Goal: Task Accomplishment & Management: Manage account settings

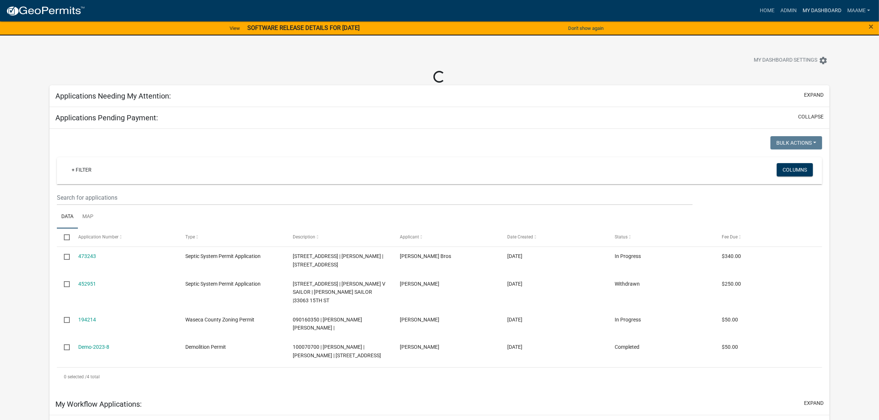
click at [813, 11] on link "My Dashboard" at bounding box center [822, 11] width 45 height 14
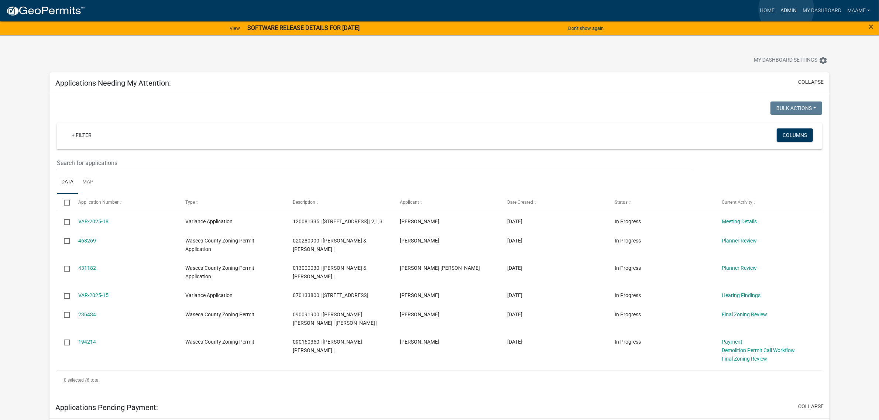
click at [786, 9] on link "Admin" at bounding box center [788, 11] width 22 height 14
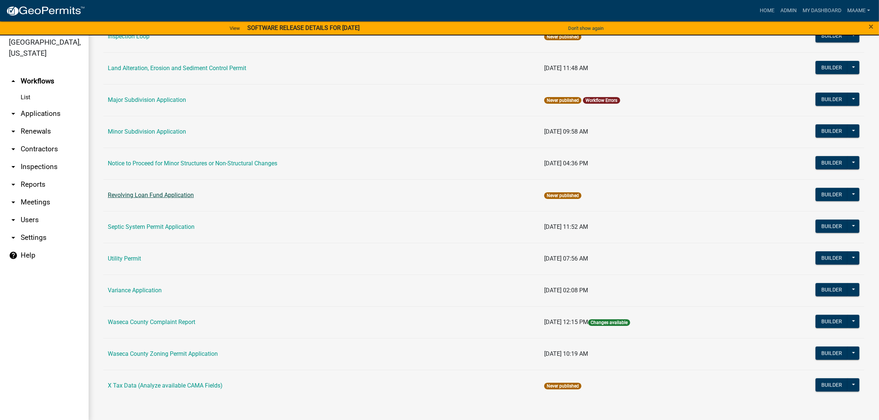
scroll to position [8, 0]
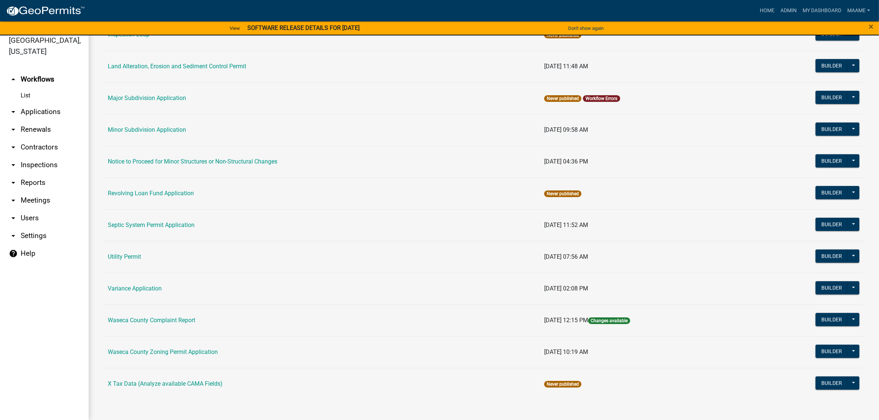
click at [37, 117] on link "arrow_drop_down Applications" at bounding box center [44, 112] width 89 height 18
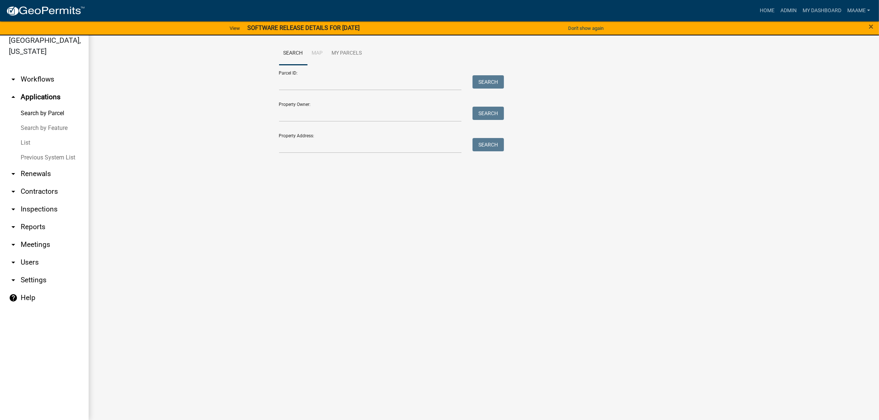
click at [26, 143] on link "List" at bounding box center [44, 142] width 89 height 15
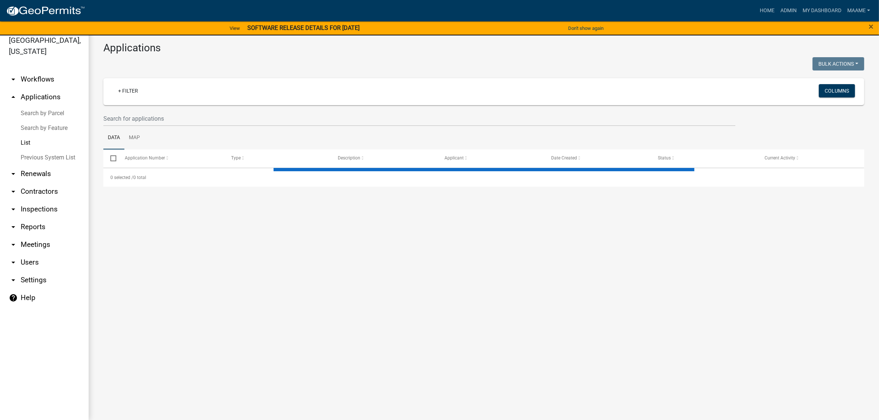
select select "3: 100"
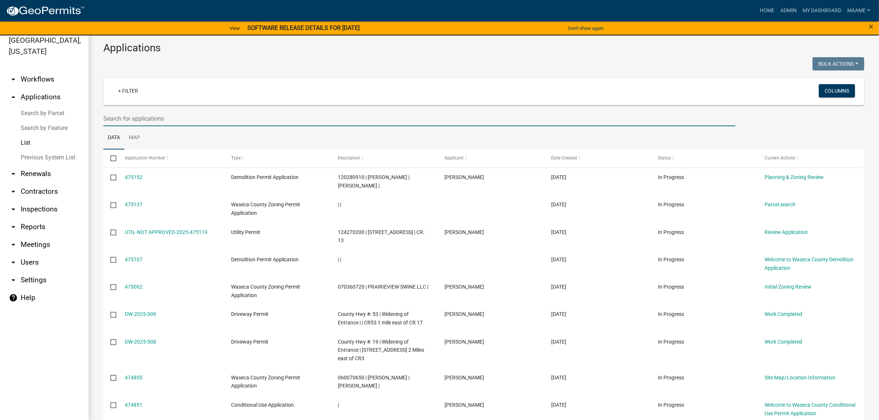
click at [184, 117] on input "text" at bounding box center [419, 118] width 632 height 15
type input "jennifer"
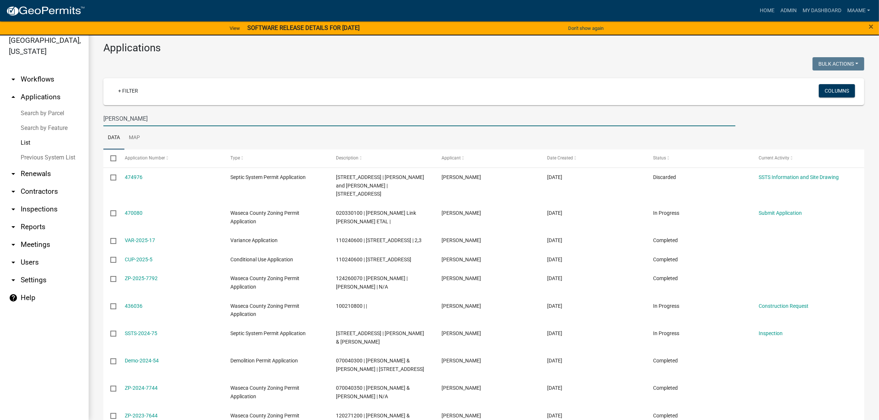
drag, startPoint x: 139, startPoint y: 120, endPoint x: 82, endPoint y: 122, distance: 57.2
click at [82, 122] on div "Waseca County, Minnesota arrow_drop_down Workflows List arrow_drop_up Applicati…" at bounding box center [439, 223] width 879 height 393
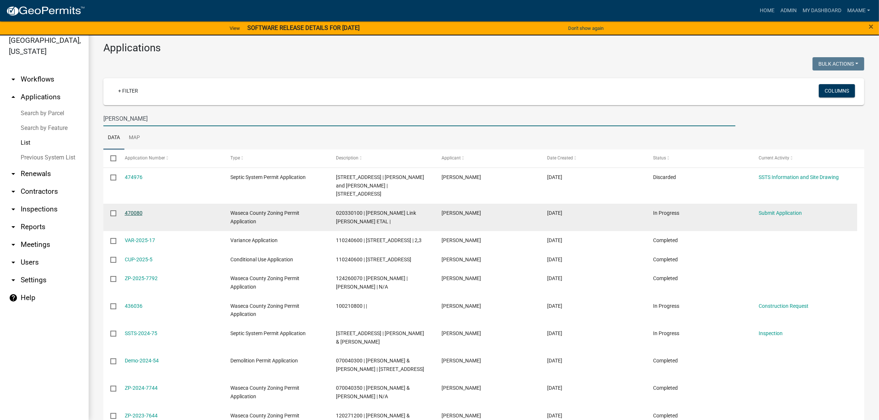
click at [137, 214] on link "470080" at bounding box center [134, 213] width 18 height 6
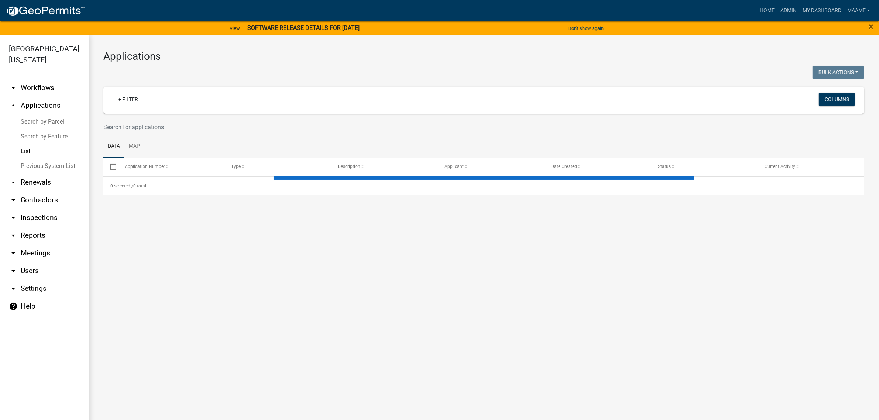
select select "3: 100"
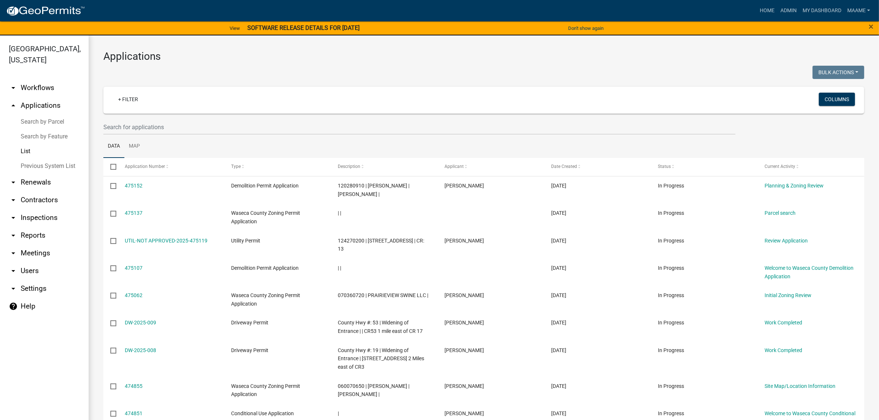
click at [41, 88] on link "arrow_drop_down Workflows" at bounding box center [44, 88] width 89 height 18
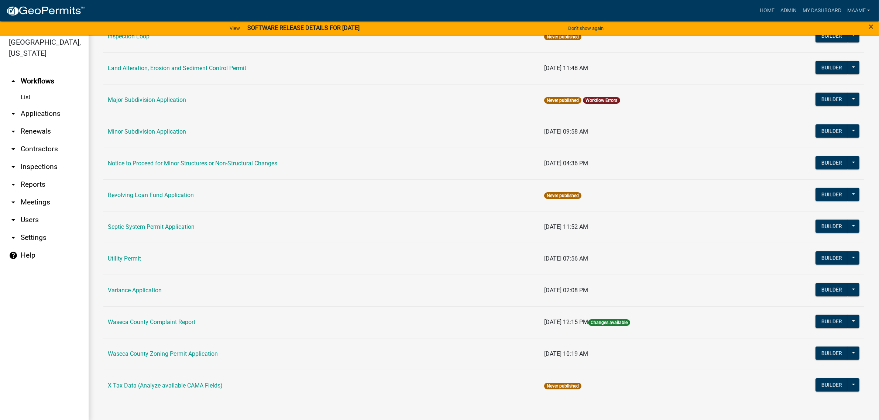
scroll to position [8, 0]
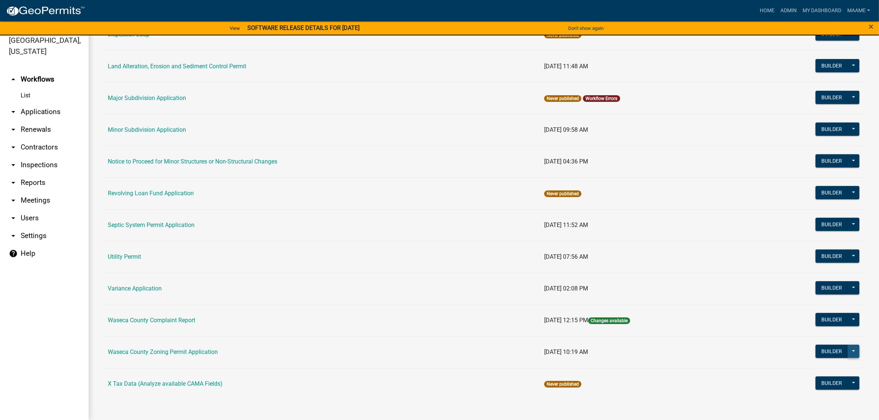
click at [848, 352] on button at bounding box center [854, 351] width 12 height 13
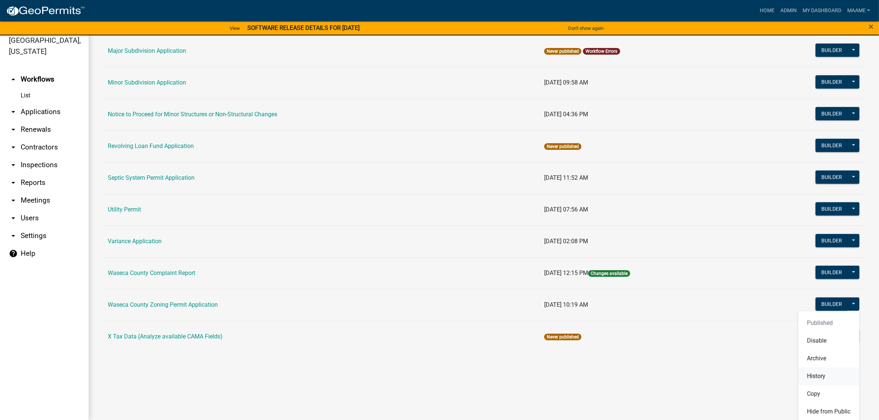
click at [815, 378] on button "History" at bounding box center [828, 376] width 61 height 18
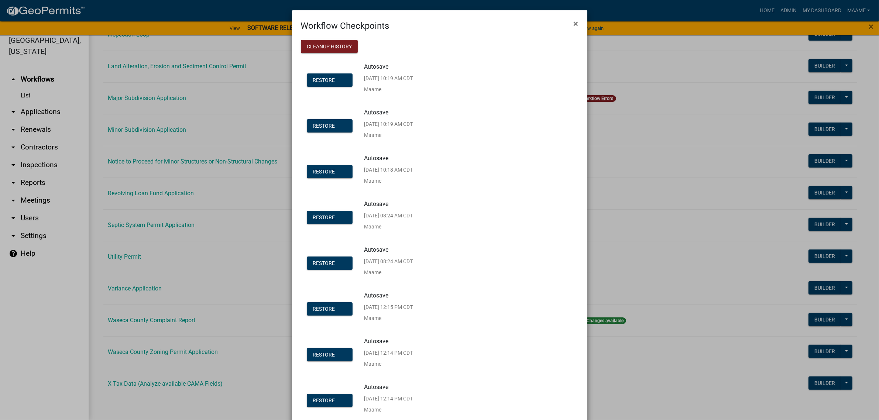
scroll to position [401, 0]
click at [577, 21] on span "×" at bounding box center [579, 23] width 5 height 10
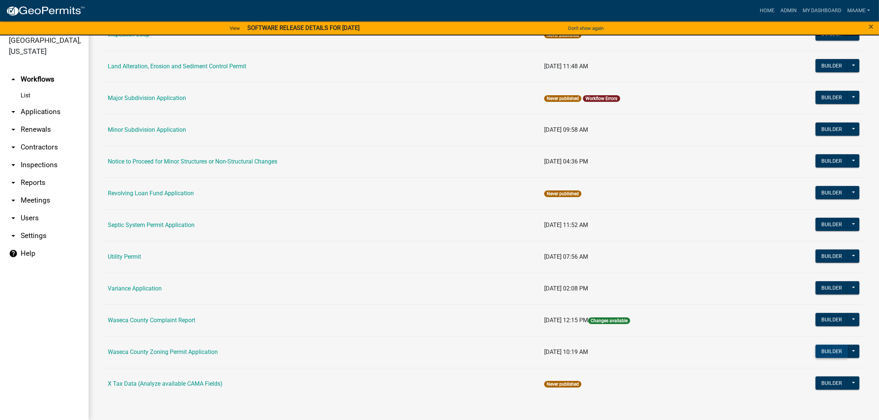
click at [825, 353] on button "Builder" at bounding box center [831, 351] width 32 height 13
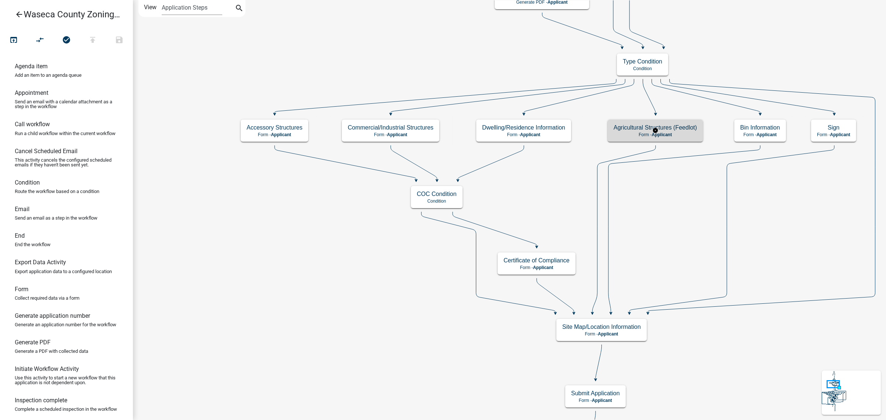
click at [678, 128] on h5 "Agricultural Structures (Feedlot)" at bounding box center [654, 127] width 83 height 7
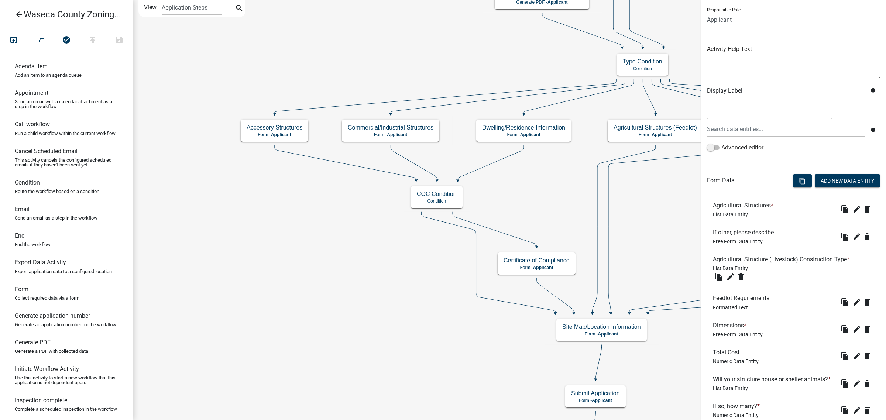
scroll to position [213, 0]
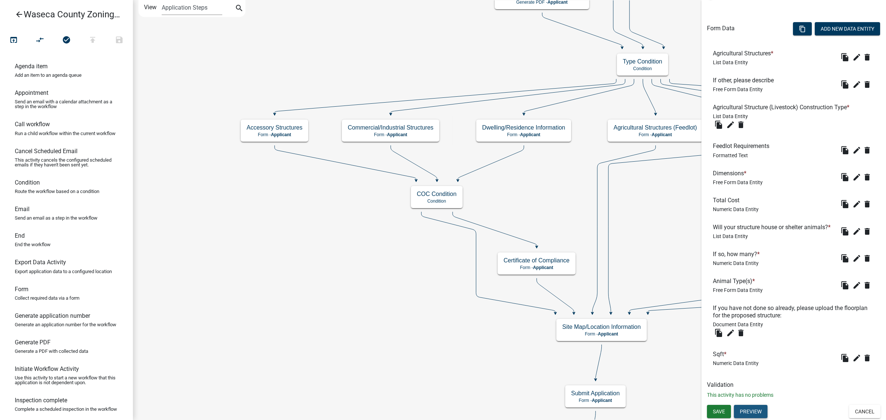
click at [741, 411] on button "Preview" at bounding box center [751, 411] width 34 height 13
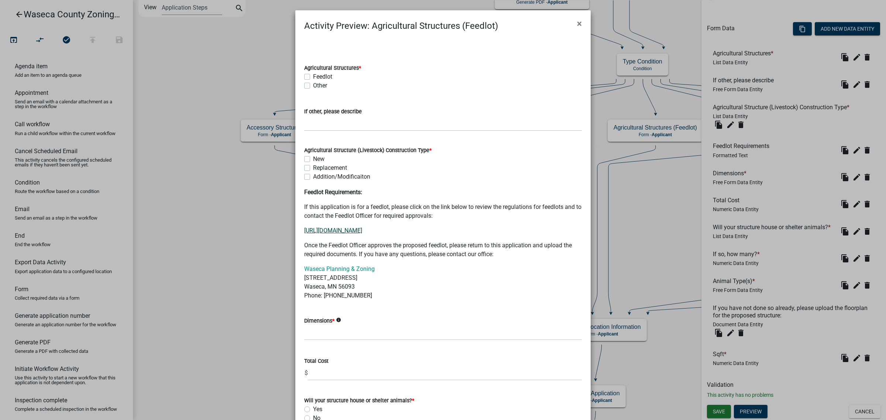
click at [362, 233] on link "[URL][DOMAIN_NAME]" at bounding box center [333, 230] width 58 height 7
click at [579, 27] on button "×" at bounding box center [579, 23] width 17 height 21
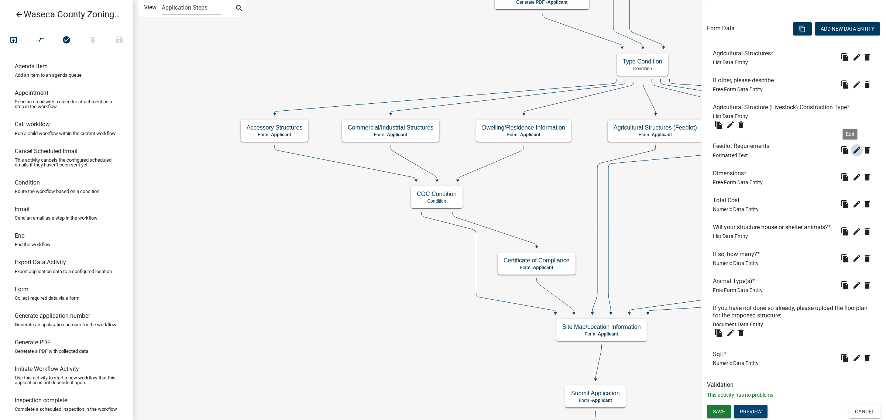
click at [852, 146] on icon "edit" at bounding box center [856, 150] width 9 height 9
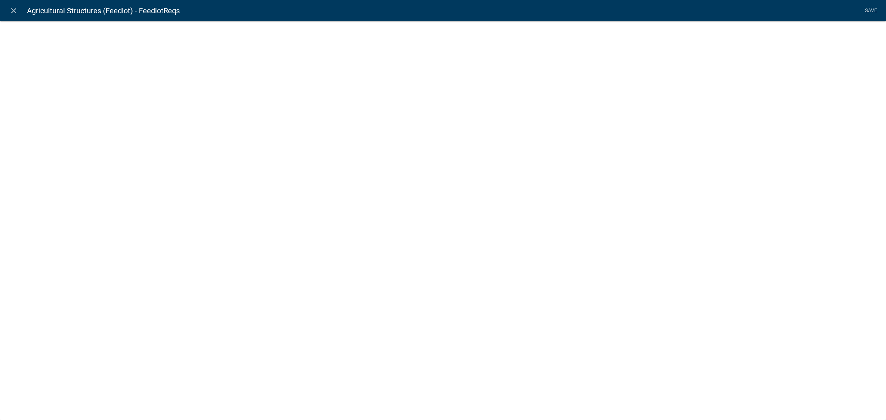
select select "rich-text"
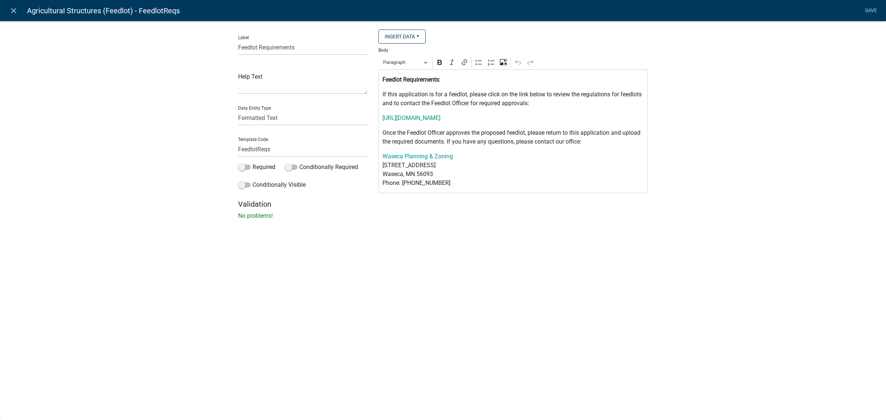
click at [726, 68] on div "Label Feedlot Requirements Help Text Data Entity Type Free Form Text Document D…" at bounding box center [443, 122] width 886 height 227
drag, startPoint x: 579, startPoint y: 121, endPoint x: 382, endPoint y: 112, distance: 197.0
click at [382, 112] on div "⁠⁠⁠⁠⁠⁠⁠ Feedlot Requirements: If this application is for a feedlot, please clic…" at bounding box center [512, 131] width 269 height 124
copy link "[URL][DOMAIN_NAME]"
click at [16, 5] on link "close" at bounding box center [13, 10] width 15 height 15
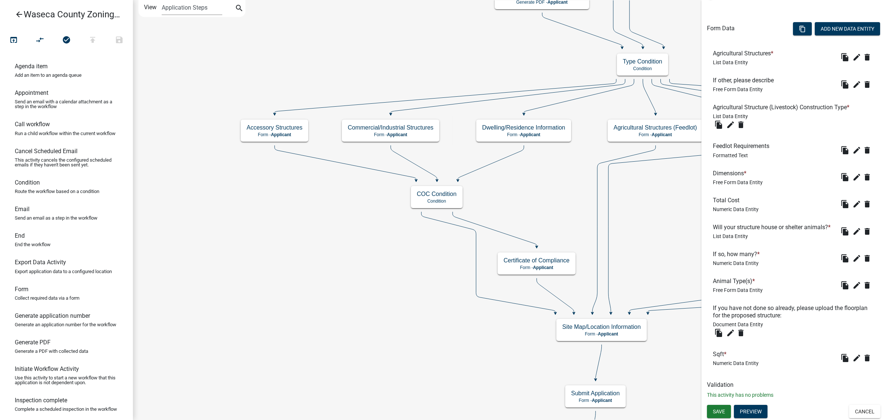
click at [20, 13] on icon "arrow_back" at bounding box center [19, 15] width 9 height 10
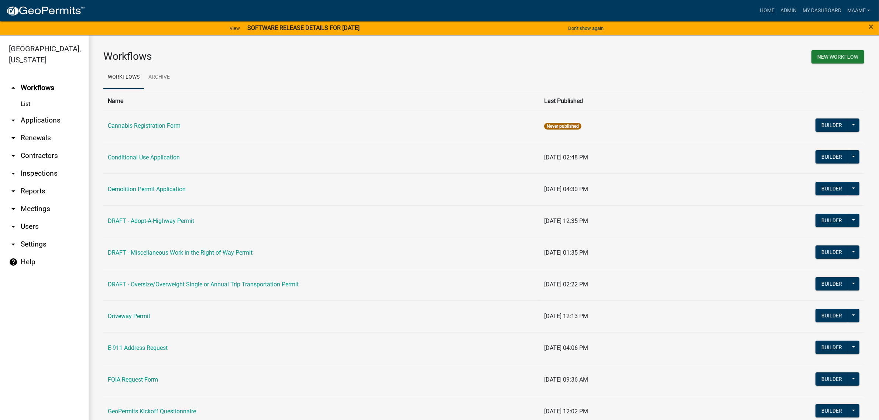
click at [45, 120] on link "arrow_drop_down Applications" at bounding box center [44, 120] width 89 height 18
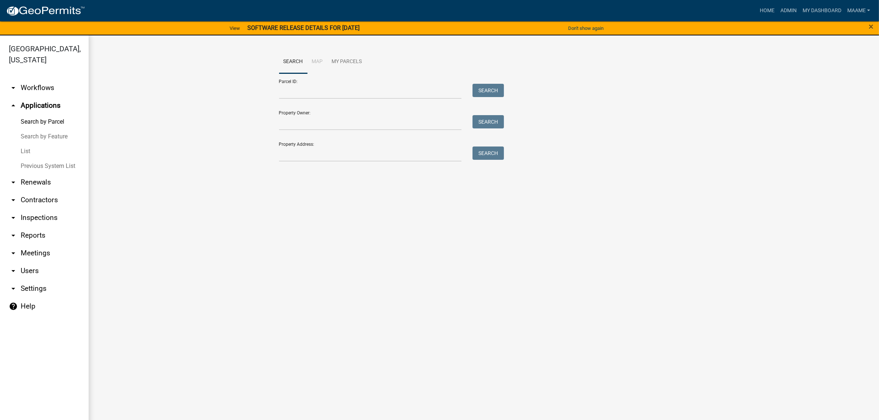
click at [18, 150] on link "List" at bounding box center [44, 151] width 89 height 15
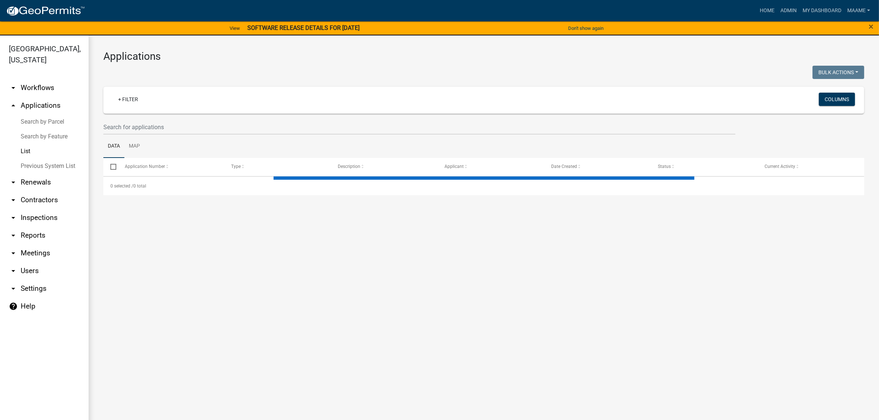
select select "3: 100"
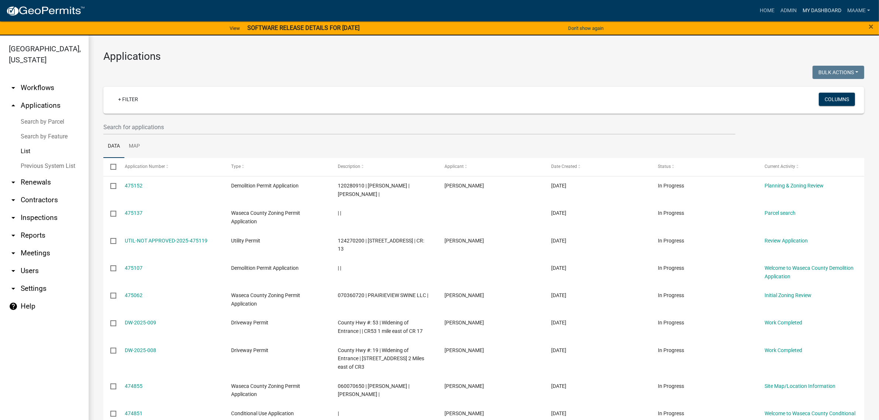
click at [811, 7] on link "My Dashboard" at bounding box center [822, 11] width 45 height 14
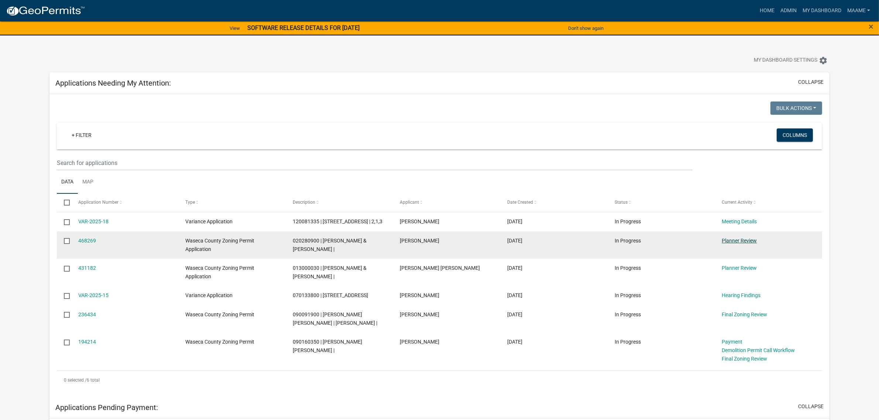
click at [738, 244] on link "Planner Review" at bounding box center [739, 241] width 35 height 6
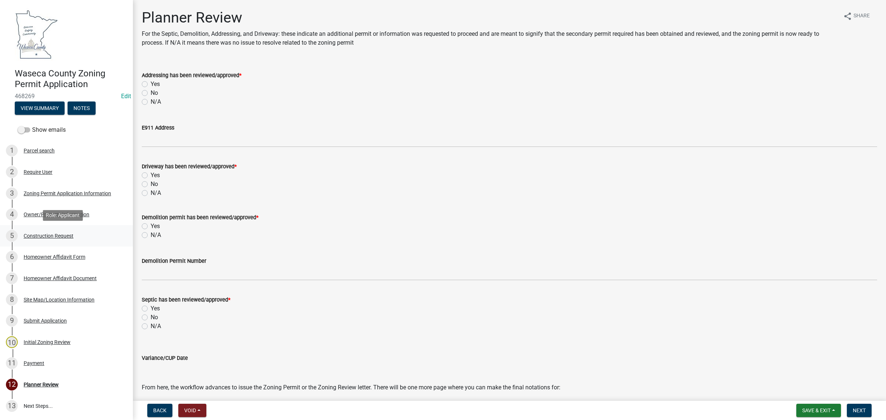
click at [60, 235] on div "Construction Request" at bounding box center [49, 235] width 50 height 5
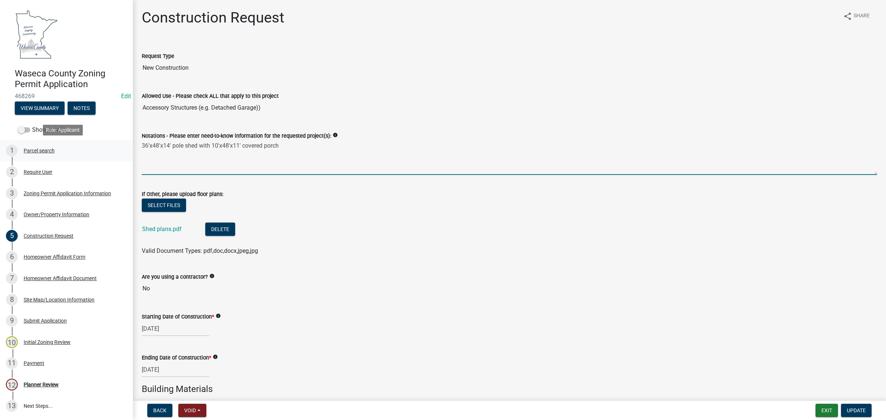
drag, startPoint x: 291, startPoint y: 148, endPoint x: 93, endPoint y: 157, distance: 197.7
click at [93, 157] on div "Waseca County Zoning Permit Application 468269 Edit View Summary Notes Show ema…" at bounding box center [443, 210] width 886 height 420
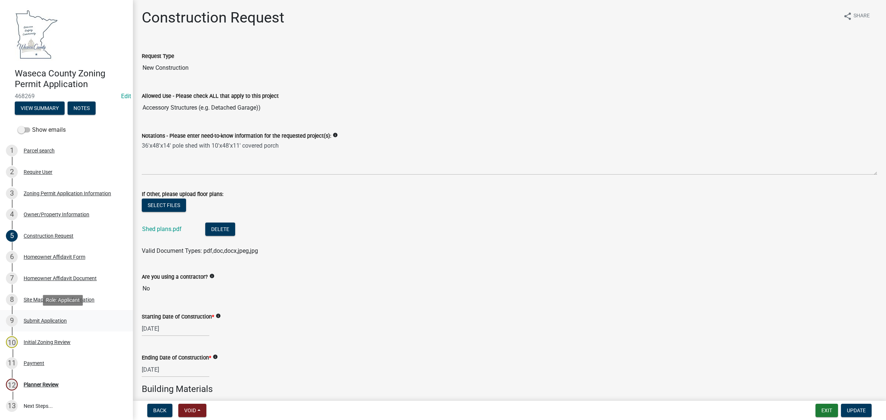
click at [55, 317] on div "9 Submit Application" at bounding box center [63, 321] width 115 height 12
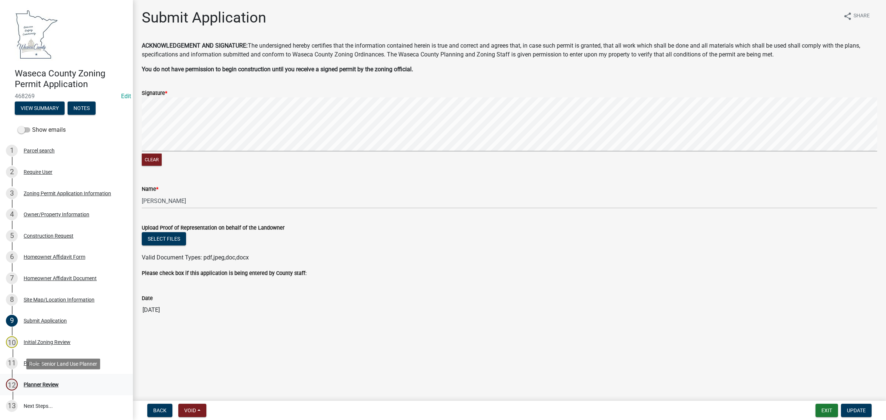
click at [46, 386] on div "Planner Review" at bounding box center [41, 384] width 35 height 5
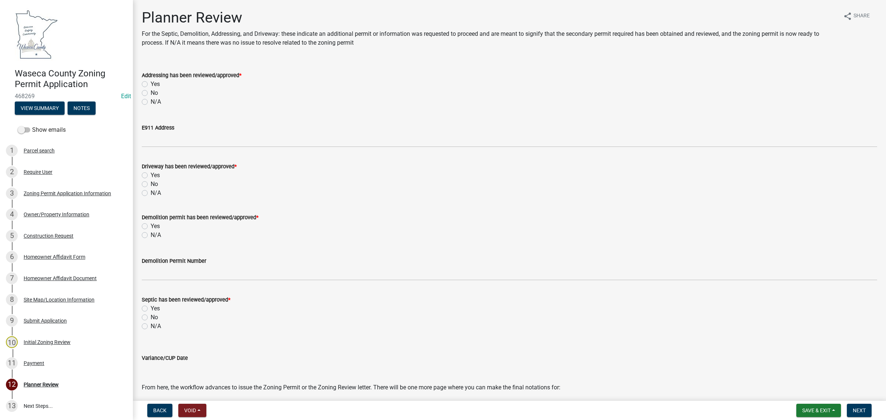
click at [151, 99] on label "N/A" at bounding box center [156, 101] width 10 height 9
click at [151, 99] on input "N/A" at bounding box center [153, 99] width 5 height 5
radio input "true"
click at [151, 193] on label "N/A" at bounding box center [156, 193] width 10 height 9
click at [151, 193] on input "N/A" at bounding box center [153, 191] width 5 height 5
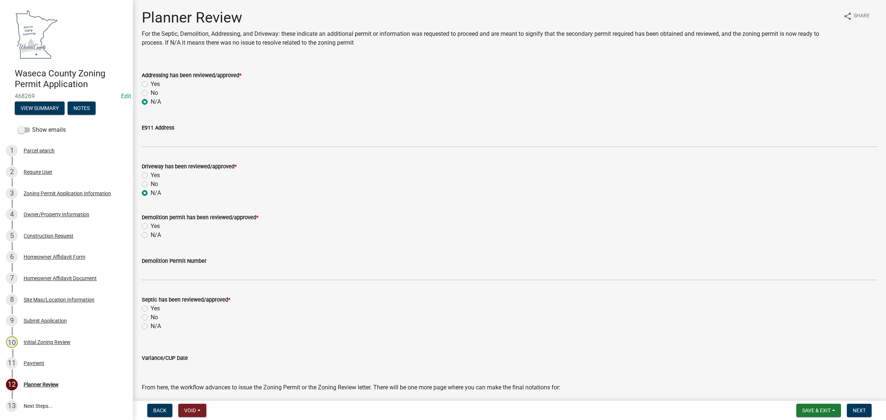
radio input "true"
click at [151, 234] on label "N/A" at bounding box center [156, 235] width 10 height 9
click at [151, 234] on input "N/A" at bounding box center [153, 233] width 5 height 5
radio input "true"
click at [151, 327] on label "N/A" at bounding box center [156, 326] width 10 height 9
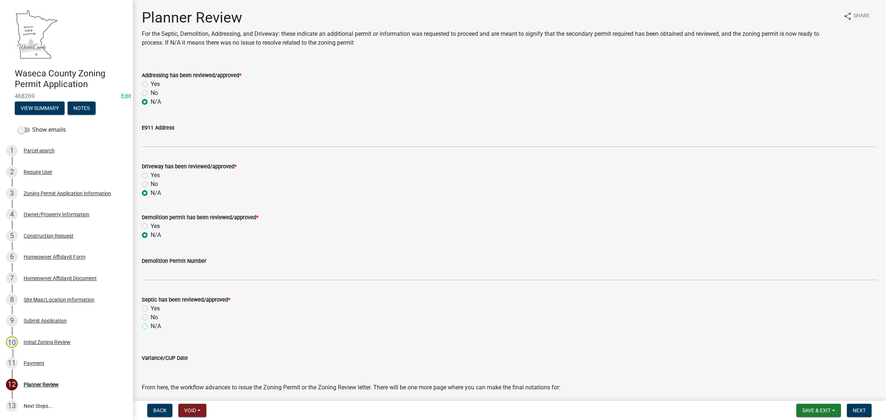
click at [151, 327] on input "N/A" at bounding box center [153, 324] width 5 height 5
radio input "true"
click at [801, 407] on button "Save & Exit" at bounding box center [818, 410] width 45 height 13
click at [790, 374] on button "Save" at bounding box center [811, 374] width 59 height 18
click at [44, 213] on div "Owner/Property Information" at bounding box center [57, 214] width 66 height 5
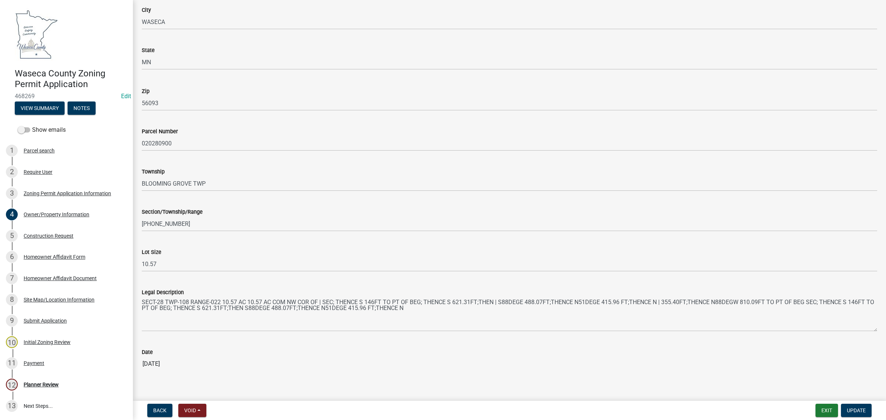
scroll to position [570, 0]
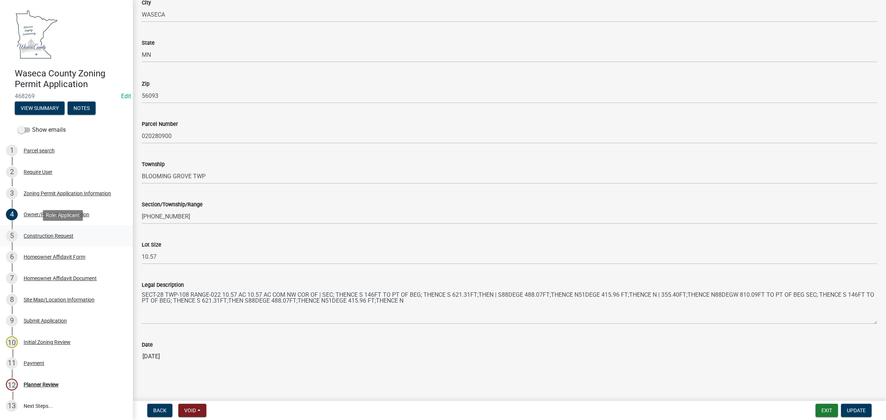
click at [61, 236] on div "Construction Request" at bounding box center [49, 235] width 50 height 5
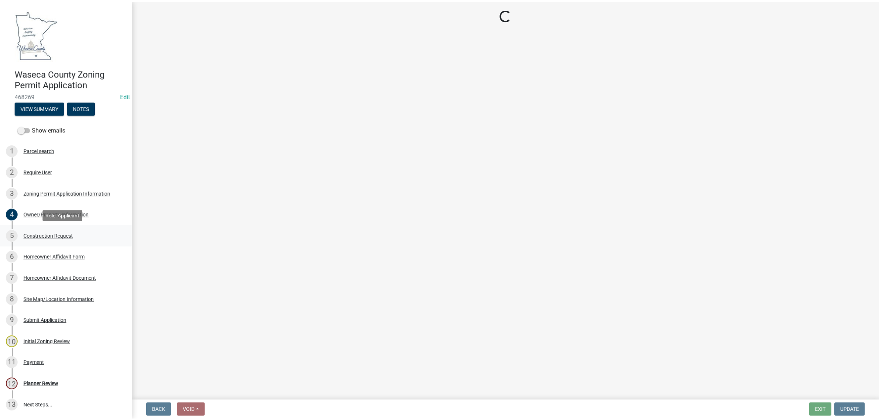
scroll to position [0, 0]
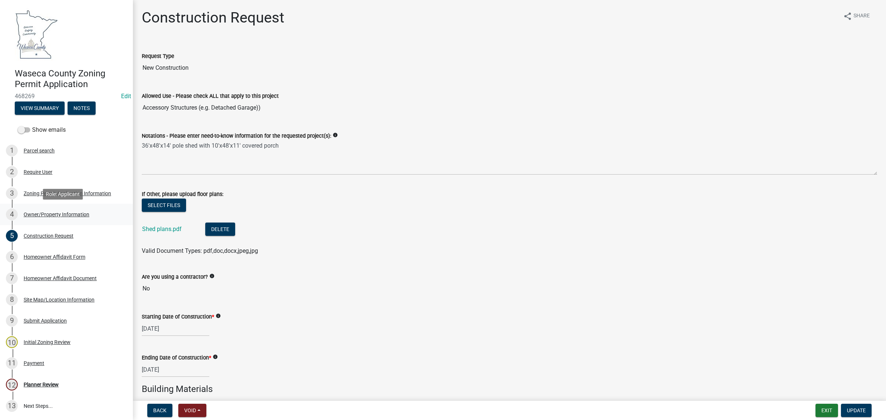
click at [47, 213] on div "Owner/Property Information" at bounding box center [57, 214] width 66 height 5
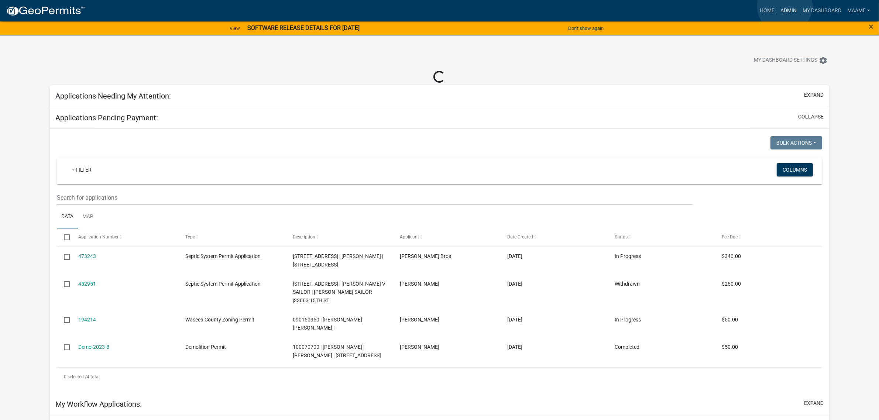
click at [785, 6] on link "Admin" at bounding box center [788, 11] width 22 height 14
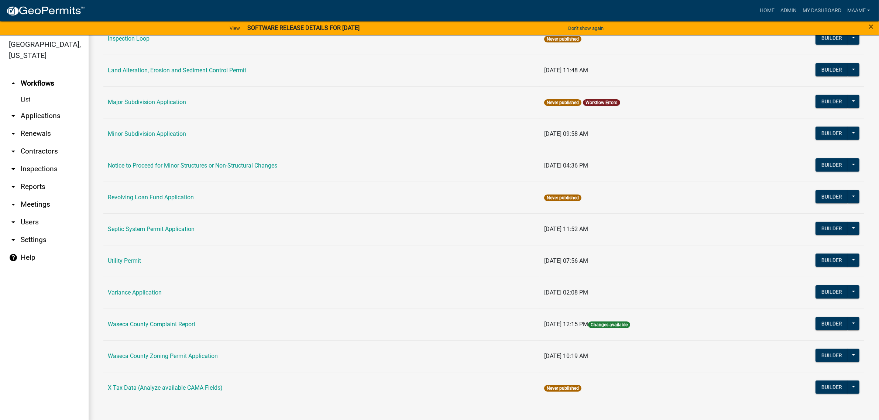
scroll to position [8, 0]
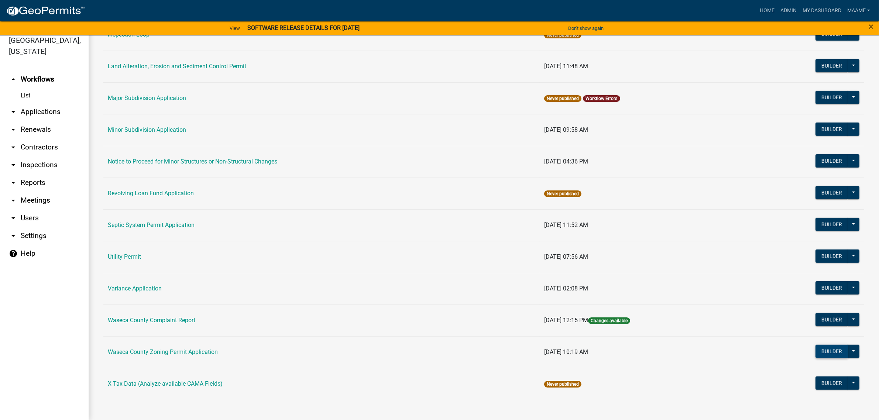
click at [816, 348] on button "Builder" at bounding box center [831, 351] width 32 height 13
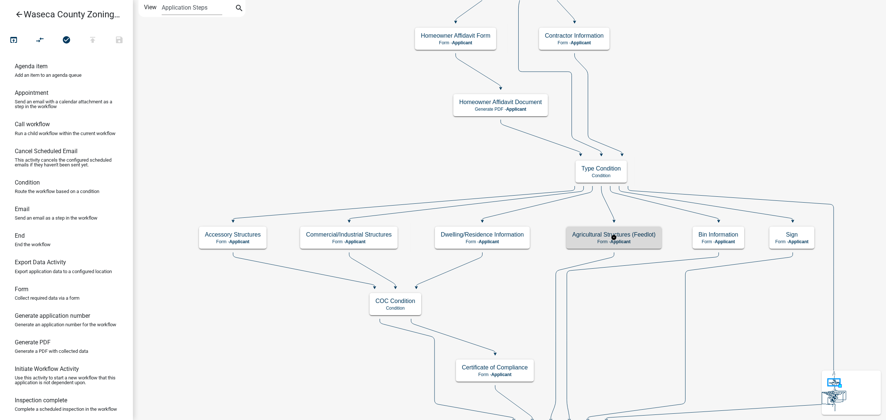
click at [635, 235] on h5 "Agricultural Structures (Feedlot)" at bounding box center [613, 234] width 83 height 7
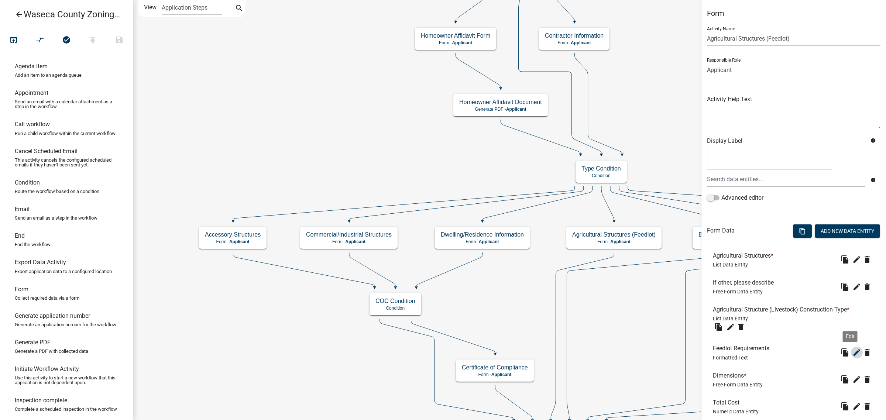
click at [852, 355] on icon "edit" at bounding box center [856, 352] width 9 height 9
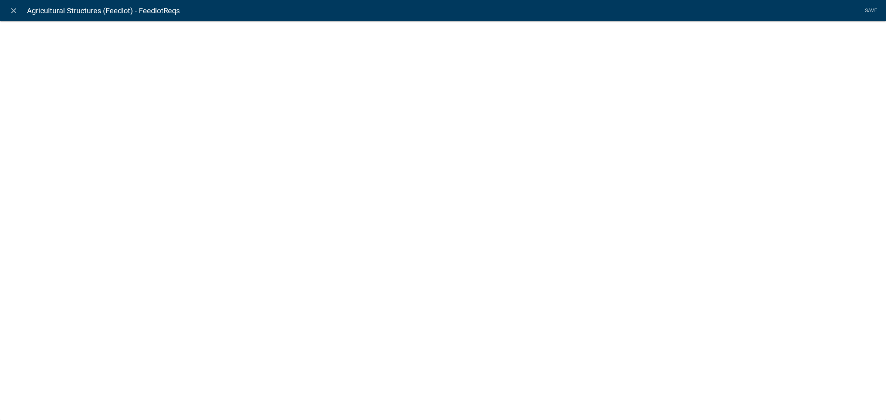
select select "rich-text"
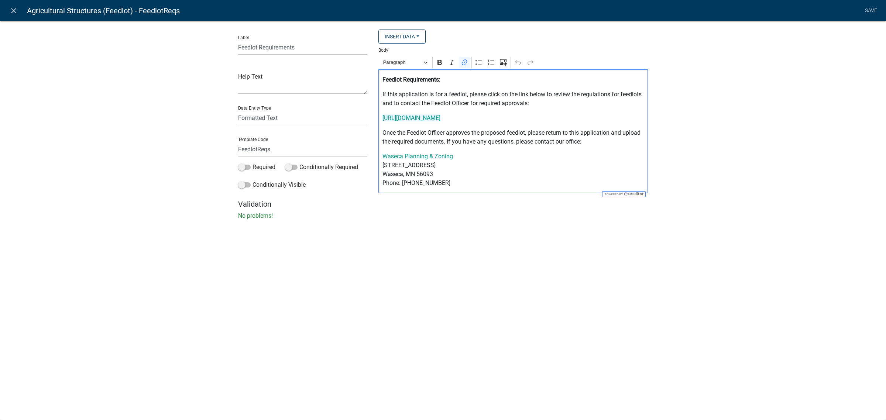
drag, startPoint x: 571, startPoint y: 117, endPoint x: 379, endPoint y: 120, distance: 192.0
click at [379, 120] on div "⁠⁠⁠⁠⁠⁠⁠ Feedlot Requirements: If this application is for a feedlot, please clic…" at bounding box center [512, 131] width 269 height 124
click at [453, 137] on icon "button" at bounding box center [448, 136] width 7 height 7
click at [571, 120] on p "https://www.wasecacounty.gov/497/Feedlots" at bounding box center [513, 118] width 262 height 9
click at [863, 12] on link "Save" at bounding box center [871, 11] width 18 height 14
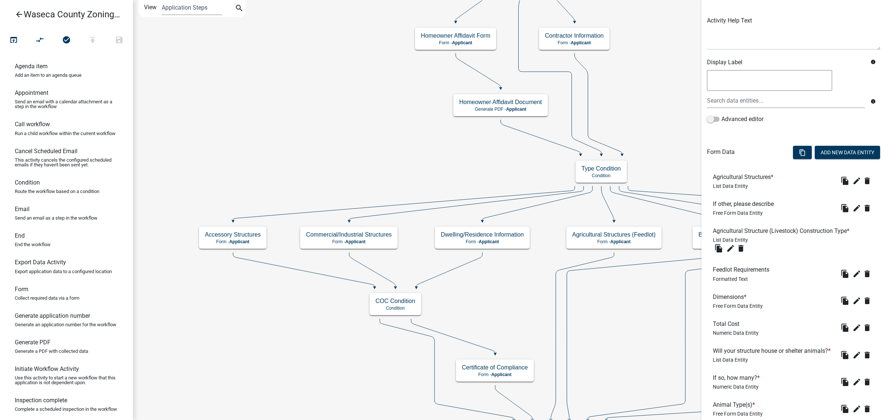
scroll to position [213, 0]
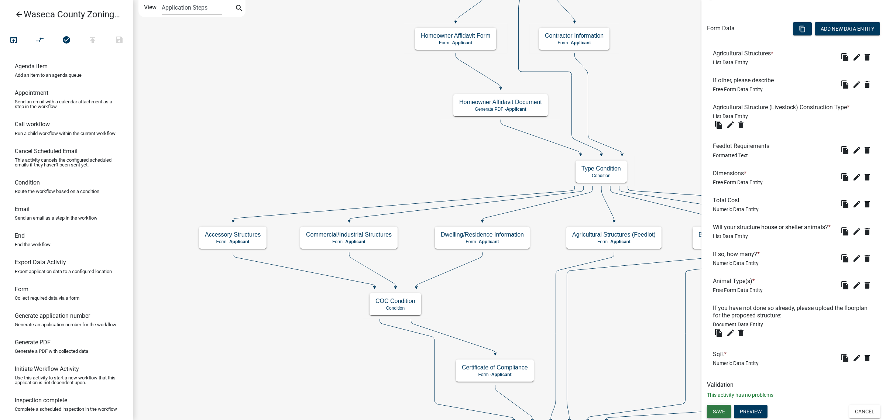
click at [722, 408] on button "Save" at bounding box center [719, 411] width 24 height 13
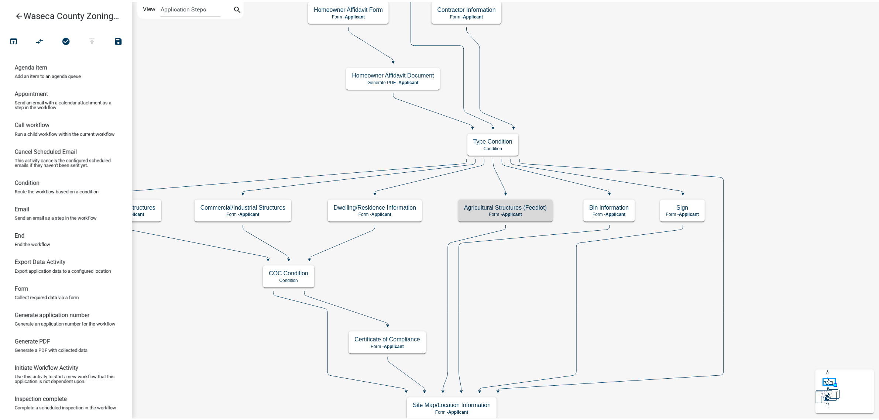
scroll to position [0, 0]
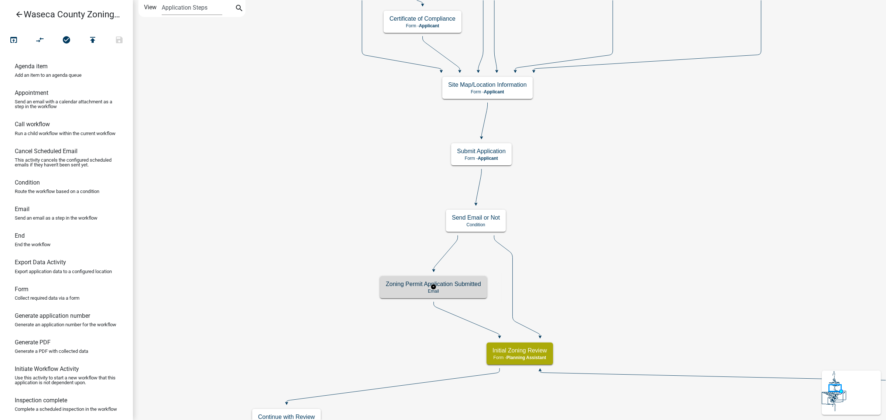
click at [474, 289] on p "Email" at bounding box center [433, 291] width 95 height 5
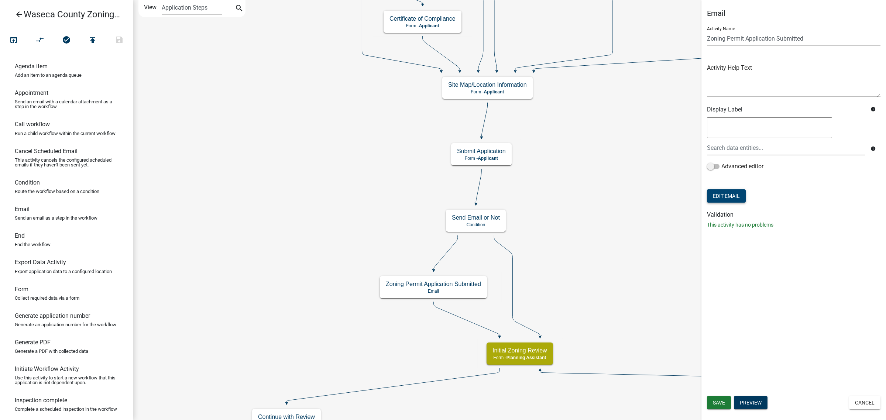
click at [739, 195] on button "Edit Email" at bounding box center [726, 195] width 39 height 13
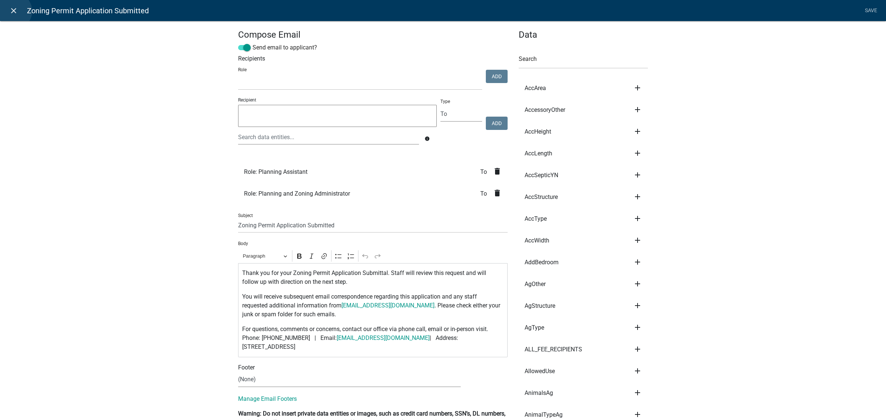
click at [13, 11] on icon "close" at bounding box center [13, 10] width 9 height 9
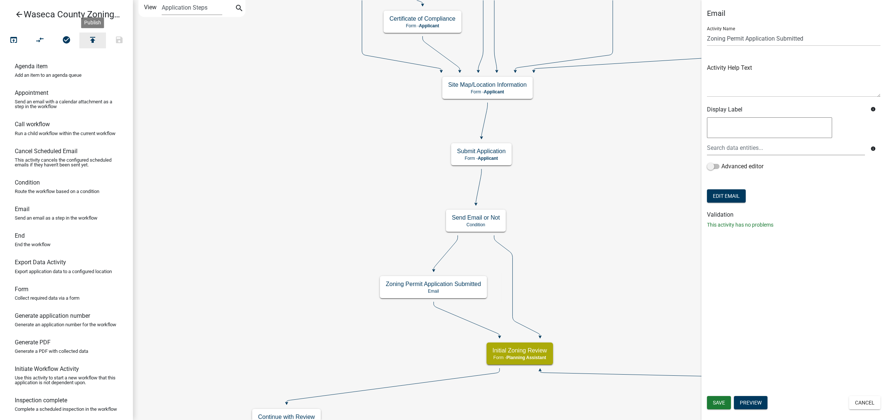
click at [93, 39] on icon "publish" at bounding box center [92, 40] width 9 height 10
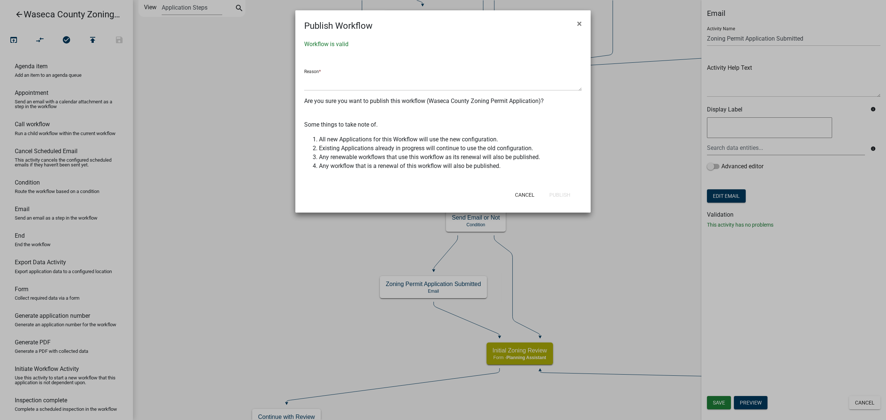
click at [555, 213] on ngb-modal-window "Publish Workflow × Workflow is valid Reason * Are you sure you want to publish …" at bounding box center [443, 210] width 886 height 420
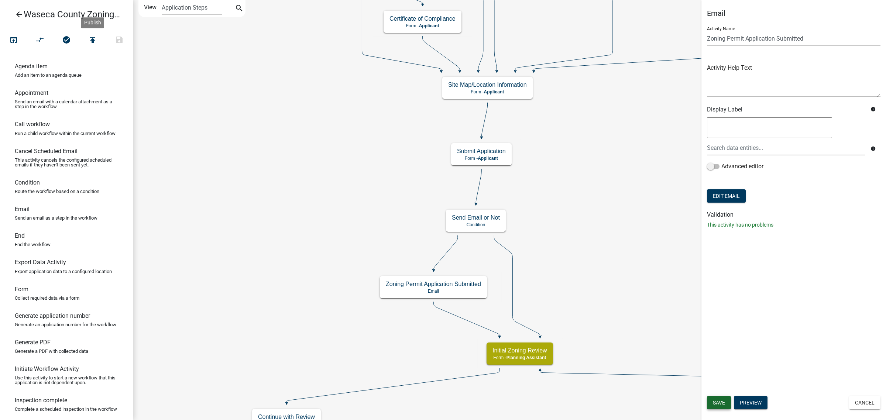
click at [718, 403] on span "Save" at bounding box center [719, 403] width 12 height 6
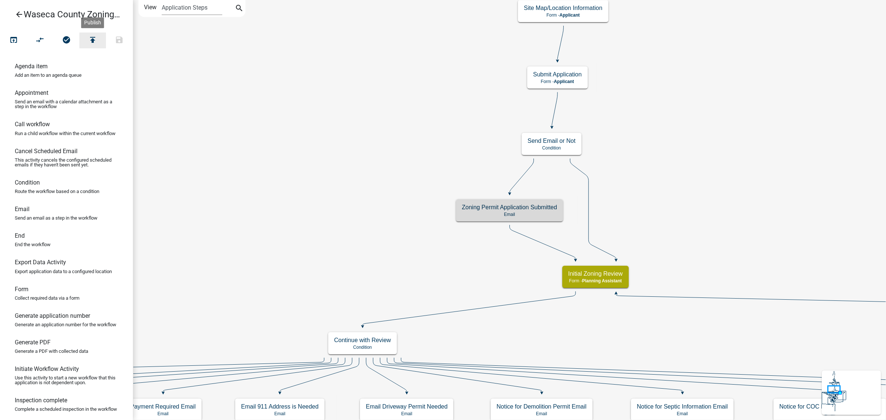
click at [89, 39] on icon "publish" at bounding box center [92, 40] width 9 height 10
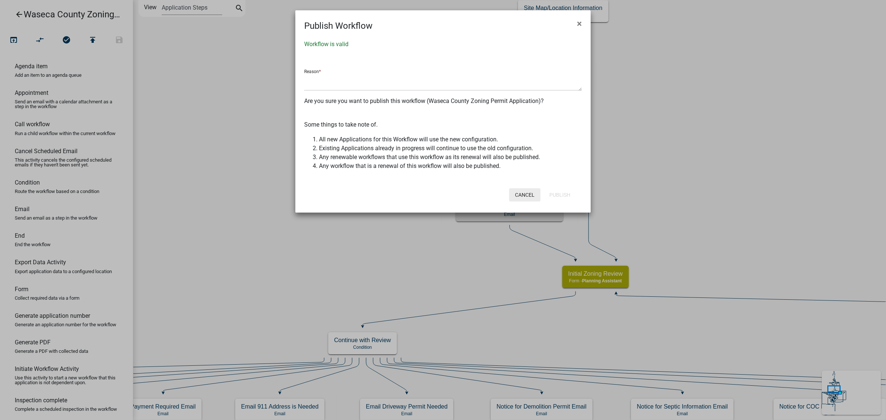
click at [521, 194] on button "Cancel" at bounding box center [524, 194] width 31 height 13
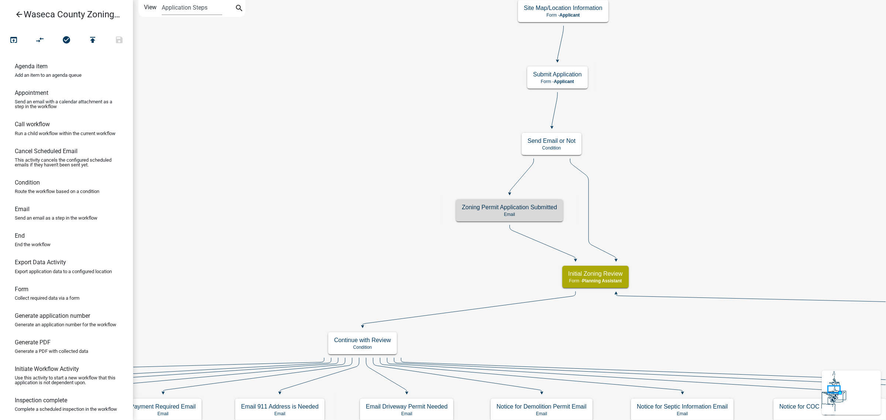
click at [17, 15] on icon "arrow_back" at bounding box center [19, 15] width 9 height 10
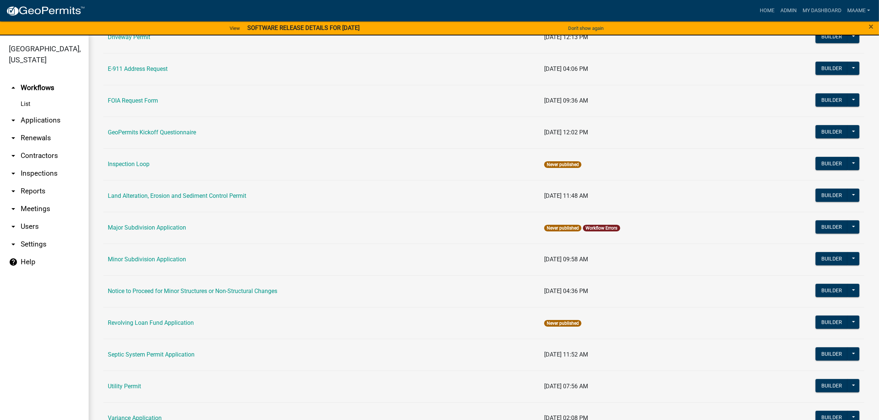
scroll to position [401, 0]
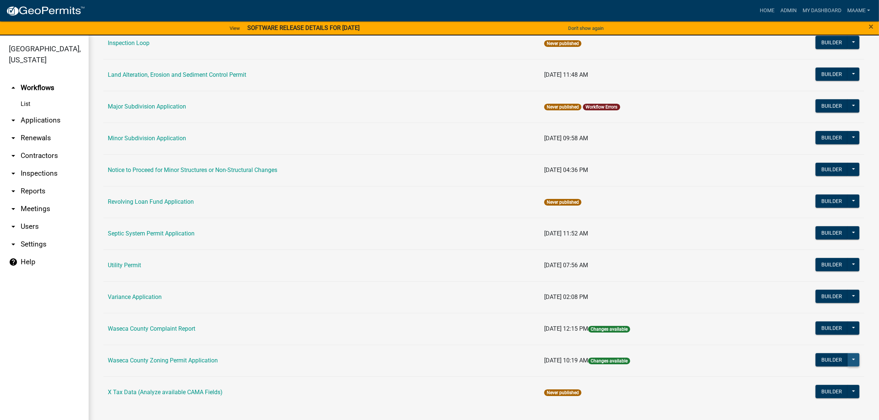
click at [850, 359] on button at bounding box center [854, 359] width 12 height 13
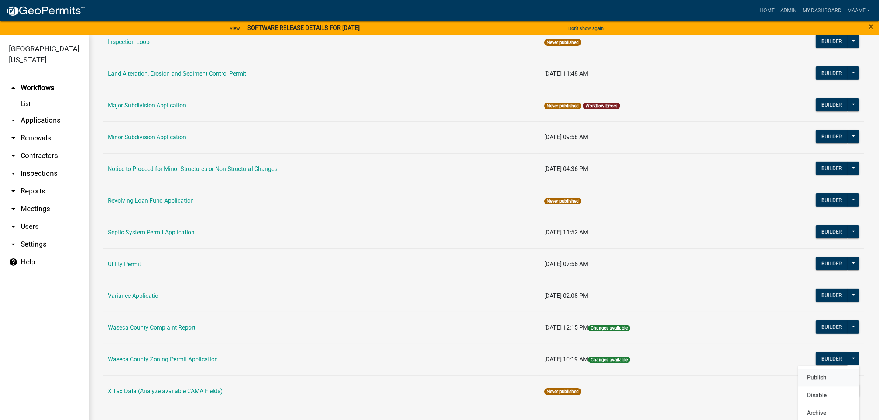
click at [811, 375] on button "Publish" at bounding box center [828, 378] width 61 height 18
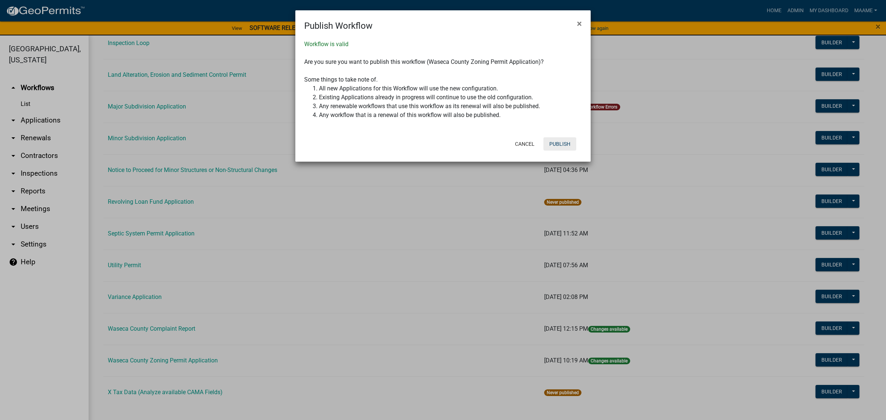
click at [560, 143] on button "Publish" at bounding box center [559, 143] width 33 height 13
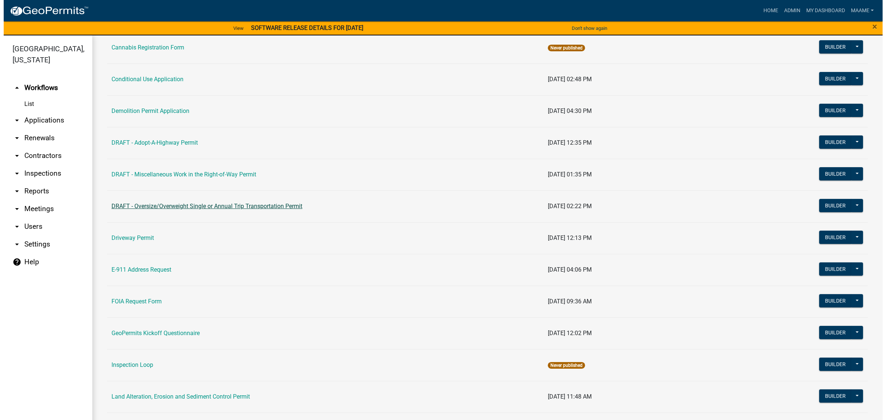
scroll to position [0, 0]
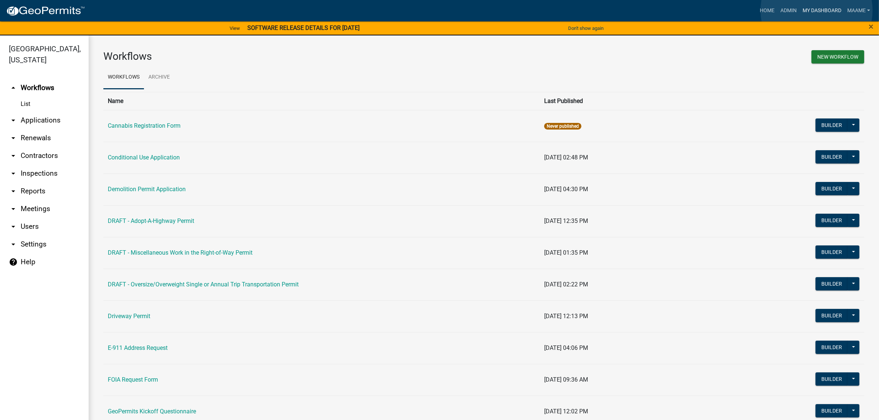
click at [817, 10] on link "My Dashboard" at bounding box center [822, 11] width 45 height 14
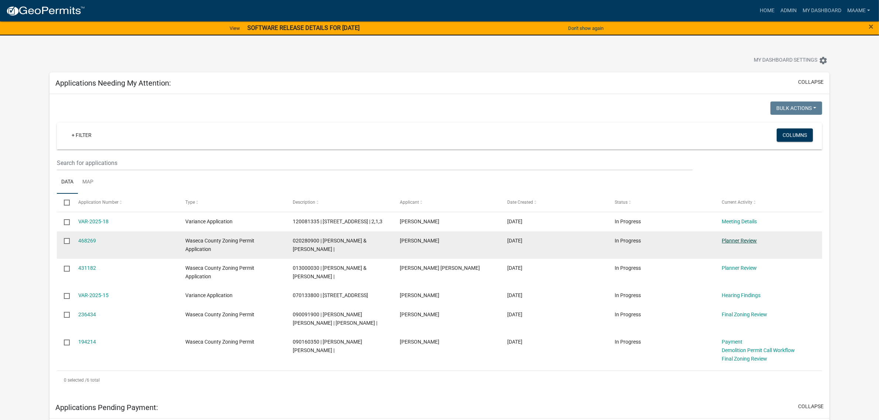
click at [728, 244] on link "Planner Review" at bounding box center [739, 241] width 35 height 6
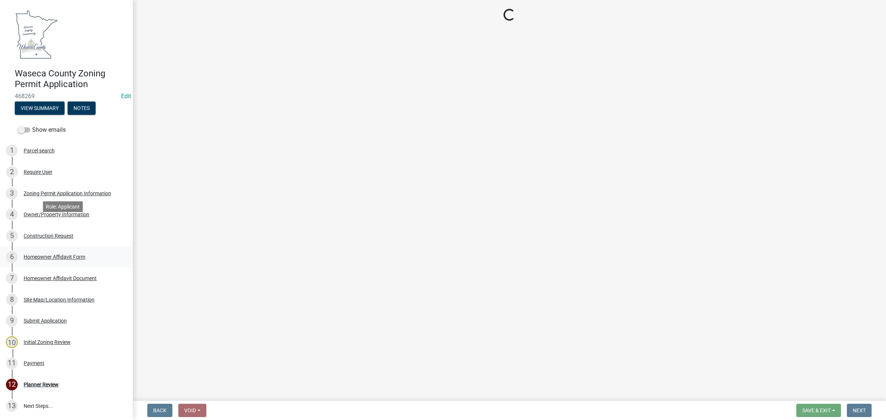
scroll to position [46, 0]
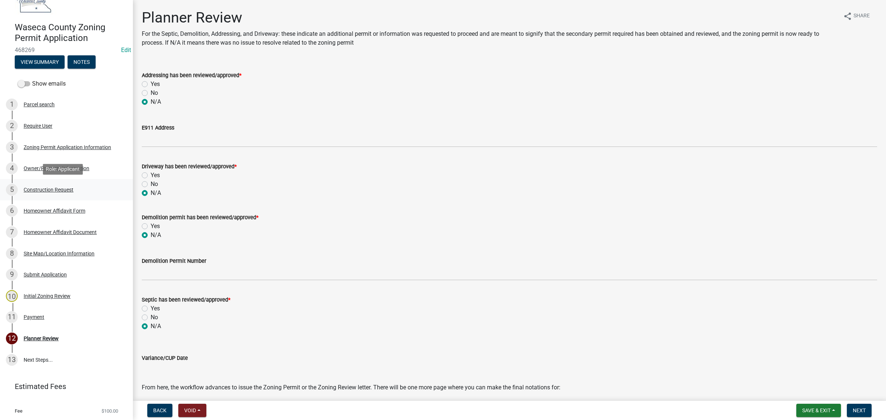
click at [45, 190] on div "Construction Request" at bounding box center [49, 189] width 50 height 5
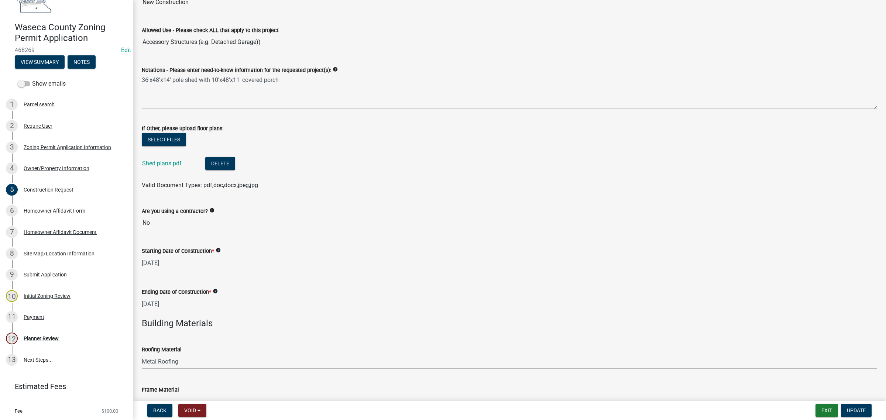
scroll to position [0, 0]
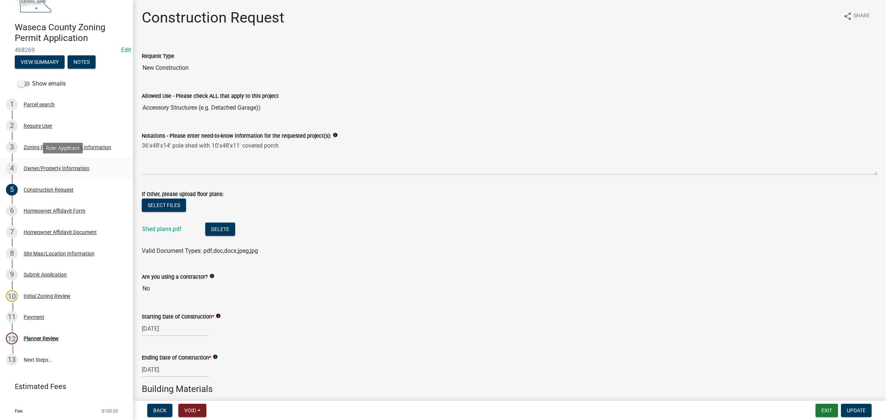
click at [66, 166] on div "Owner/Property Information" at bounding box center [57, 168] width 66 height 5
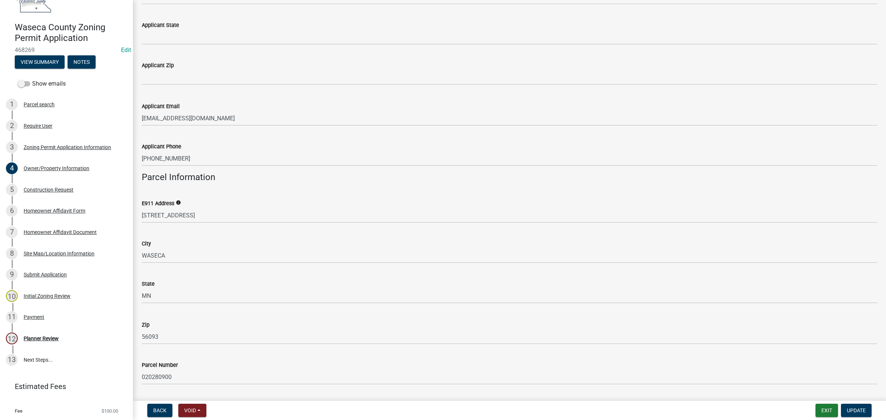
scroll to position [415, 0]
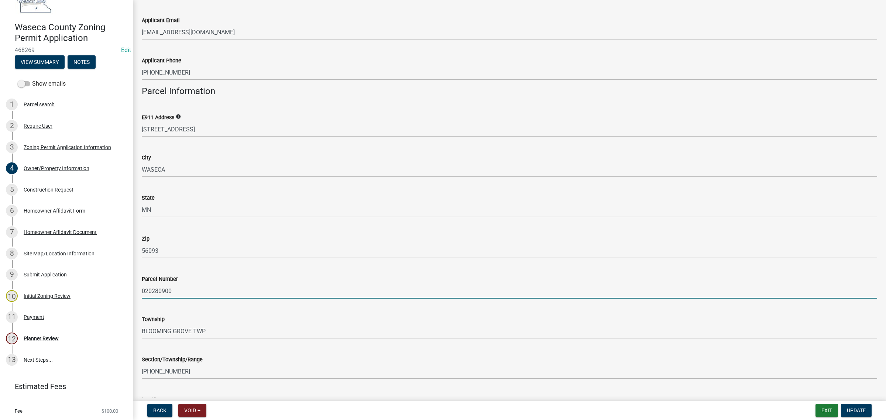
click at [160, 288] on input "020280900" at bounding box center [509, 290] width 735 height 15
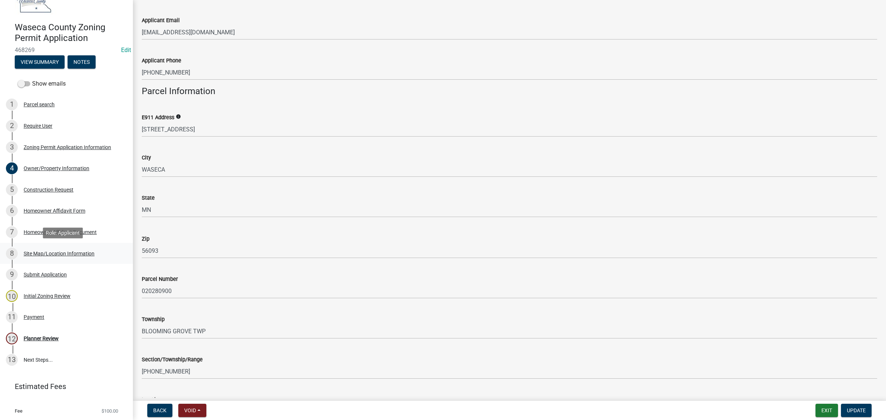
click at [25, 251] on div "Site Map/Location Information" at bounding box center [59, 253] width 71 height 5
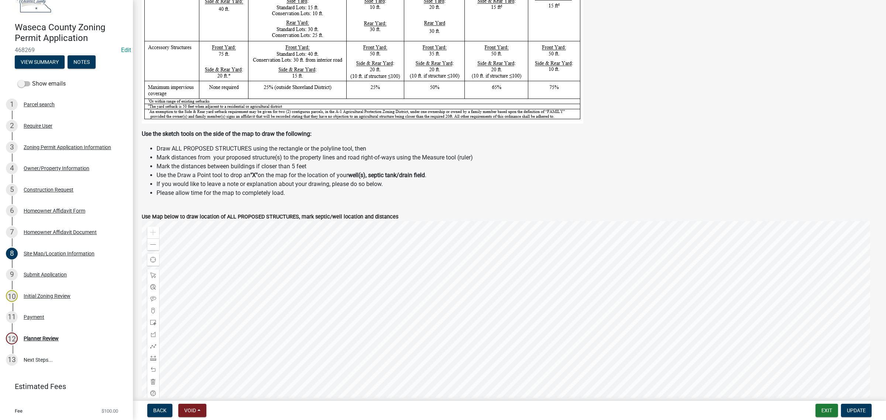
scroll to position [138, 0]
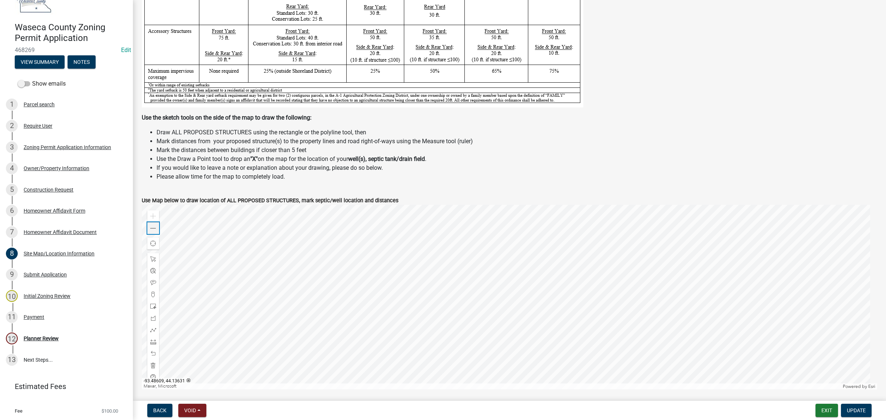
click at [150, 229] on span at bounding box center [153, 229] width 6 height 6
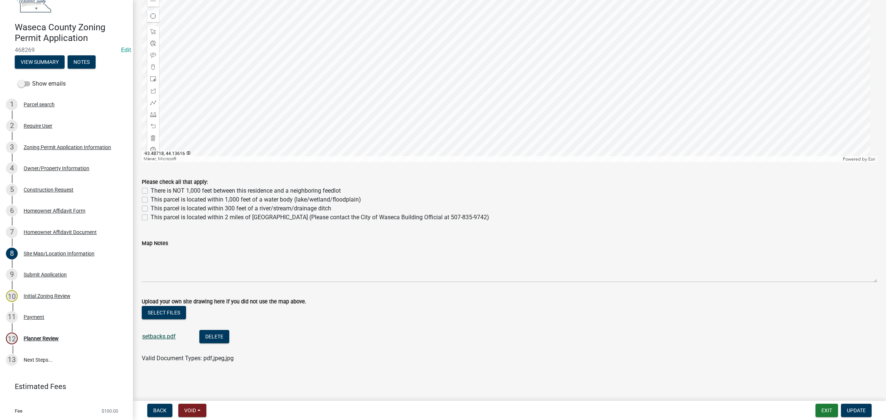
click at [149, 336] on link "setbacks.pdf" at bounding box center [159, 336] width 34 height 7
click at [35, 336] on div "Planner Review" at bounding box center [41, 338] width 35 height 5
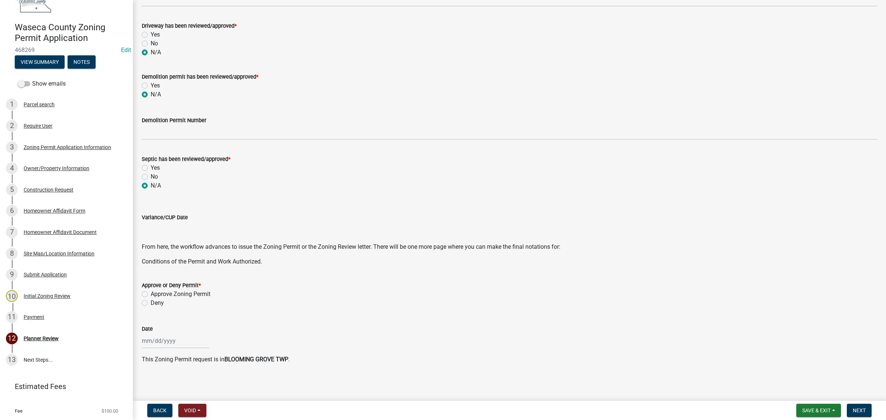
scroll to position [141, 0]
click at [151, 292] on label "Approve Zoning Permit" at bounding box center [181, 293] width 60 height 9
click at [151, 292] on input "Approve Zoning Permit" at bounding box center [153, 291] width 5 height 5
radio input "true"
select select "9"
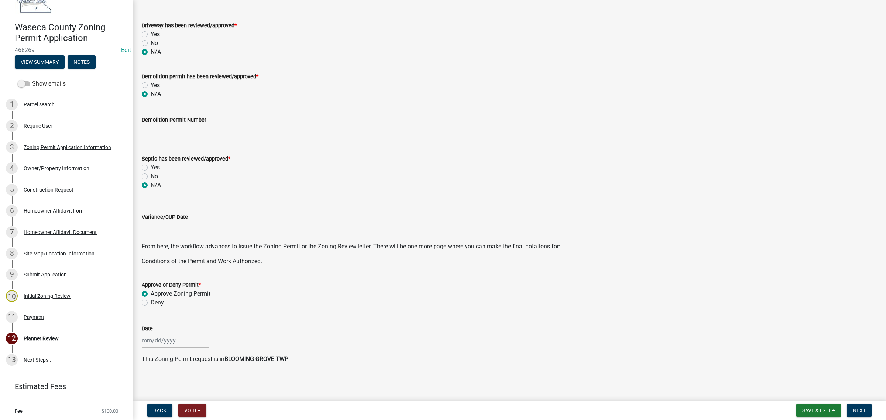
select select "2025"
click at [167, 340] on div "Jan Feb Mar Apr May Jun Jul Aug Sep Oct Nov Dec 1525 1526 1527 1528 1529 1530 1…" at bounding box center [176, 340] width 68 height 15
click at [150, 277] on div "8" at bounding box center [149, 278] width 12 height 12
type input "[DATE]"
click at [870, 407] on button "Next" at bounding box center [859, 410] width 25 height 13
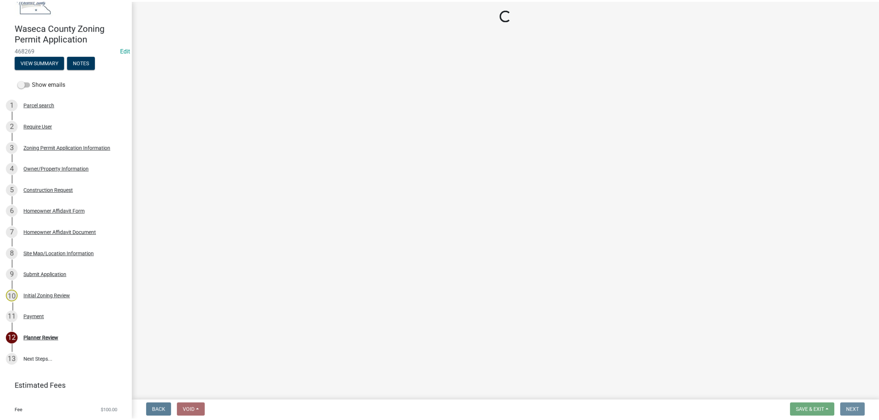
scroll to position [0, 0]
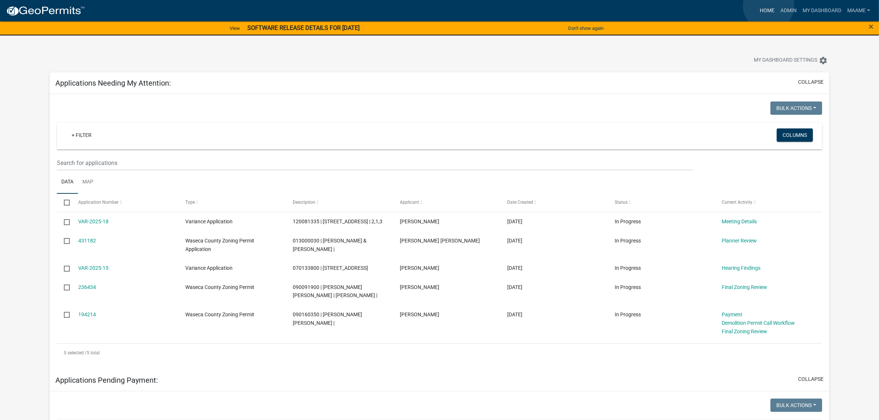
click at [769, 6] on link "Home" at bounding box center [767, 11] width 21 height 14
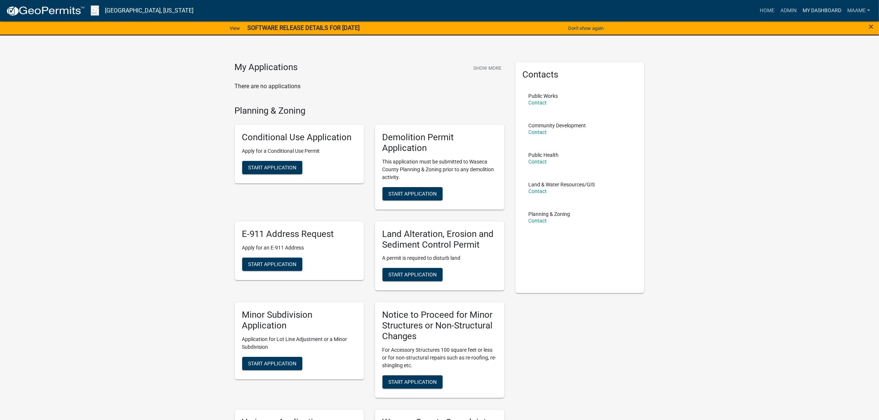
click at [809, 8] on link "My Dashboard" at bounding box center [822, 11] width 45 height 14
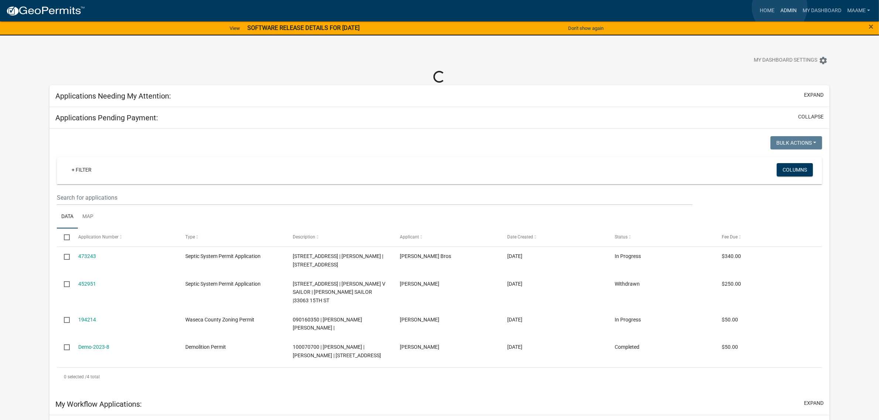
click at [780, 7] on link "Admin" at bounding box center [788, 11] width 22 height 14
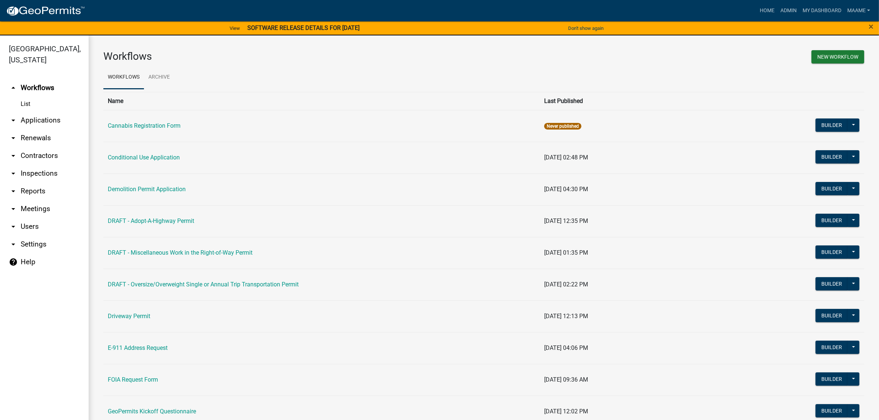
click at [28, 121] on link "arrow_drop_down Applications" at bounding box center [44, 120] width 89 height 18
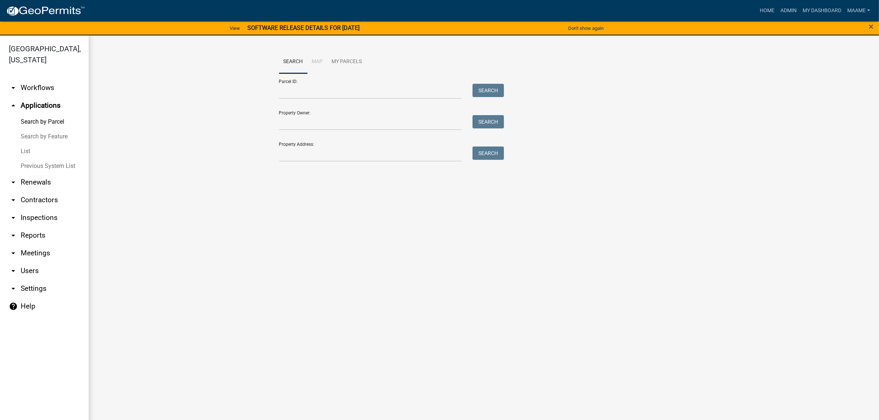
click at [35, 146] on link "List" at bounding box center [44, 151] width 89 height 15
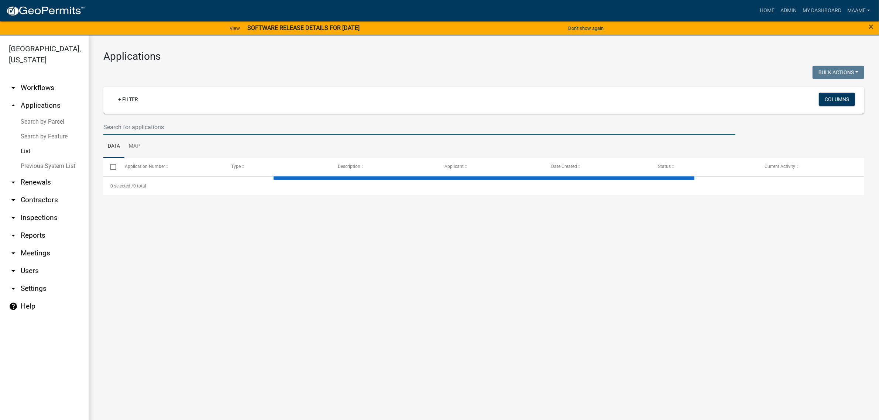
click at [184, 120] on input "text" at bounding box center [419, 127] width 632 height 15
select select "3: 100"
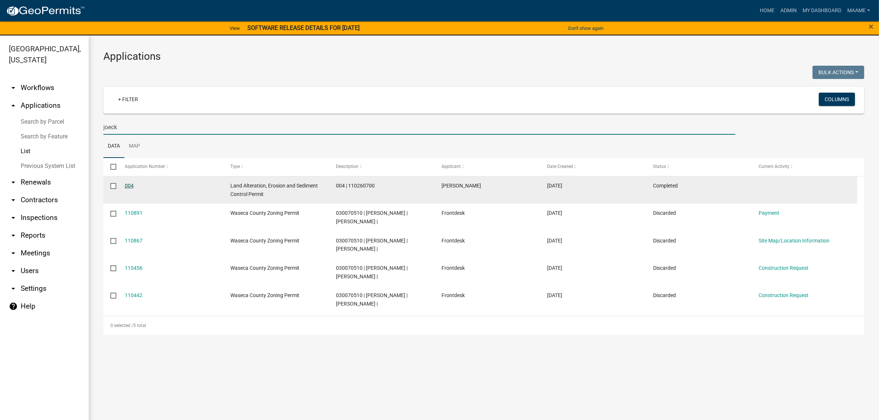
type input "joeck"
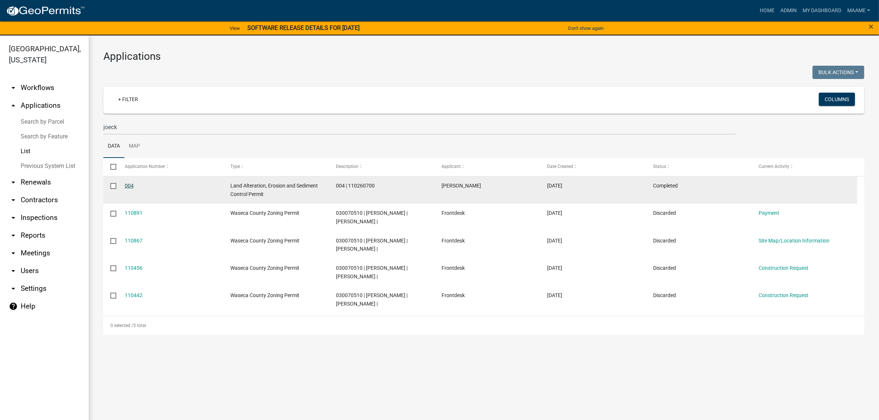
click at [127, 185] on link "004" at bounding box center [129, 186] width 9 height 6
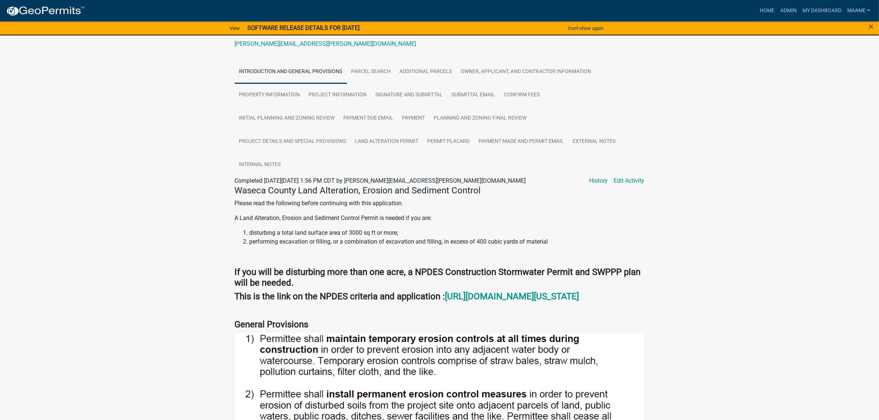
scroll to position [46, 0]
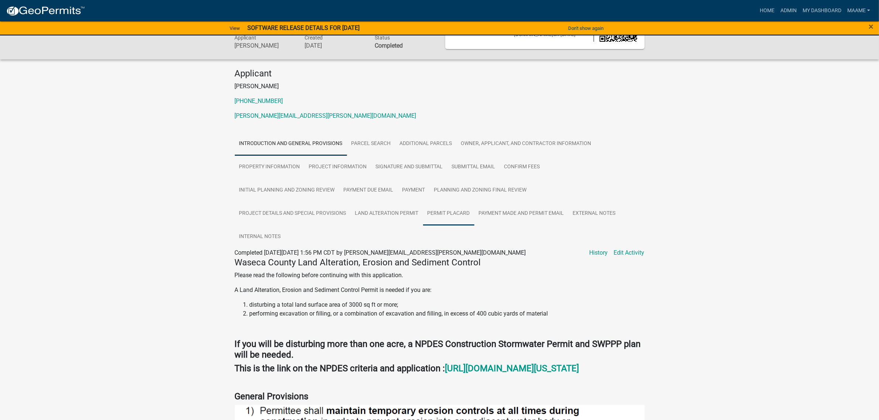
click at [447, 211] on link "Permit Placard" at bounding box center [448, 214] width 51 height 24
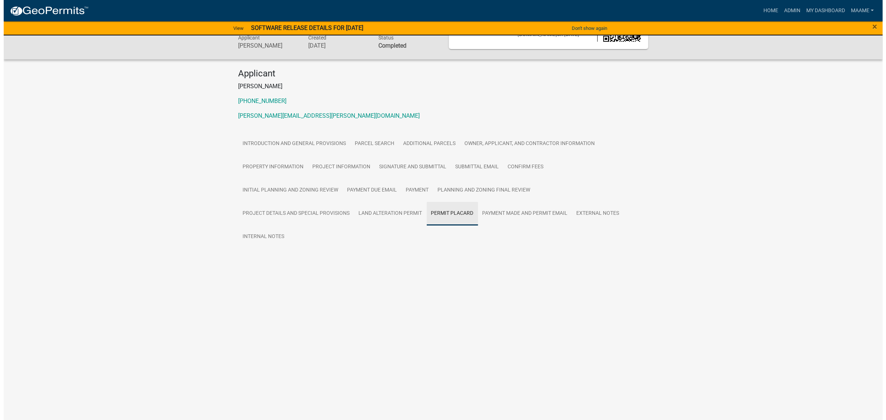
scroll to position [0, 0]
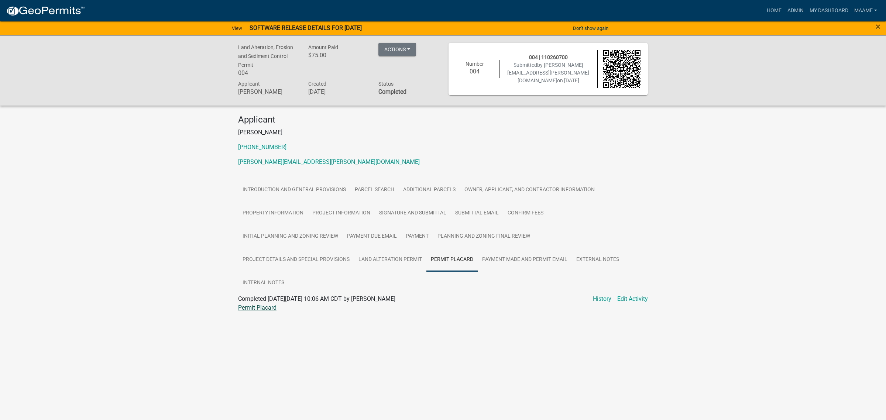
click at [266, 308] on link "Permit Placard" at bounding box center [257, 307] width 38 height 7
click at [401, 263] on link "Land Alteration Permit" at bounding box center [390, 260] width 72 height 24
click at [283, 307] on link "Land Alteration Permit" at bounding box center [267, 307] width 58 height 7
click at [348, 331] on div "Land Alteration, Erosion and Sediment Control Permit 004 Amount Paid $75.00 Act…" at bounding box center [443, 184] width 886 height 299
click at [817, 14] on link "My Dashboard" at bounding box center [829, 11] width 45 height 14
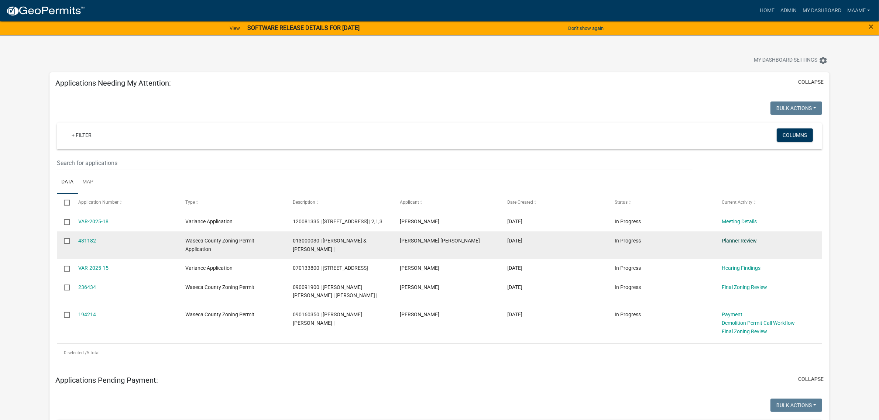
click at [731, 244] on link "Planner Review" at bounding box center [739, 241] width 35 height 6
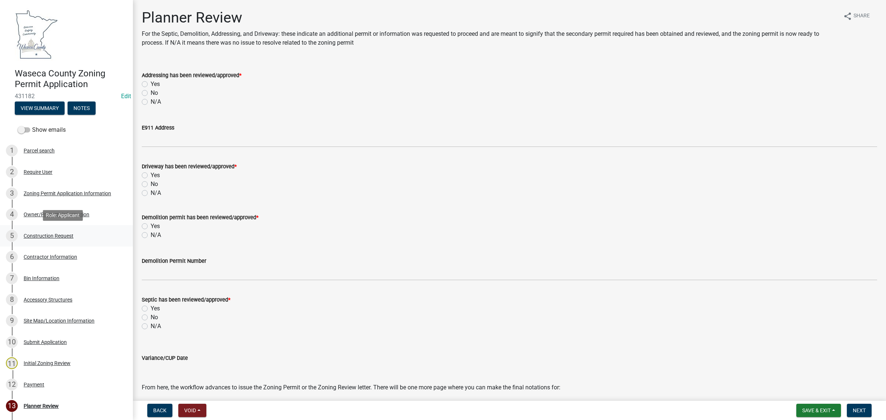
click at [59, 238] on div "Construction Request" at bounding box center [49, 235] width 50 height 5
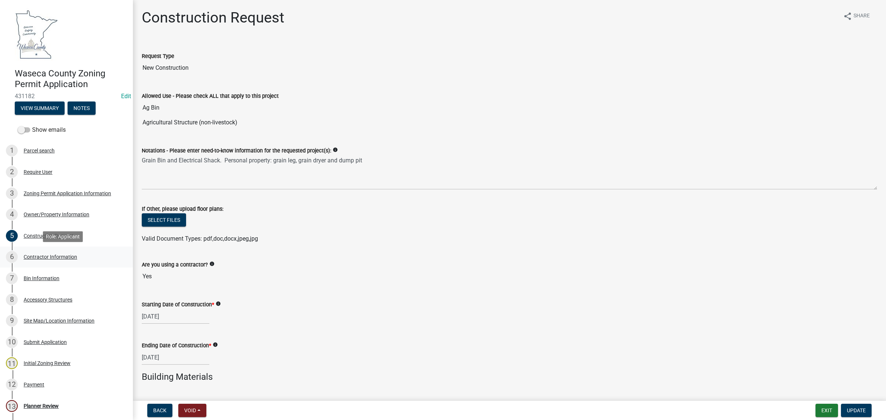
click at [55, 257] on div "Contractor Information" at bounding box center [51, 256] width 54 height 5
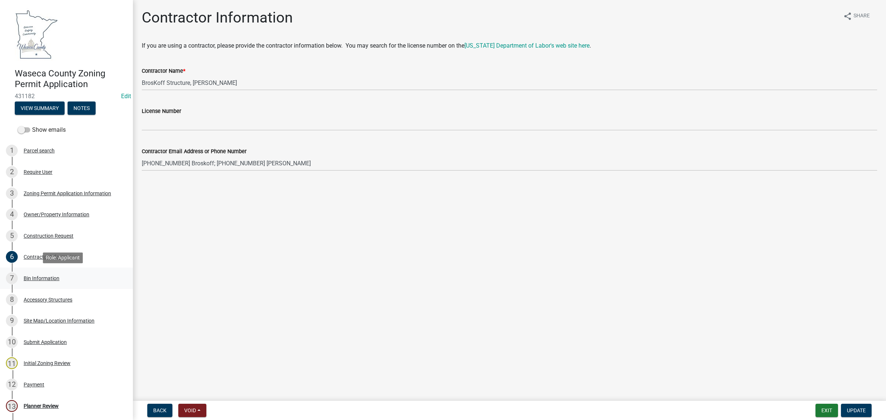
click at [47, 279] on div "Bin Information" at bounding box center [42, 278] width 36 height 5
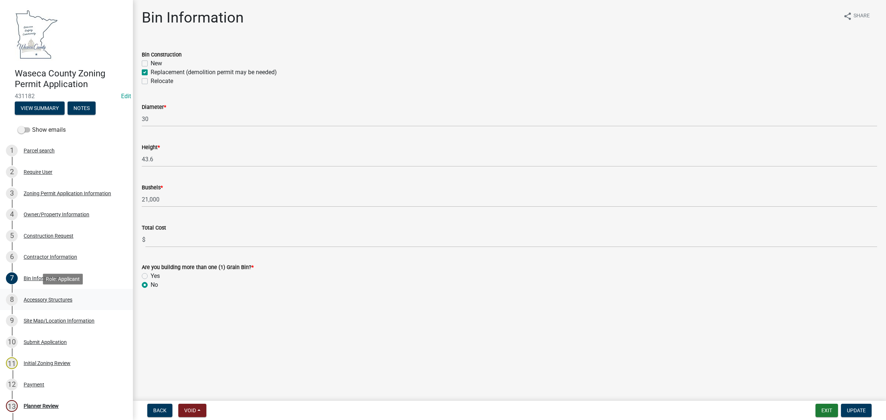
click at [52, 300] on div "Accessory Structures" at bounding box center [48, 299] width 49 height 5
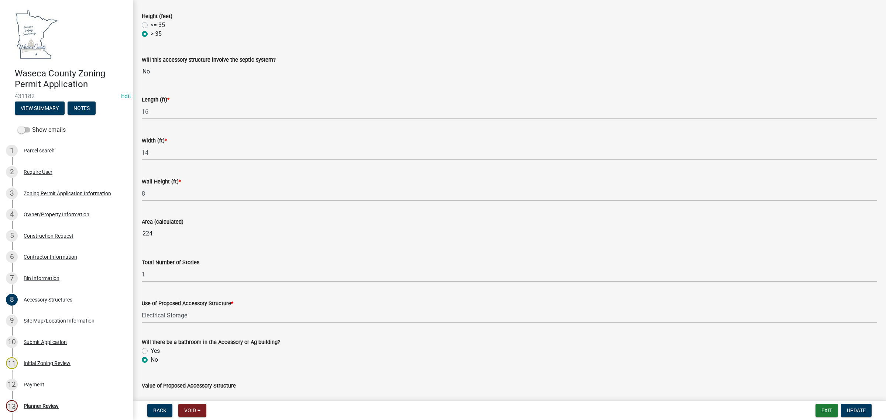
scroll to position [396, 0]
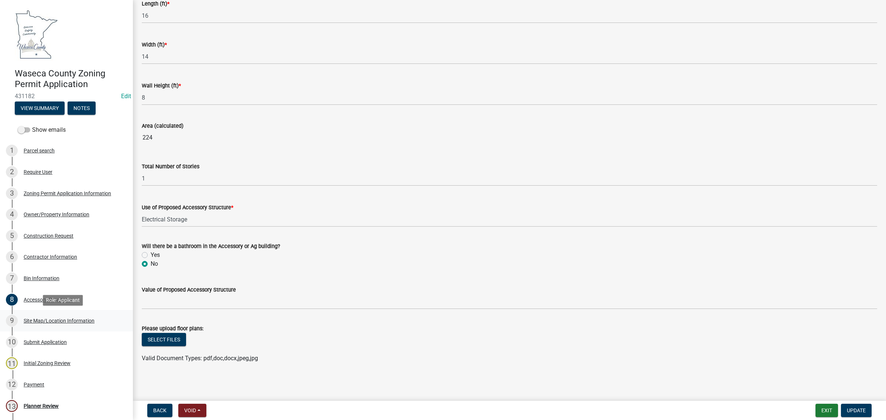
click at [34, 320] on div "Site Map/Location Information" at bounding box center [59, 320] width 71 height 5
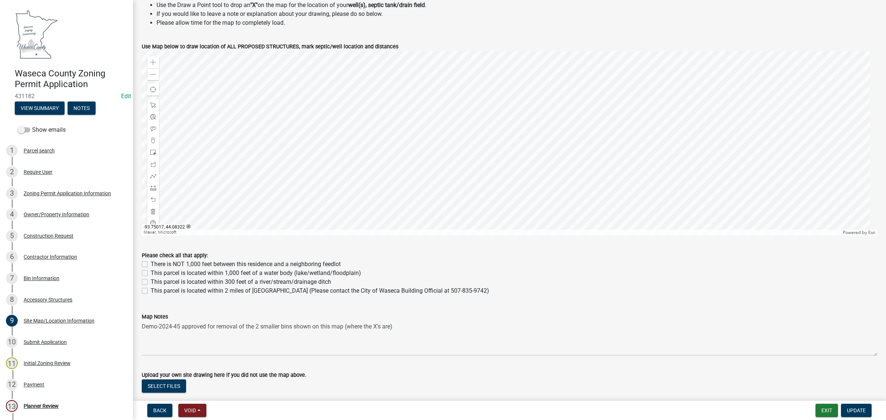
scroll to position [338, 0]
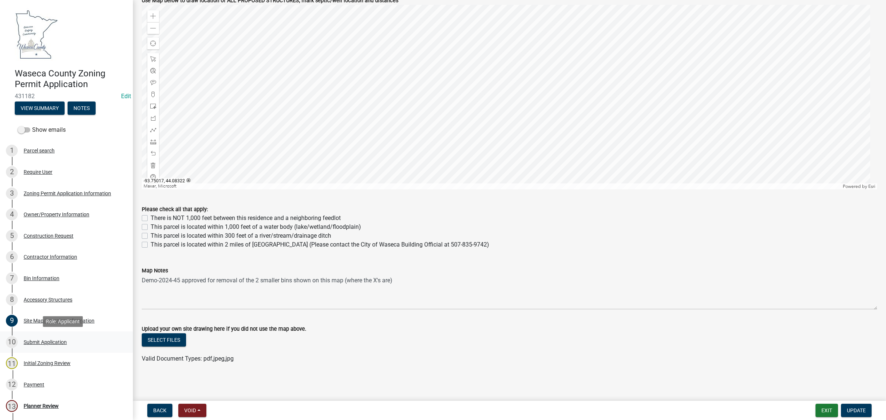
click at [31, 344] on div "Submit Application" at bounding box center [45, 342] width 43 height 5
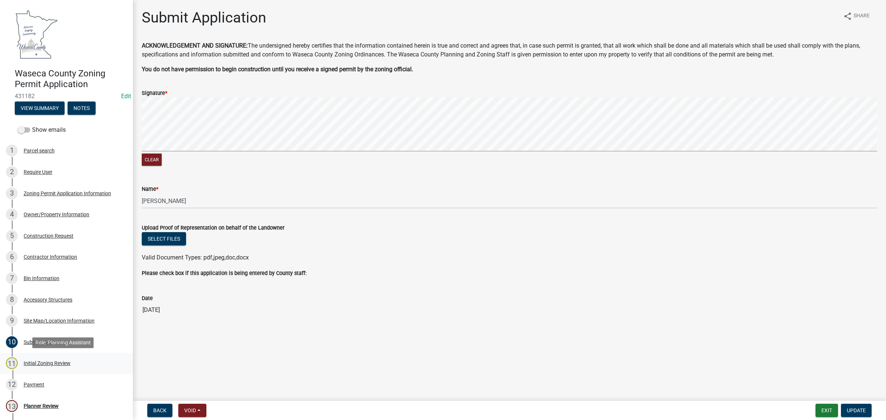
click at [36, 361] on div "Initial Zoning Review" at bounding box center [47, 363] width 47 height 5
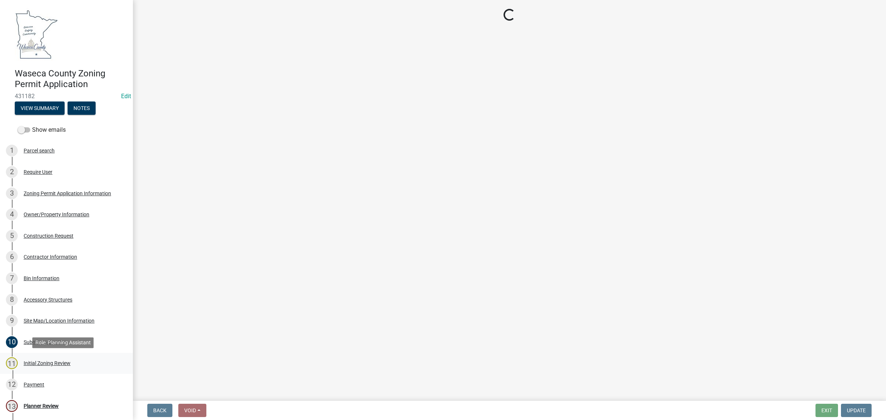
select select "9e7e0f1a-162d-468c-937f-cc7884b0d28a"
select select "6d839d38-f784-434a-a355-9dbcceaeb93c"
select select "f85b0be6-0ba0-4e52-abd8-9a831d915a76"
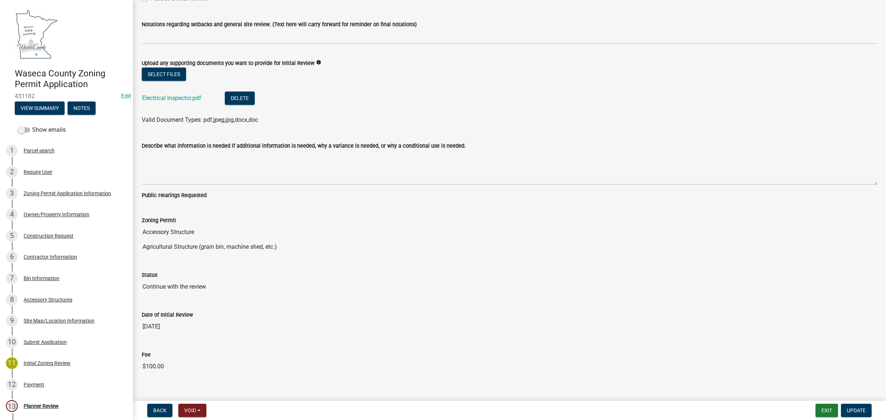
scroll to position [1649, 0]
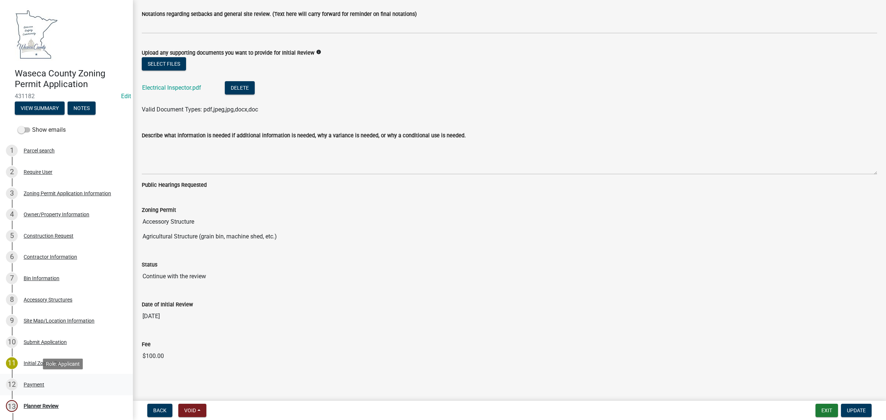
click at [34, 386] on div "Payment" at bounding box center [34, 384] width 21 height 5
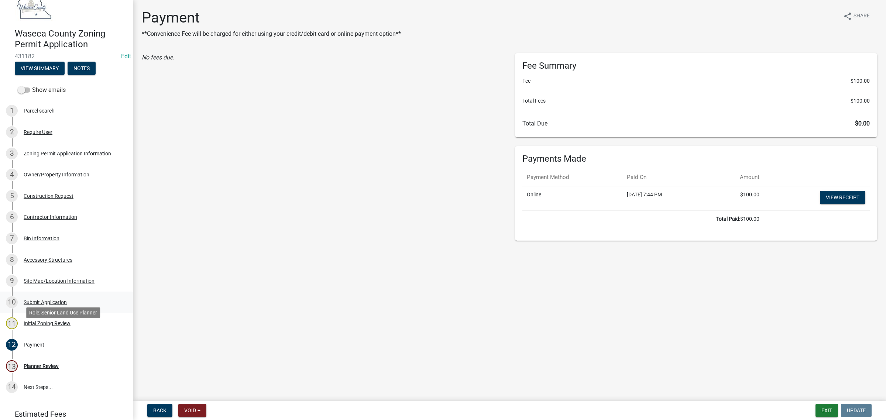
scroll to position [86, 0]
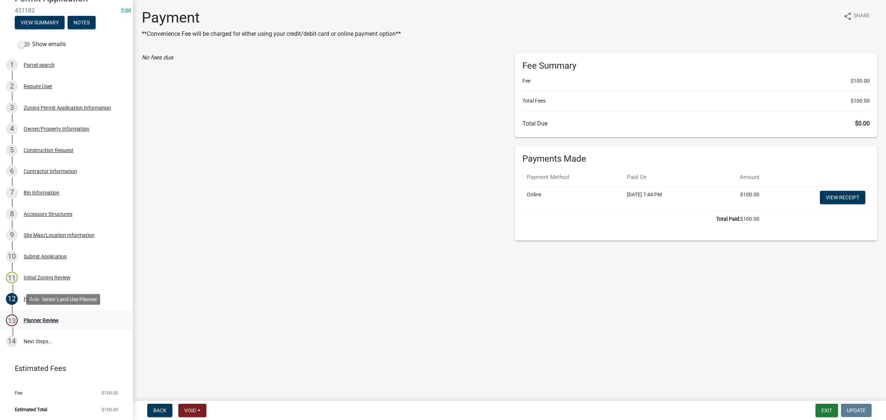
click at [41, 321] on div "Planner Review" at bounding box center [41, 320] width 35 height 5
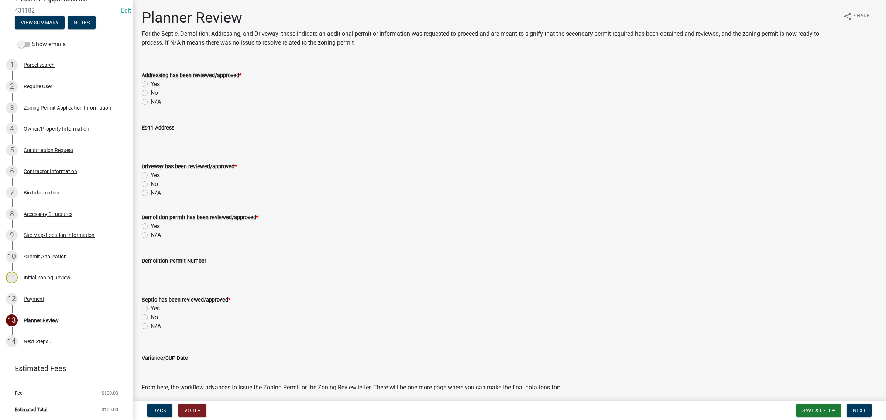
click at [157, 100] on label "N/A" at bounding box center [156, 101] width 10 height 9
click at [155, 100] on input "N/A" at bounding box center [153, 99] width 5 height 5
radio input "true"
click at [151, 192] on label "N/A" at bounding box center [156, 193] width 10 height 9
click at [151, 192] on input "N/A" at bounding box center [153, 191] width 5 height 5
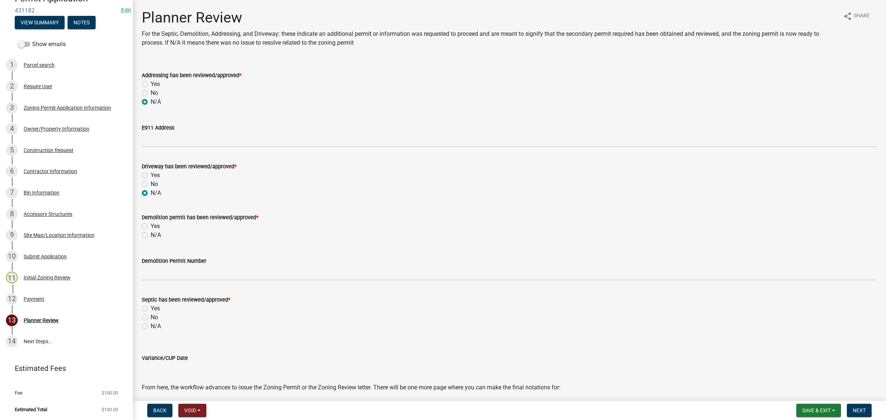
radio input "true"
click at [149, 234] on div "N/A" at bounding box center [509, 235] width 735 height 9
click at [151, 327] on label "N/A" at bounding box center [156, 326] width 10 height 9
click at [151, 327] on input "N/A" at bounding box center [153, 324] width 5 height 5
radio input "true"
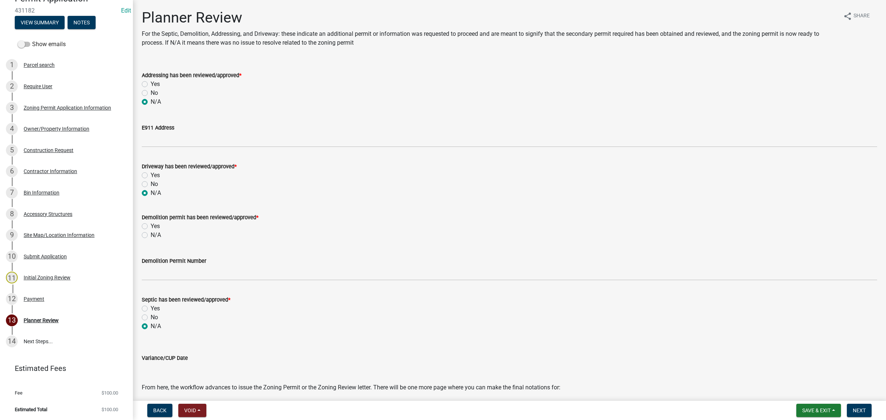
click at [151, 226] on label "Yes" at bounding box center [155, 226] width 9 height 9
click at [151, 226] on input "Yes" at bounding box center [153, 224] width 5 height 5
radio input "true"
click at [818, 410] on span "Save & Exit" at bounding box center [816, 411] width 28 height 6
click at [793, 373] on button "Save" at bounding box center [811, 374] width 59 height 18
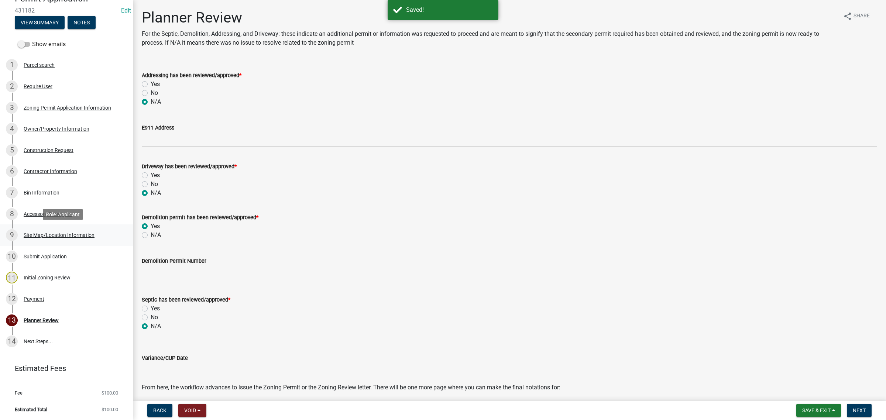
click at [41, 235] on div "Site Map/Location Information" at bounding box center [59, 235] width 71 height 5
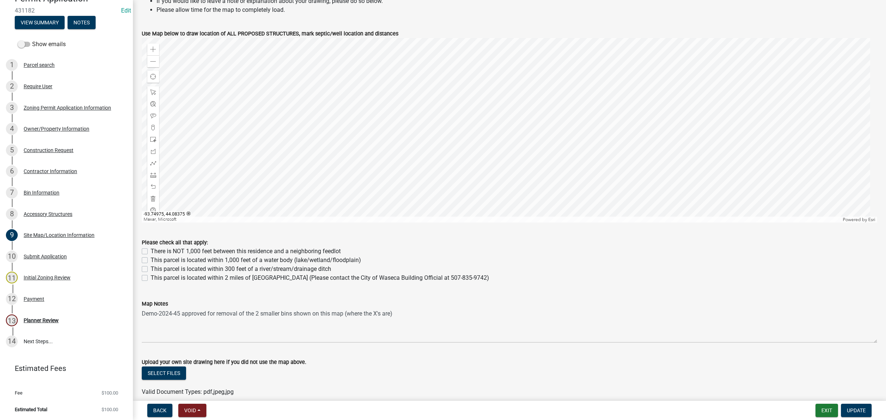
scroll to position [292, 0]
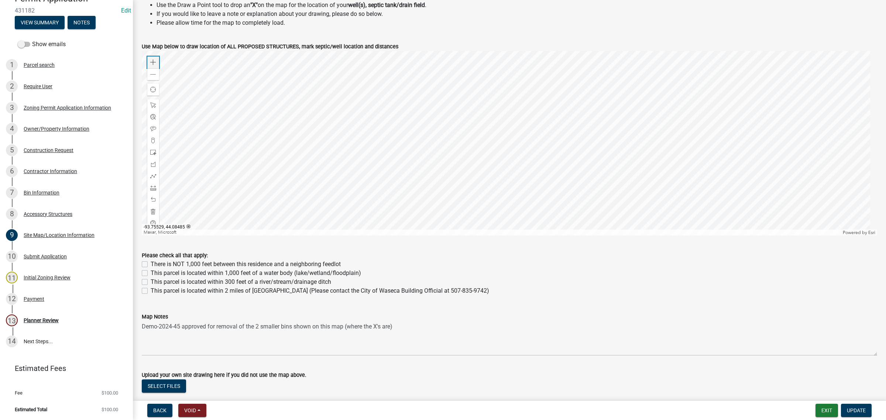
click at [152, 65] on div "Zoom in" at bounding box center [153, 62] width 12 height 12
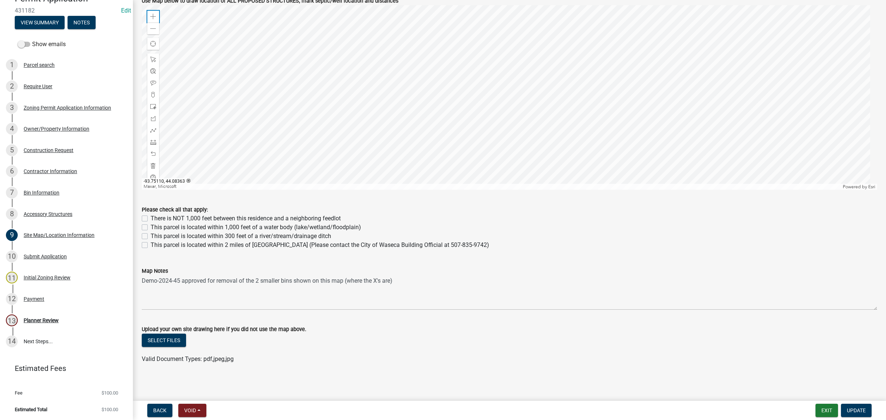
scroll to position [338, 0]
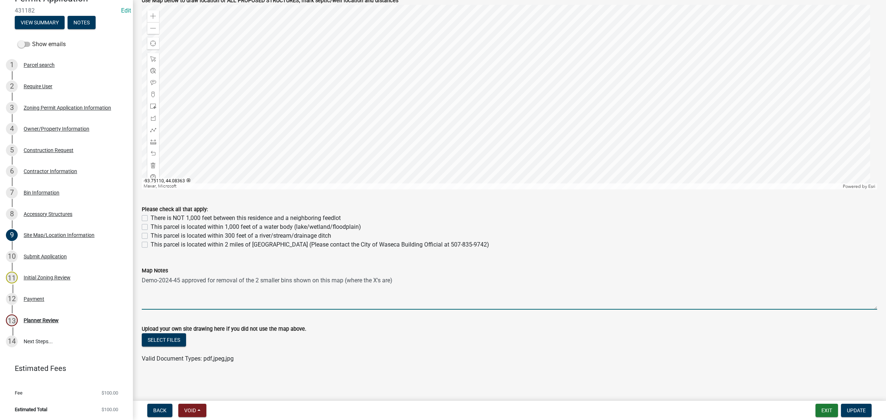
drag, startPoint x: 141, startPoint y: 281, endPoint x: 180, endPoint y: 290, distance: 39.4
click at [180, 290] on textarea "Demo-2024-45 approved for removal of the 2 smaller bins shown on this map (wher…" at bounding box center [509, 292] width 735 height 35
click at [55, 318] on div "Planner Review" at bounding box center [41, 320] width 35 height 5
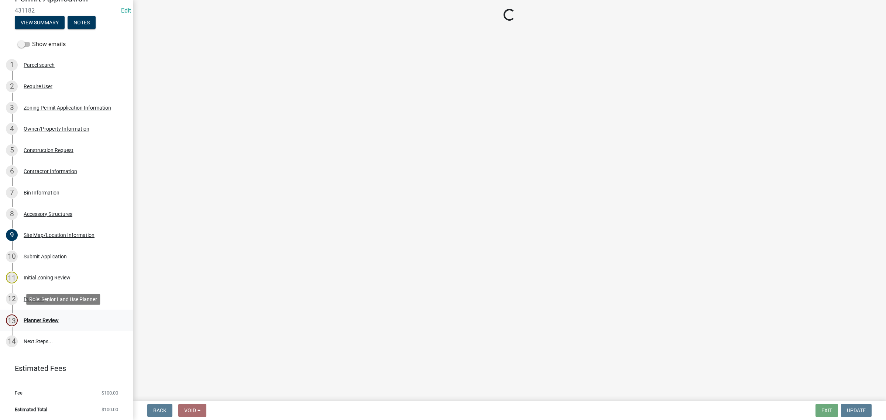
scroll to position [0, 0]
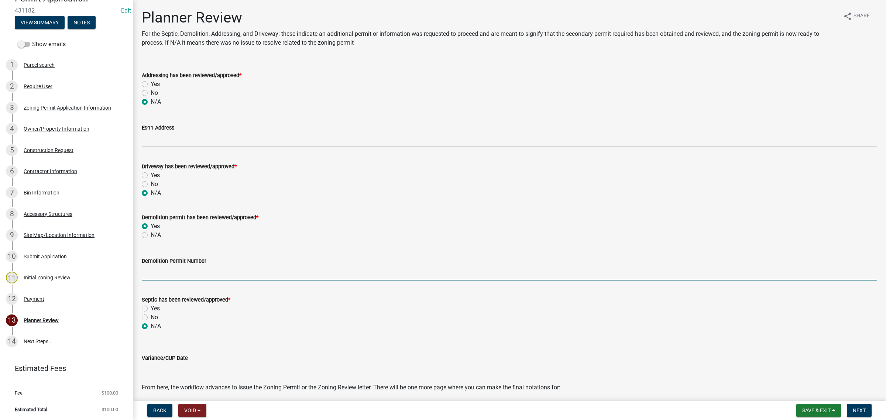
click at [169, 279] on input "Demolition Permit Number" at bounding box center [509, 272] width 735 height 15
paste input "[ { "value": { "activity": { "routing": [ { "$id": "1", "targetId": "cdb57aca-8…"
type input "[ { "value": { "activity": { "routing": [ { "$id": "1", "targetId": "cdb57aca-8…"
type input "Demo-2025-45"
drag, startPoint x: 382, startPoint y: 353, endPoint x: 386, endPoint y: 355, distance: 4.3
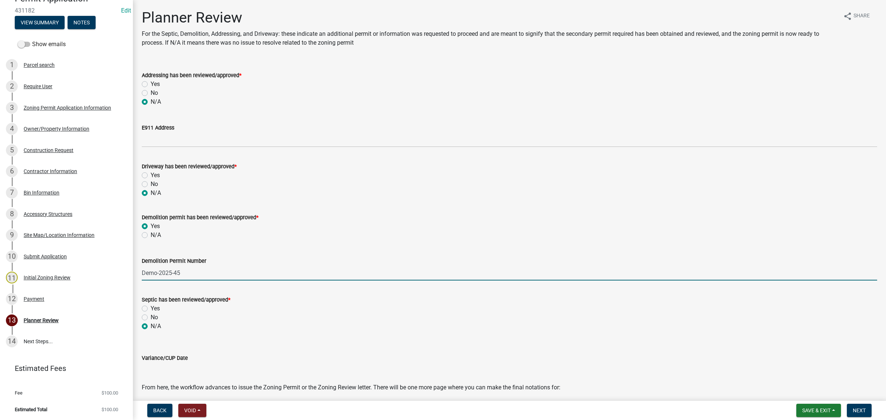
click at [379, 349] on div "Variance/CUP Date" at bounding box center [509, 360] width 735 height 34
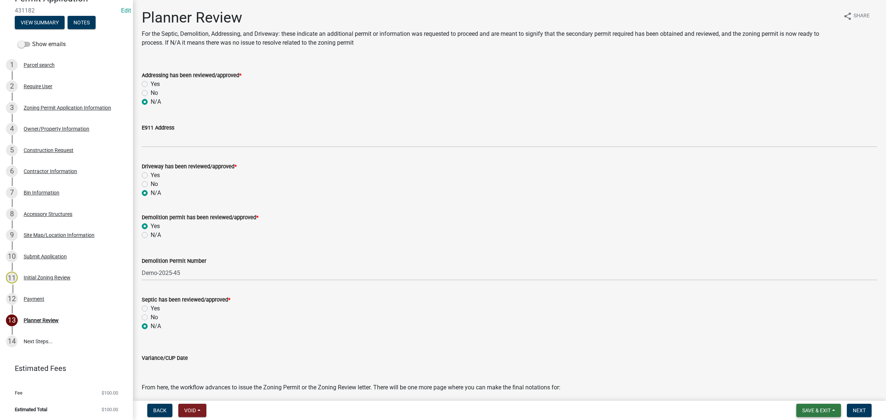
click at [822, 405] on button "Save & Exit" at bounding box center [818, 410] width 45 height 13
click at [793, 375] on button "Save" at bounding box center [811, 374] width 59 height 18
click at [35, 236] on div "Site Map/Location Information" at bounding box center [59, 235] width 71 height 5
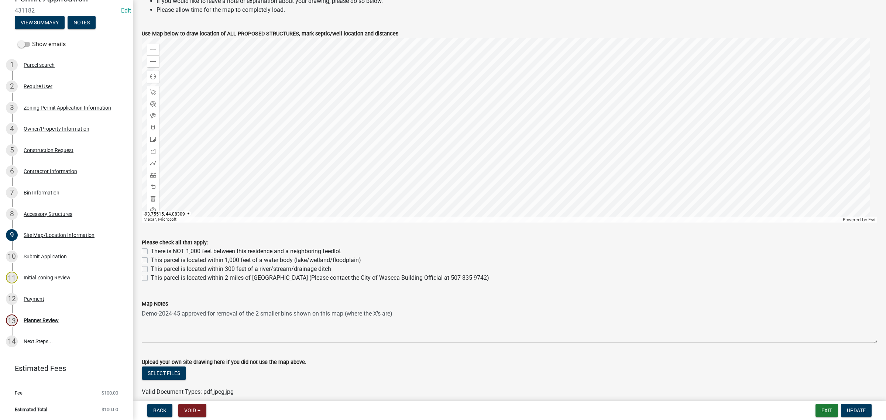
scroll to position [323, 0]
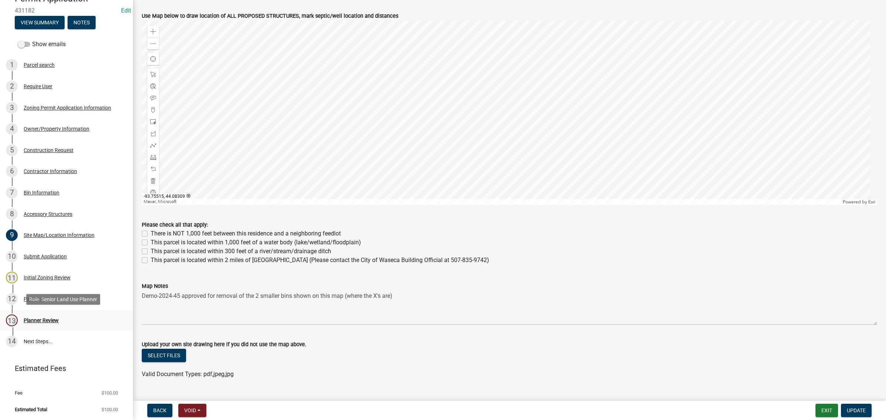
click at [41, 318] on div "Planner Review" at bounding box center [41, 320] width 35 height 5
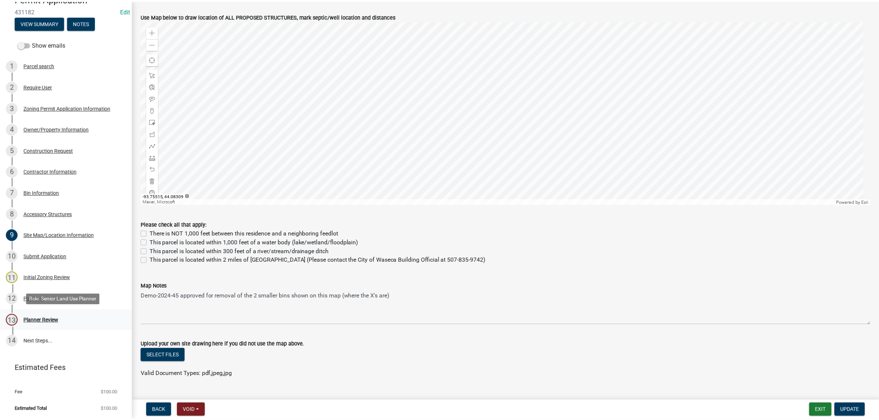
scroll to position [0, 0]
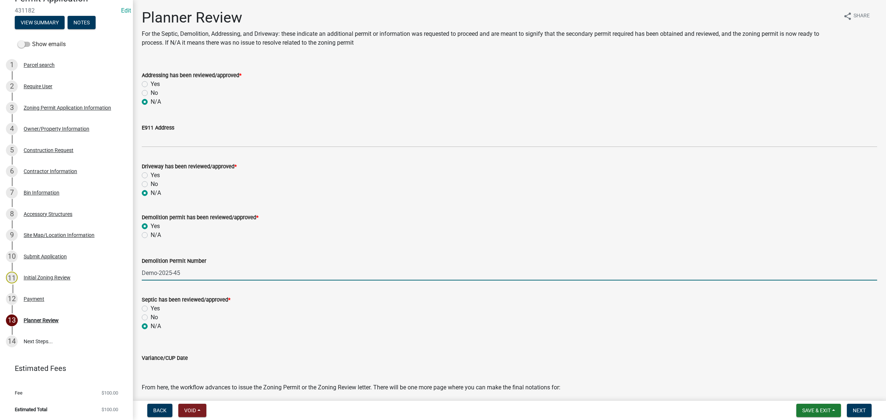
click at [169, 274] on input "Demo-2025-45" at bounding box center [509, 272] width 735 height 15
type input "Demo-2024-45"
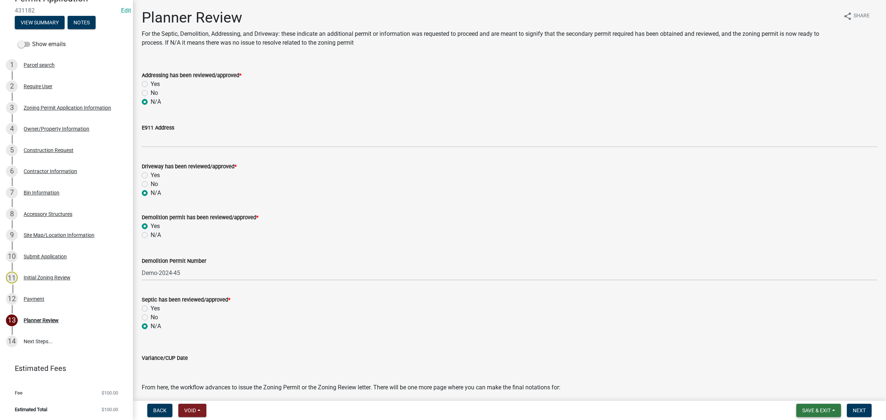
click at [816, 408] on span "Save & Exit" at bounding box center [816, 411] width 28 height 6
click at [791, 377] on button "Save" at bounding box center [811, 374] width 59 height 18
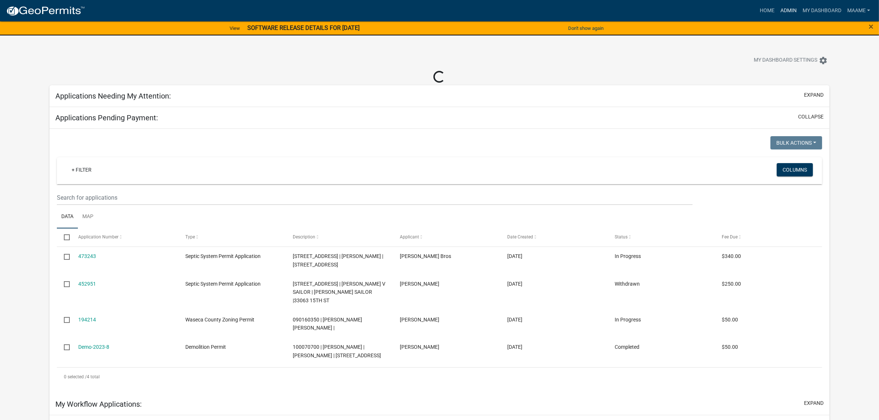
click at [788, 8] on link "Admin" at bounding box center [788, 11] width 22 height 14
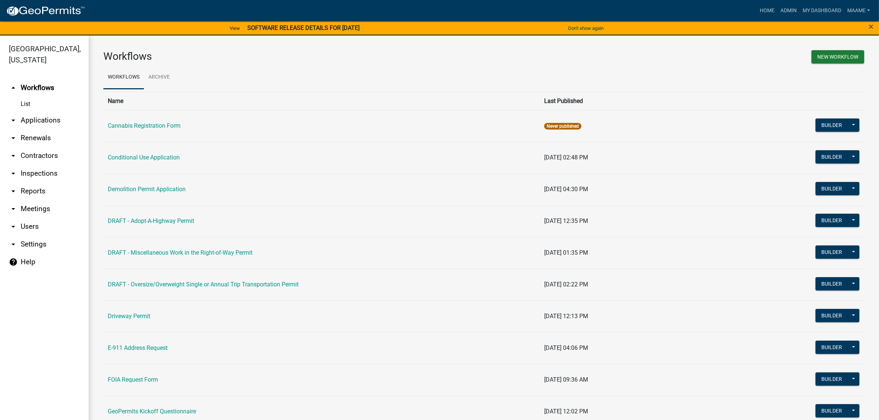
click at [31, 123] on link "arrow_drop_down Applications" at bounding box center [44, 120] width 89 height 18
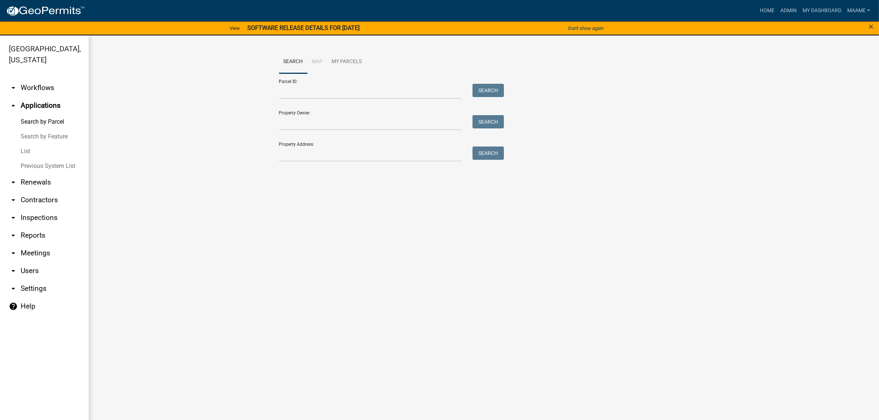
click at [26, 147] on link "List" at bounding box center [44, 151] width 89 height 15
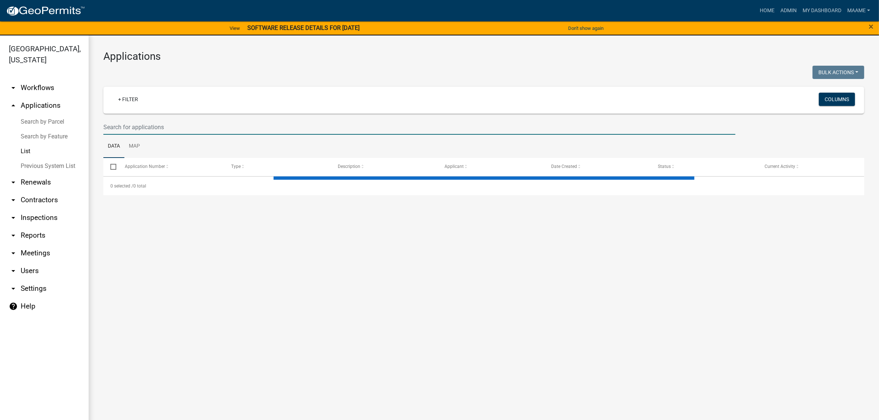
click at [133, 122] on input "text" at bounding box center [419, 127] width 632 height 15
select select "3: 100"
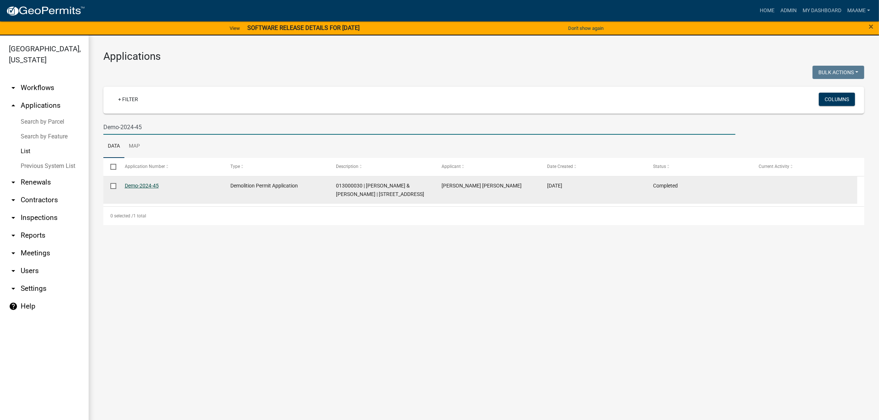
type input "Demo-2024-45"
click at [154, 183] on link "Demo-2024-45" at bounding box center [142, 186] width 34 height 6
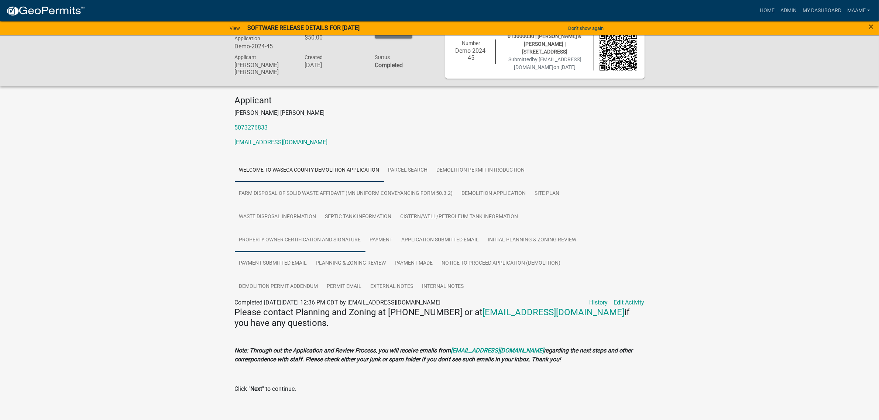
scroll to position [26, 0]
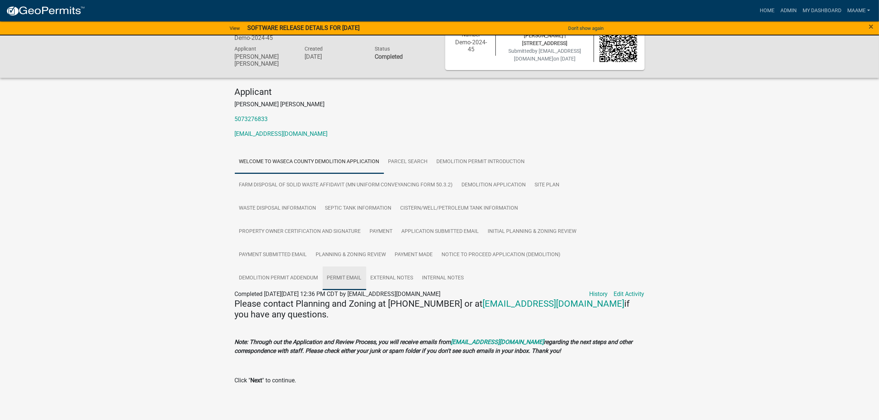
click at [337, 272] on link "Permit Email" at bounding box center [345, 279] width 44 height 24
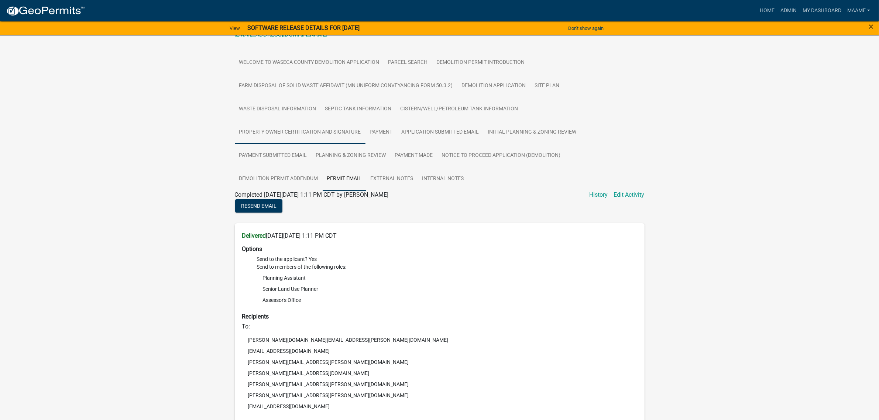
scroll to position [104, 0]
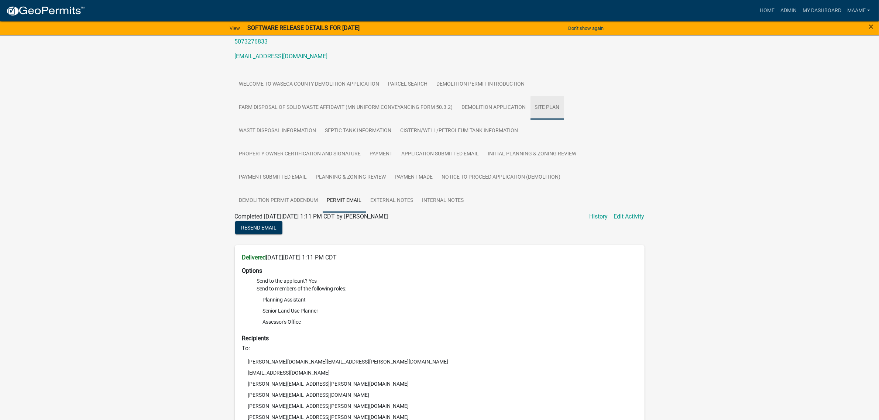
click at [534, 106] on link "Site Plan" at bounding box center [547, 108] width 34 height 24
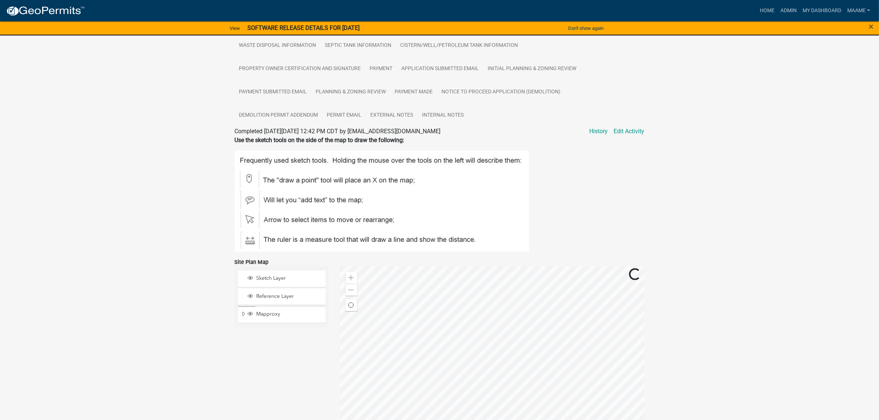
scroll to position [270, 0]
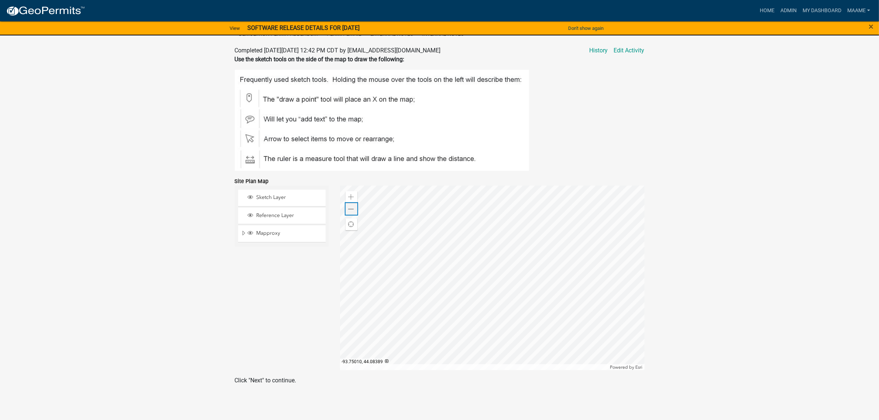
click at [350, 210] on span at bounding box center [351, 209] width 6 height 6
click at [354, 211] on div "Zoom out" at bounding box center [352, 209] width 12 height 12
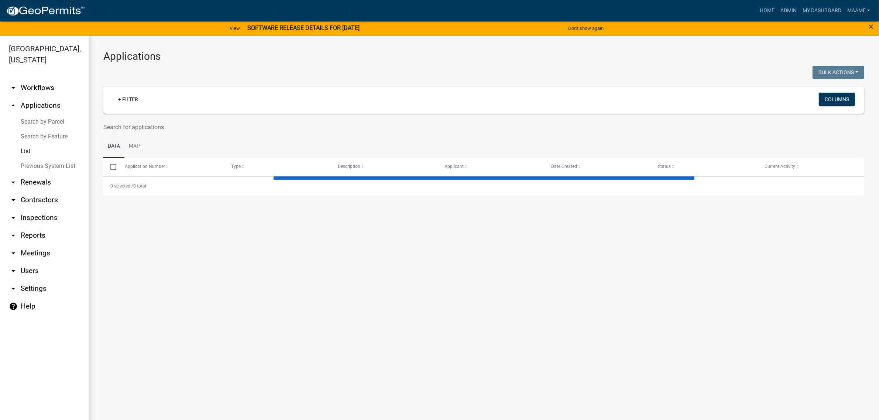
select select "3: 100"
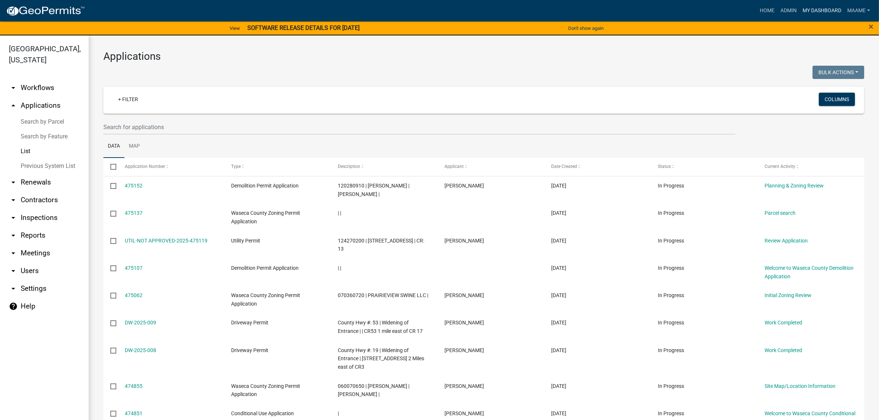
click at [818, 7] on link "My Dashboard" at bounding box center [822, 11] width 45 height 14
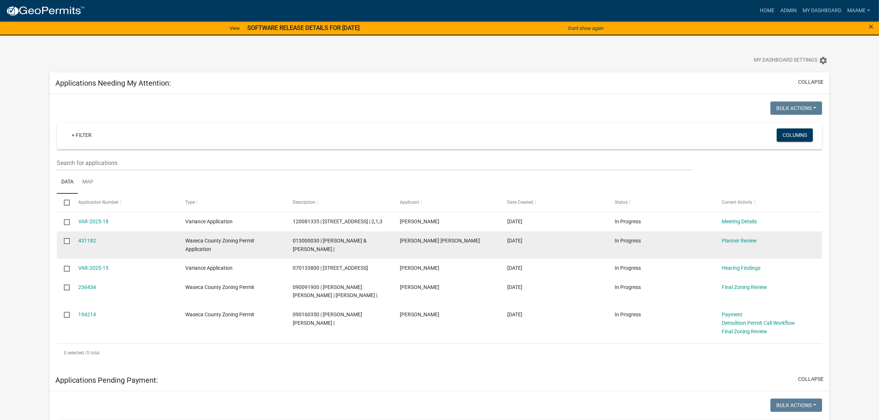
click at [307, 248] on span "013000030 | [PERSON_NAME] & [PERSON_NAME] |" at bounding box center [330, 245] width 74 height 14
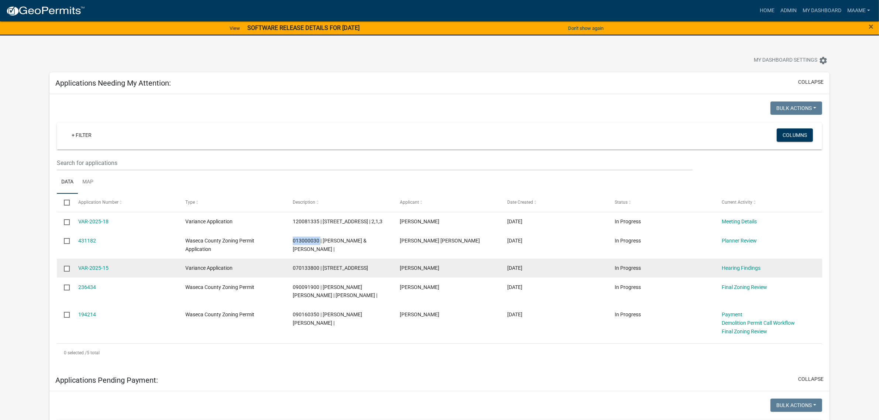
copy span "013000030"
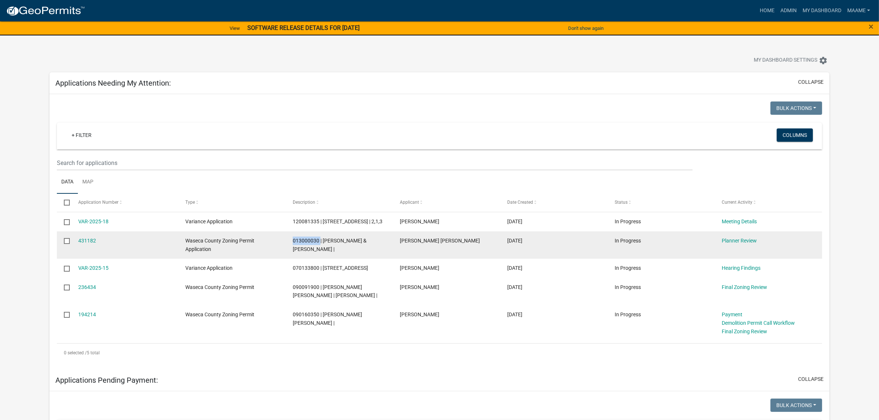
click at [298, 250] on span "013000030 | [PERSON_NAME] & [PERSON_NAME] |" at bounding box center [330, 245] width 74 height 14
click at [297, 248] on span "013000030 | [PERSON_NAME] & [PERSON_NAME] |" at bounding box center [330, 245] width 74 height 14
copy span "013000030"
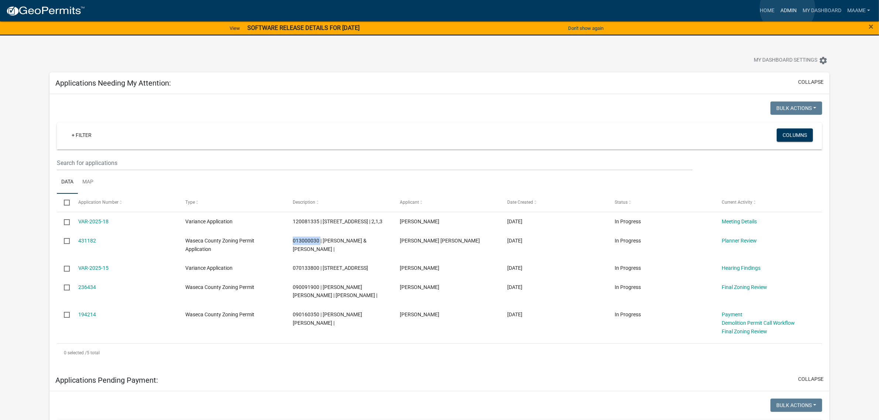
click at [787, 8] on link "Admin" at bounding box center [788, 11] width 22 height 14
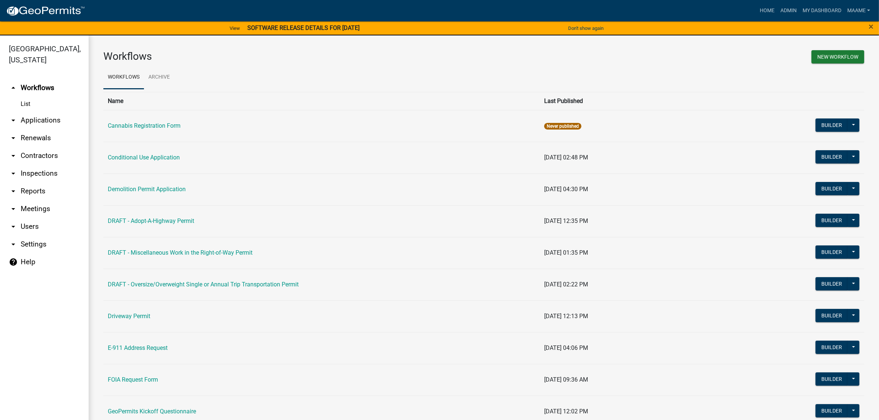
click at [54, 124] on link "arrow_drop_down Applications" at bounding box center [44, 120] width 89 height 18
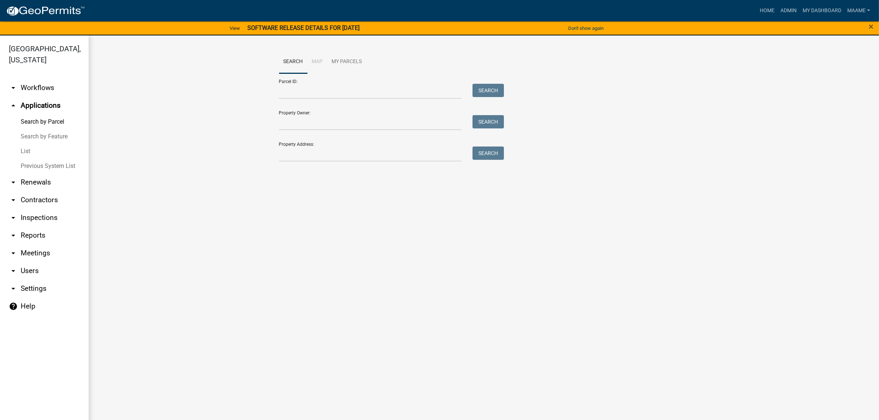
click at [28, 151] on link "List" at bounding box center [44, 151] width 89 height 15
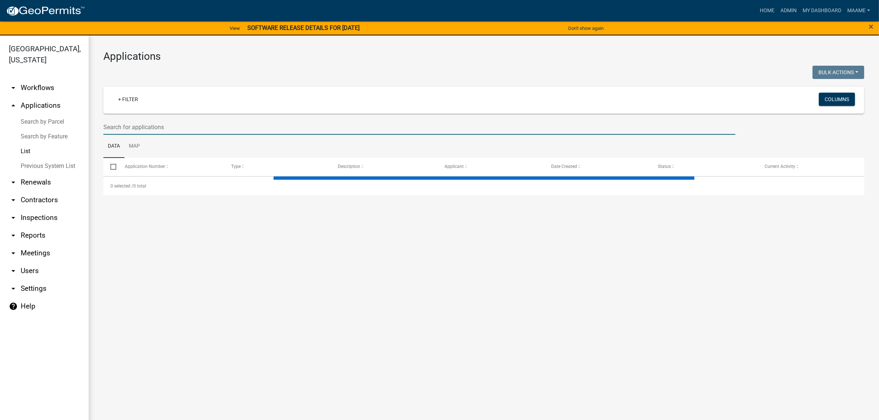
click at [155, 128] on input "text" at bounding box center [419, 127] width 632 height 15
select select "3: 100"
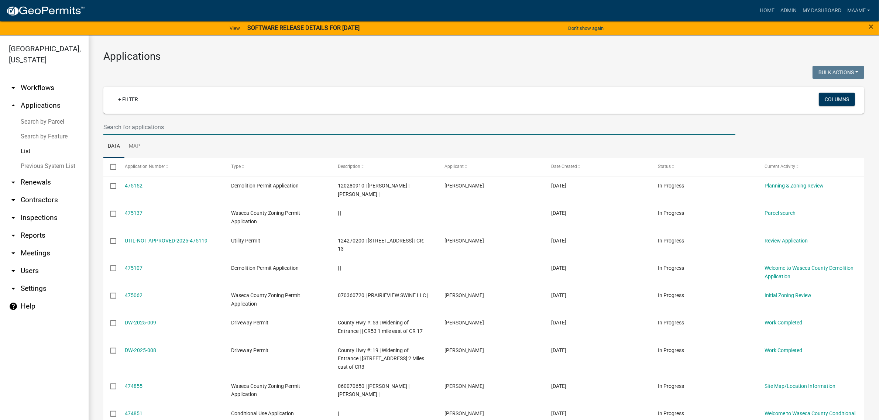
paste input "[ { "value": { "activity": { "routing": [ { "$id": "1", "targetId": "cdb57aca-8…"
type input "[ { "value": { "activity": { "routing": [ { "$id": "1", "targetId": "cdb57aca-8…"
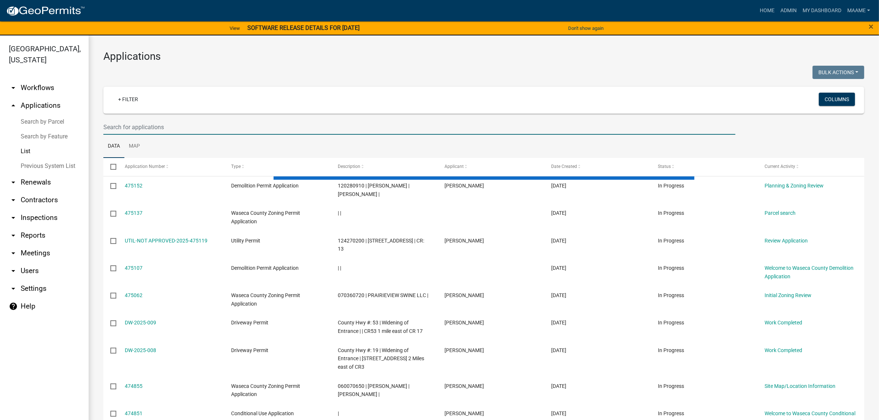
click at [120, 123] on input "text" at bounding box center [419, 127] width 632 height 15
paste input "013000030"
type input "013000030"
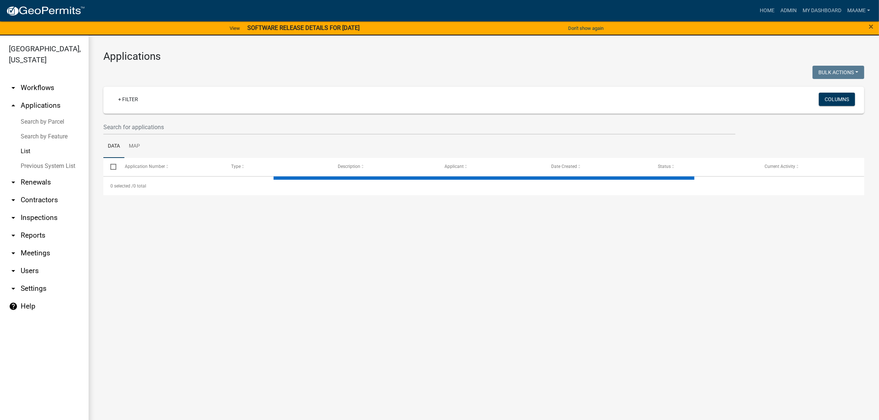
select select "3: 100"
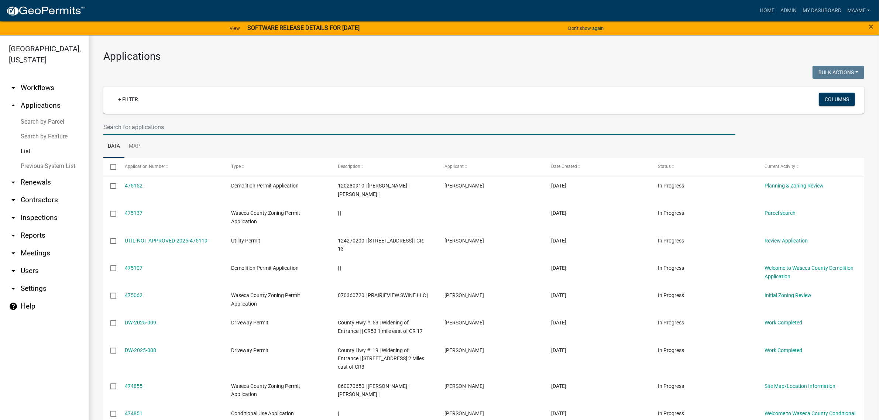
click at [119, 130] on input "text" at bounding box center [419, 127] width 632 height 15
paste input "013000030"
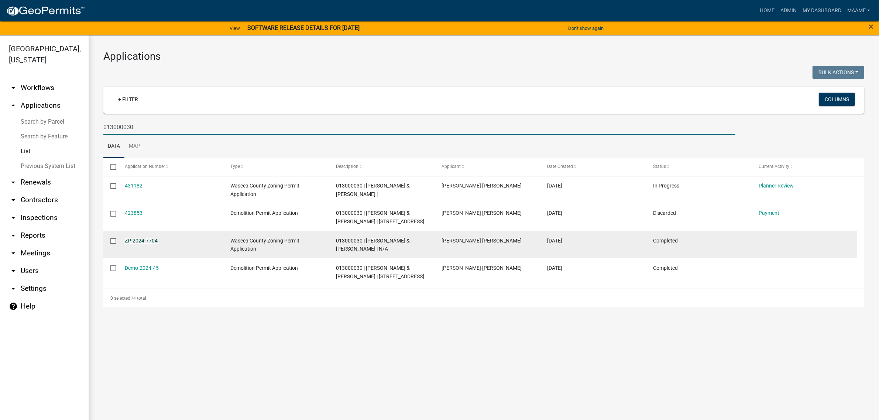
type input "013000030"
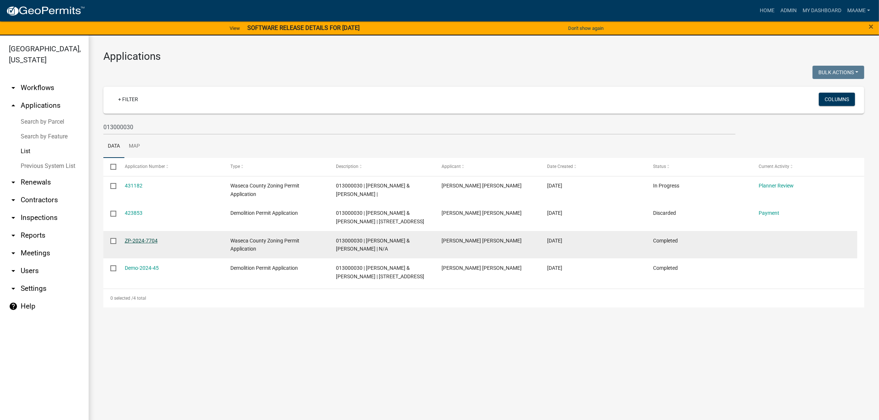
click at [135, 238] on link "ZP-2024-7704" at bounding box center [141, 241] width 33 height 6
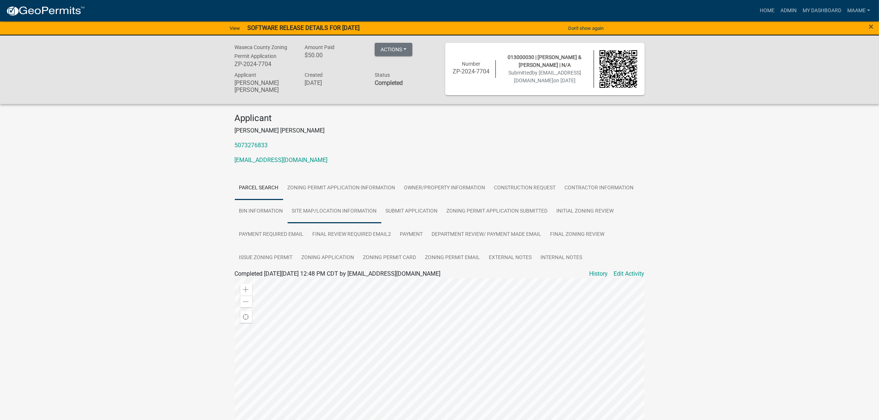
click at [343, 211] on link "Site Map/Location Information" at bounding box center [335, 212] width 94 height 24
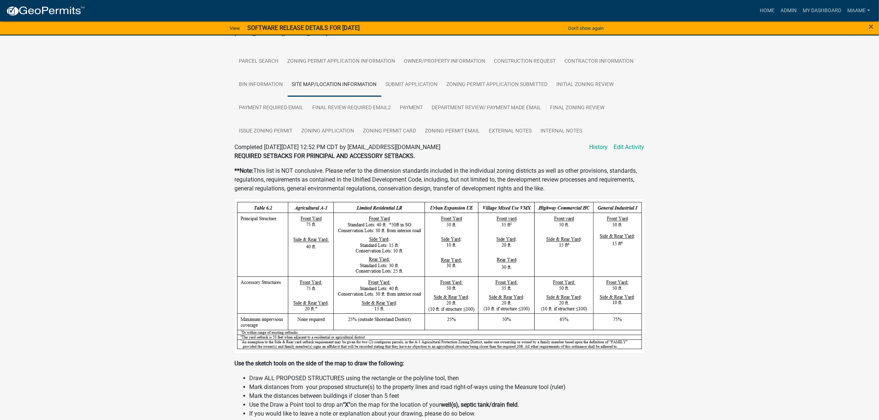
scroll to position [323, 0]
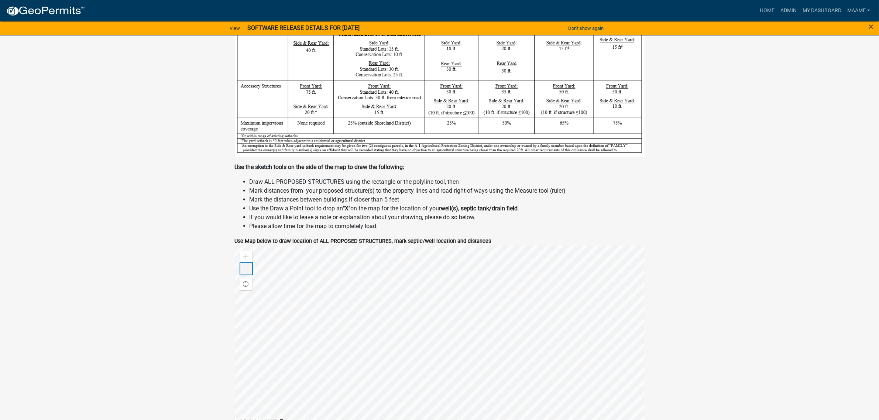
click at [246, 272] on div "Zoom out" at bounding box center [246, 269] width 12 height 12
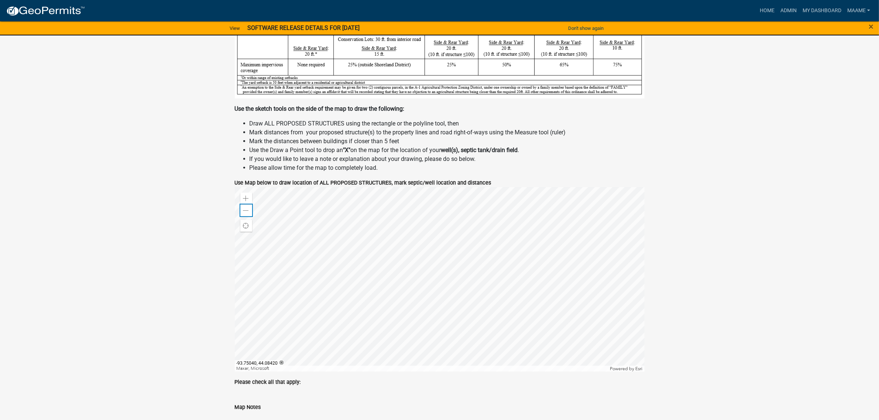
scroll to position [497, 0]
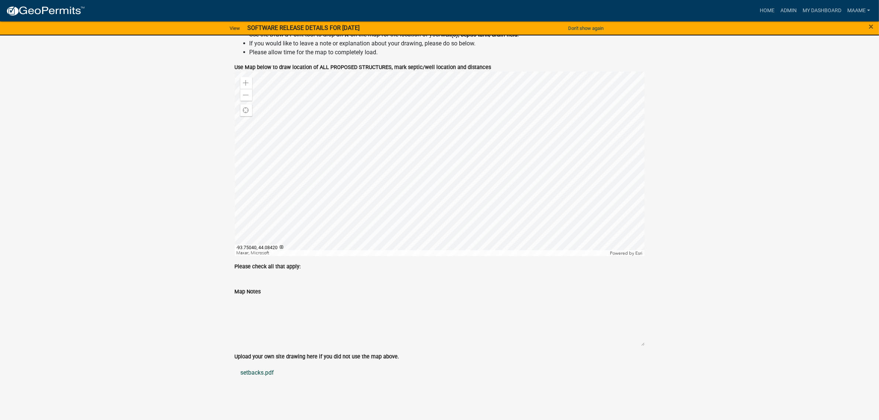
click at [248, 370] on link "setbacks.pdf" at bounding box center [440, 373] width 410 height 18
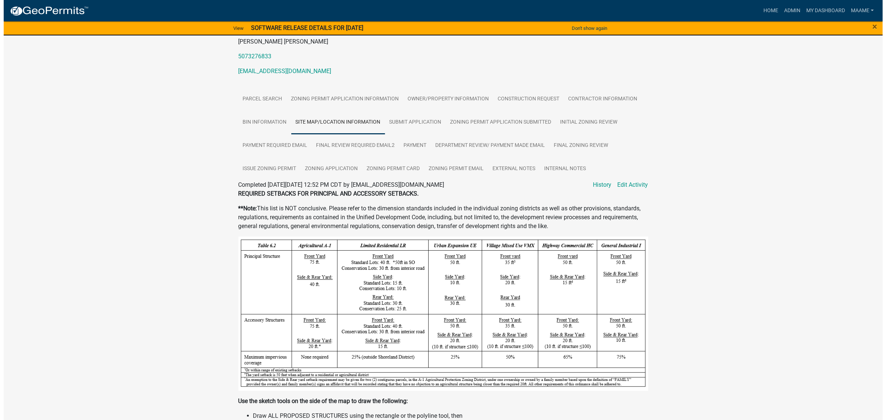
scroll to position [0, 0]
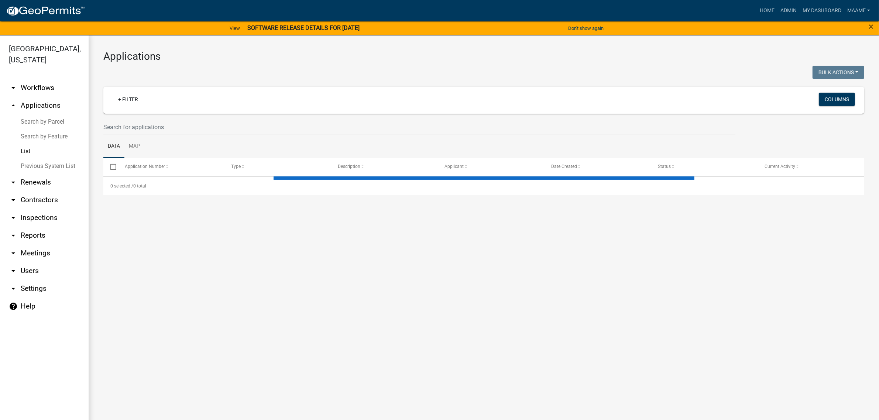
select select "3: 100"
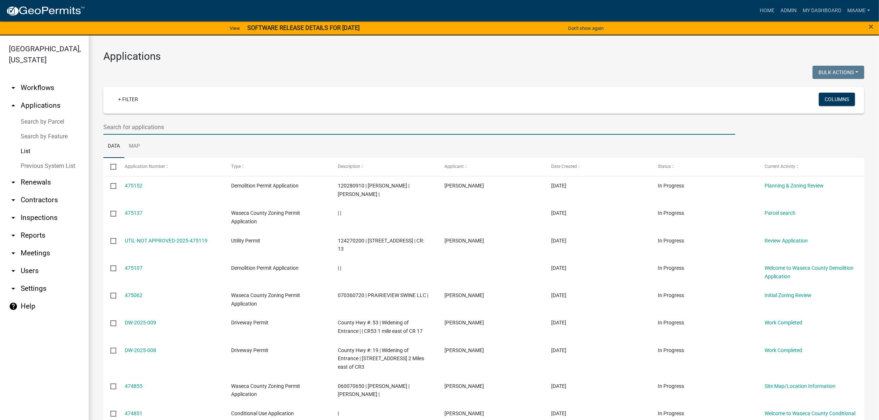
click at [118, 126] on input "text" at bounding box center [419, 127] width 632 height 15
paste input "013000030"
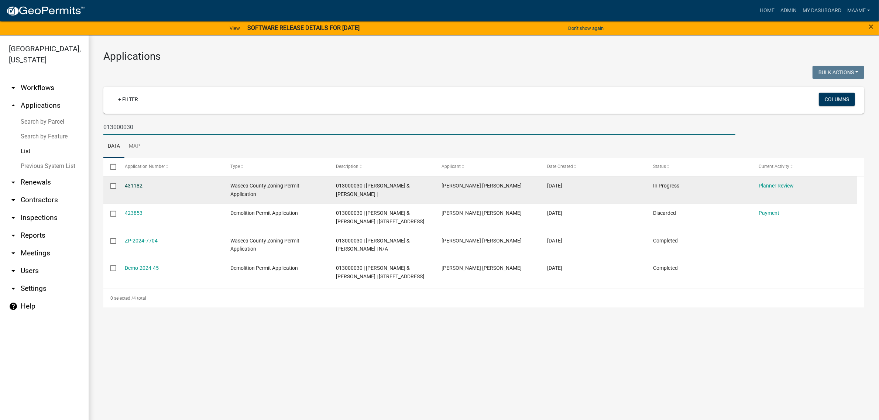
type input "013000030"
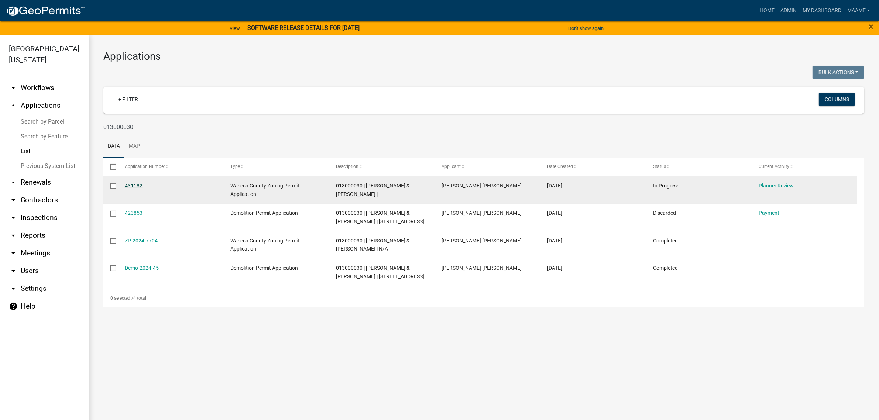
click at [133, 187] on link "431182" at bounding box center [134, 186] width 18 height 6
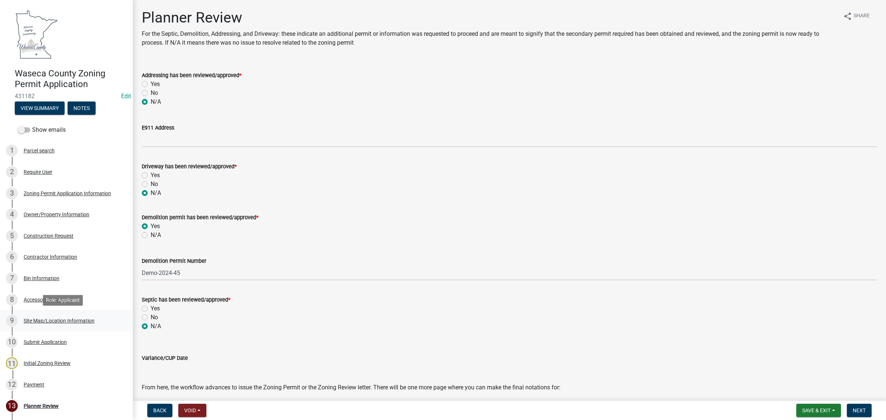
click at [30, 319] on div "Site Map/Location Information" at bounding box center [59, 320] width 71 height 5
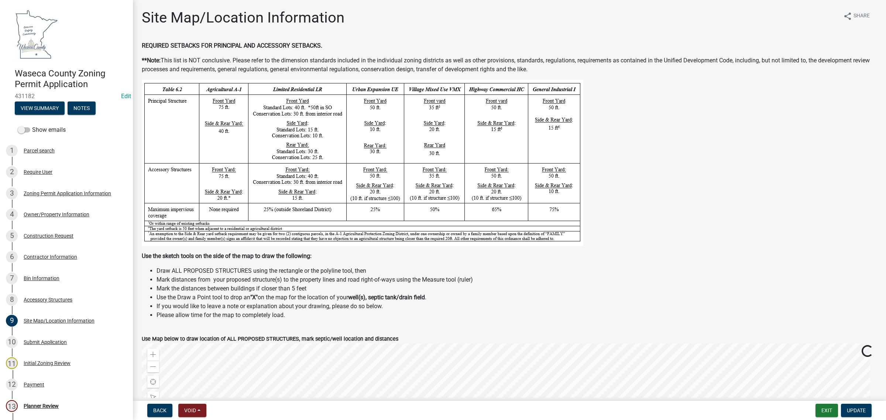
scroll to position [231, 0]
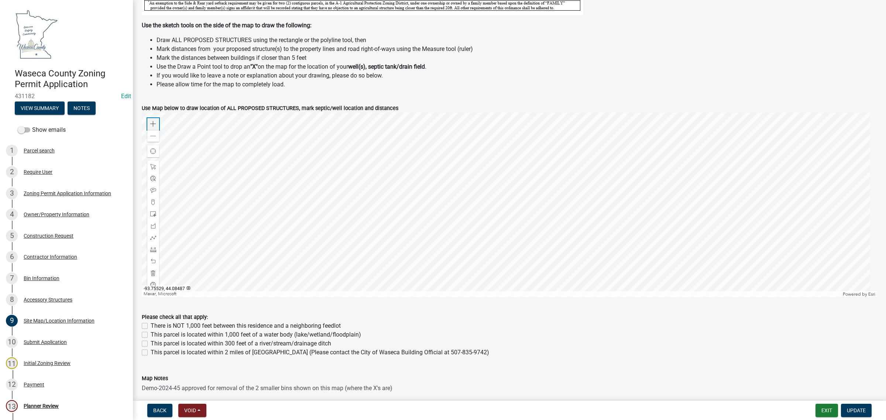
click at [156, 122] on span at bounding box center [153, 124] width 6 height 6
click at [364, 138] on div at bounding box center [509, 205] width 735 height 185
click at [379, 163] on div at bounding box center [509, 205] width 735 height 185
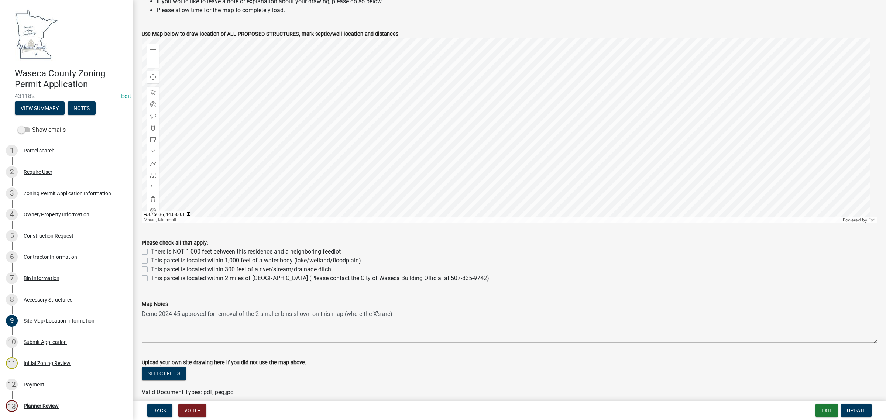
scroll to position [323, 0]
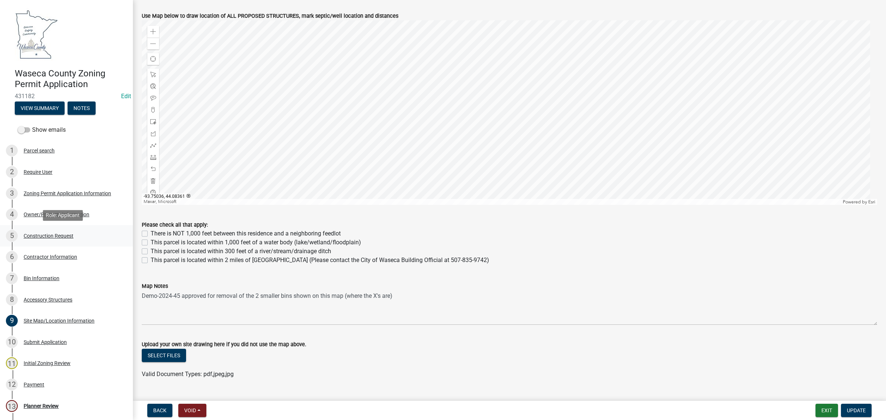
click at [54, 236] on div "Construction Request" at bounding box center [49, 235] width 50 height 5
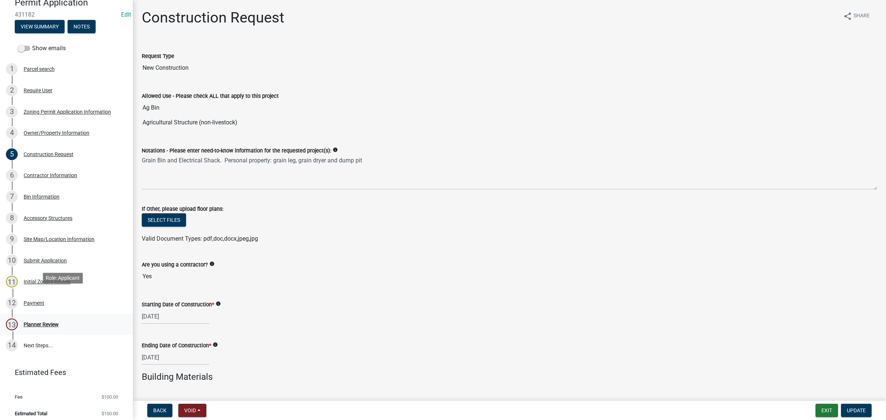
scroll to position [86, 0]
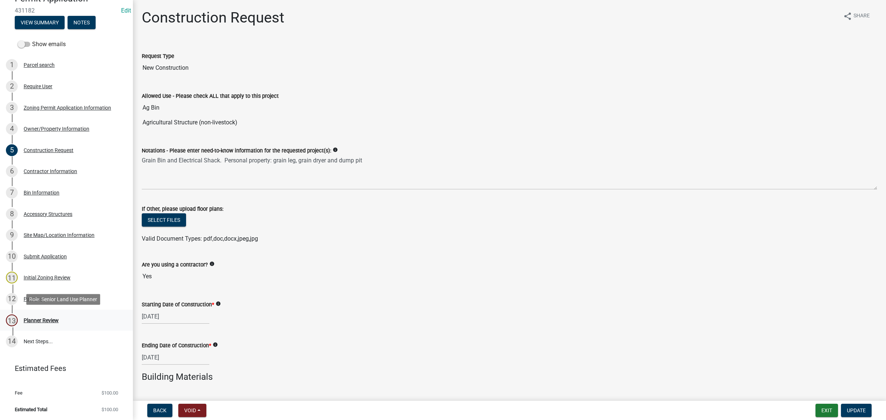
click at [26, 323] on div "13 Planner Review" at bounding box center [63, 320] width 115 height 12
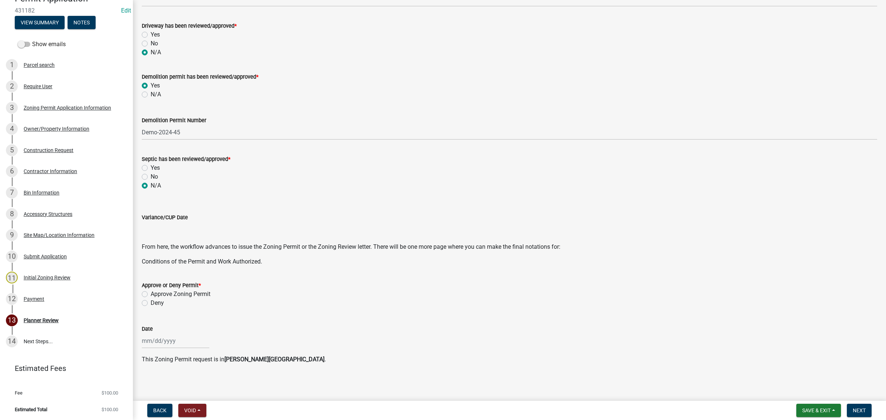
scroll to position [141, 0]
click at [148, 293] on div "Approve Zoning Permit" at bounding box center [509, 293] width 735 height 9
click at [151, 295] on label "Approve Zoning Permit" at bounding box center [181, 293] width 60 height 9
click at [151, 294] on input "Approve Zoning Permit" at bounding box center [153, 291] width 5 height 5
radio input "true"
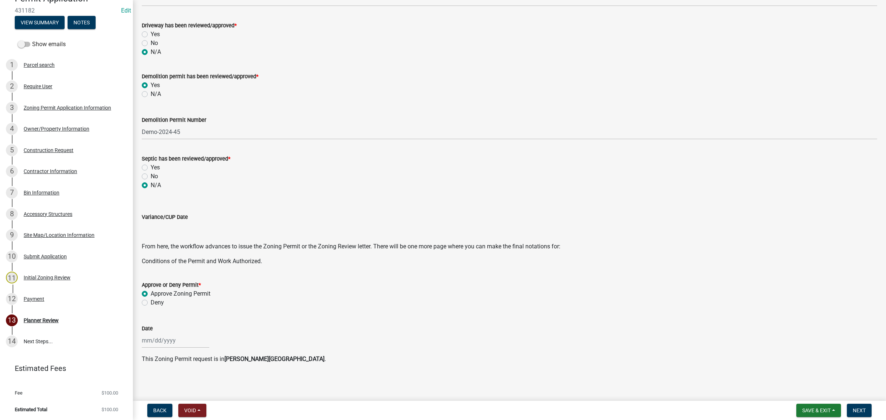
click at [146, 339] on div at bounding box center [176, 340] width 68 height 15
select select "9"
select select "2025"
click at [151, 277] on div "8" at bounding box center [149, 278] width 12 height 12
type input "[DATE]"
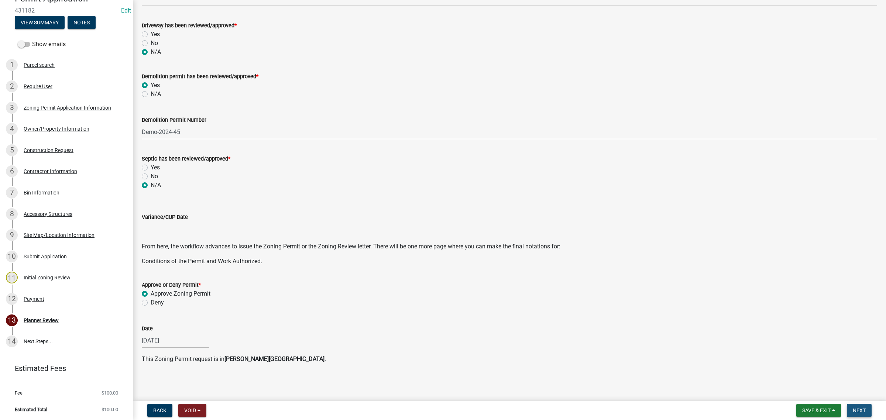
click at [858, 405] on button "Next" at bounding box center [859, 410] width 25 height 13
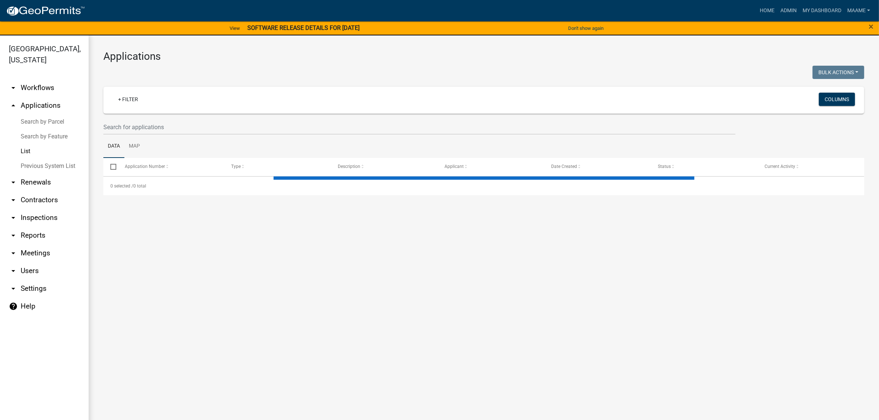
select select "3: 100"
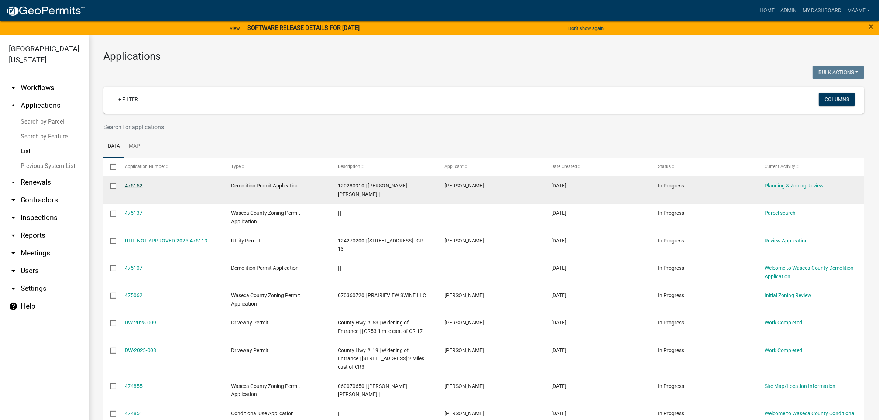
click at [135, 185] on link "475152" at bounding box center [134, 186] width 18 height 6
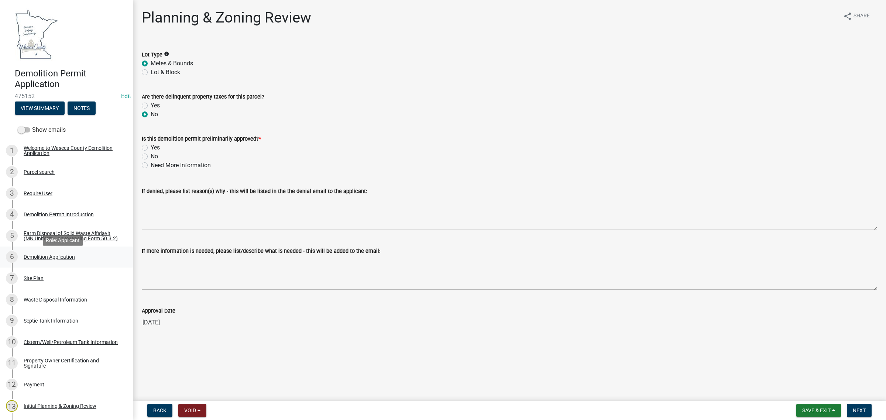
click at [36, 258] on div "Demolition Application" at bounding box center [49, 256] width 51 height 5
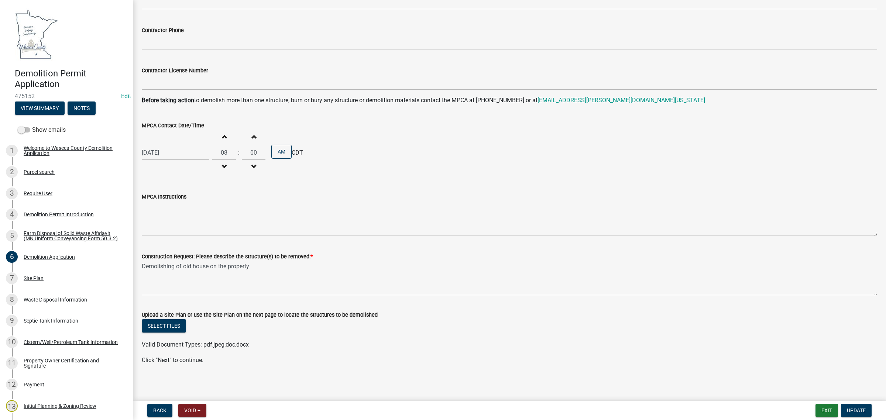
scroll to position [472, 0]
click at [32, 277] on div "7 Site Plan" at bounding box center [63, 278] width 115 height 12
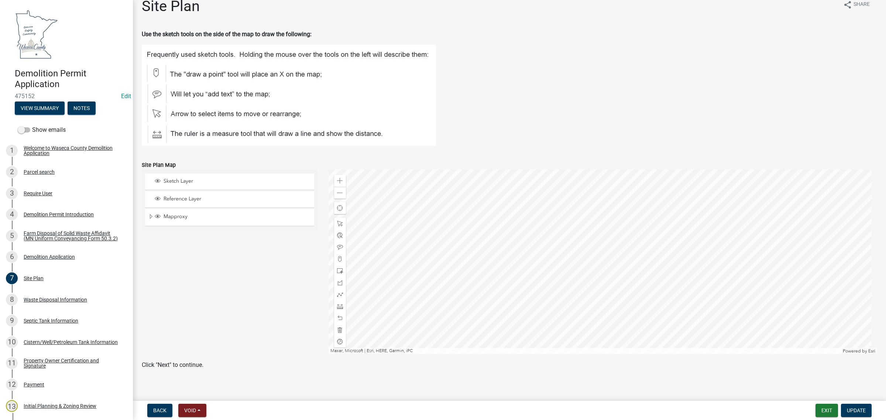
scroll to position [17, 0]
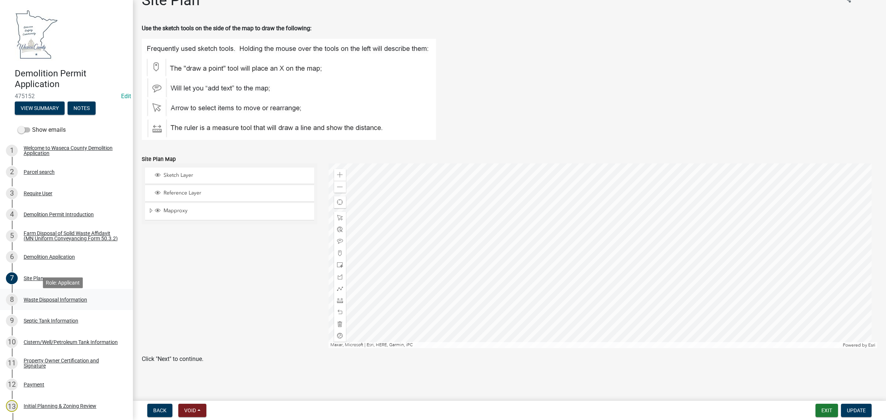
click at [49, 302] on div "Waste Disposal Information" at bounding box center [55, 299] width 63 height 5
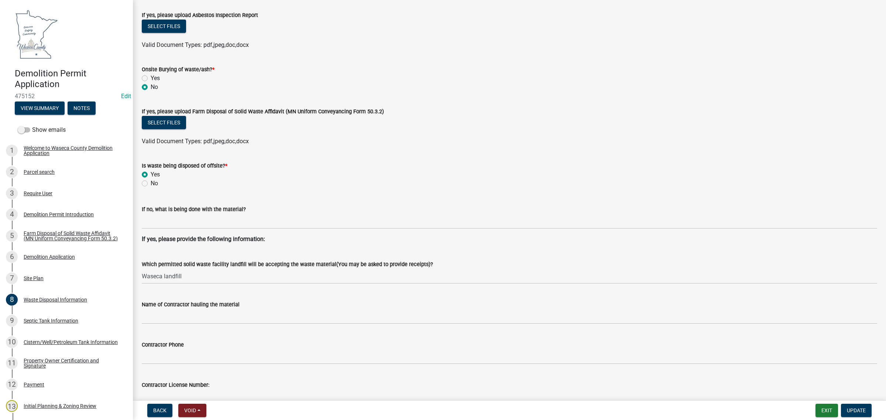
scroll to position [194, 0]
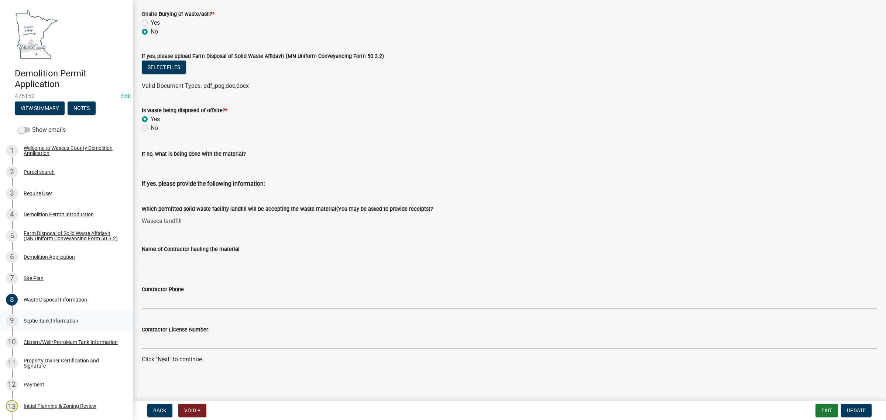
click at [34, 322] on div "Septic Tank Information" at bounding box center [51, 320] width 55 height 5
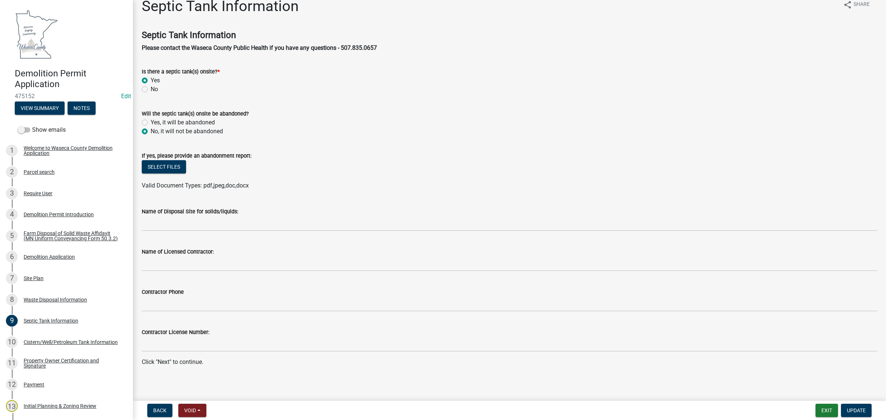
scroll to position [14, 0]
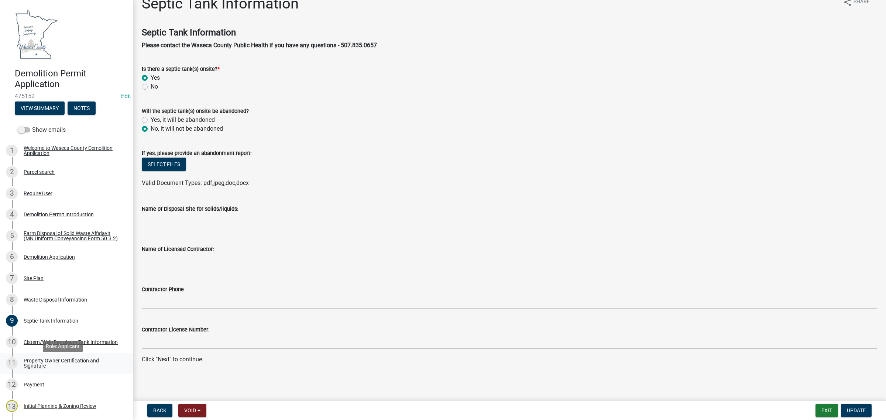
click at [55, 368] on div "Property Owner Certification and Signature" at bounding box center [72, 363] width 97 height 10
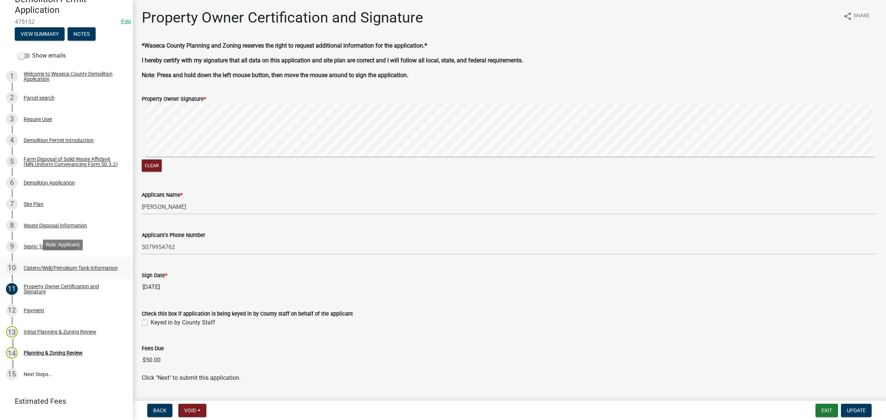
scroll to position [92, 0]
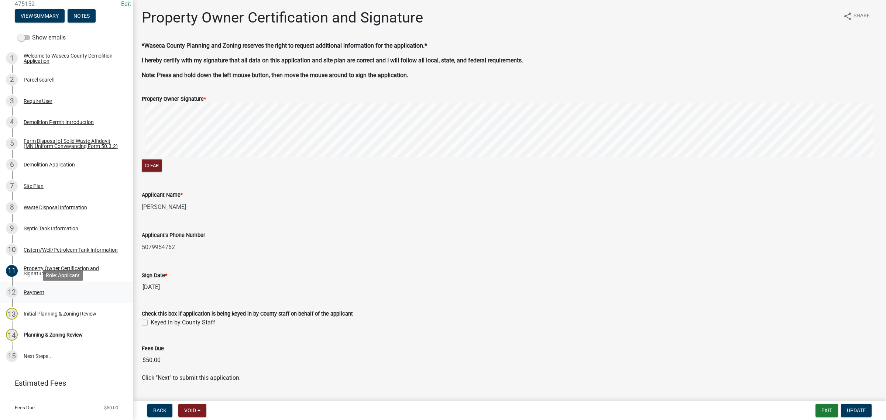
click at [21, 296] on div "12 Payment" at bounding box center [63, 292] width 115 height 12
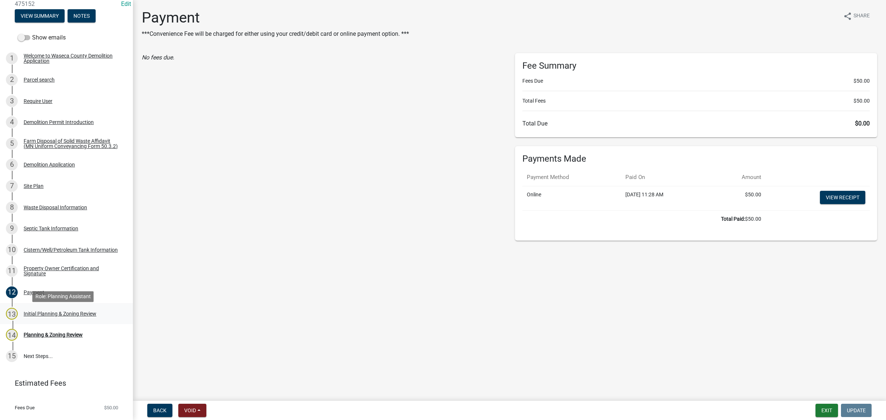
click at [34, 320] on div "13 Initial Planning & Zoning Review" at bounding box center [63, 314] width 115 height 12
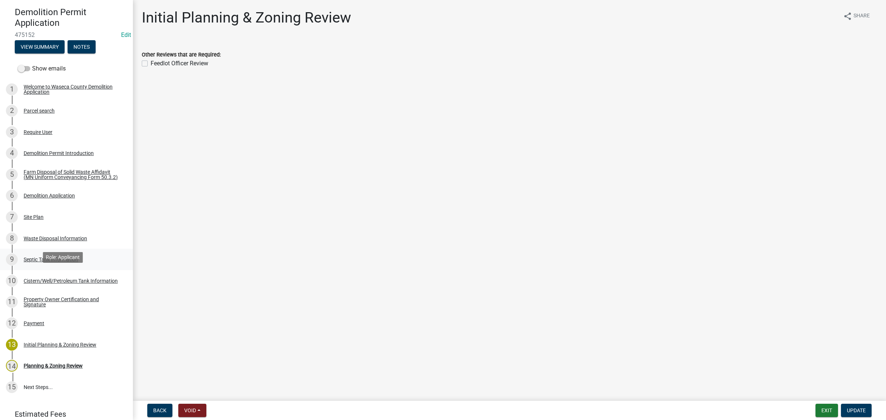
scroll to position [46, 0]
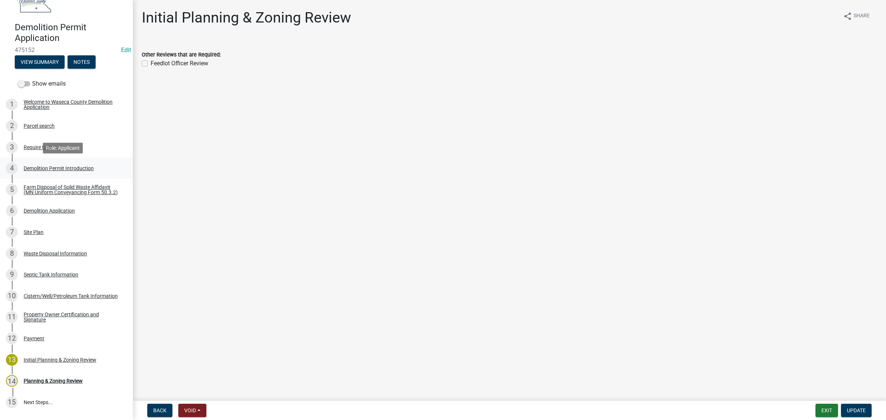
click at [35, 168] on div "Demolition Permit Introduction" at bounding box center [59, 168] width 70 height 5
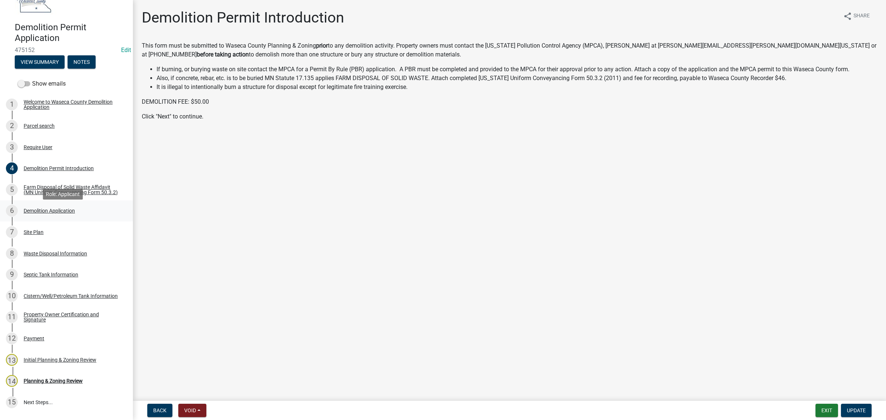
click at [31, 217] on div "6 Demolition Application" at bounding box center [63, 211] width 115 height 12
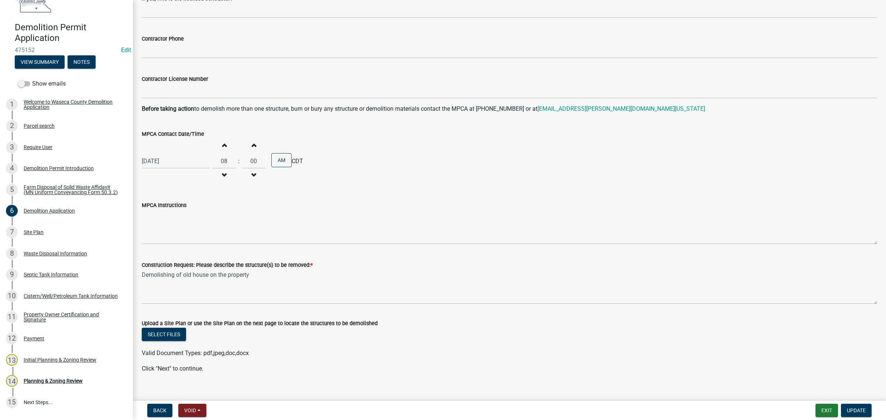
scroll to position [472, 0]
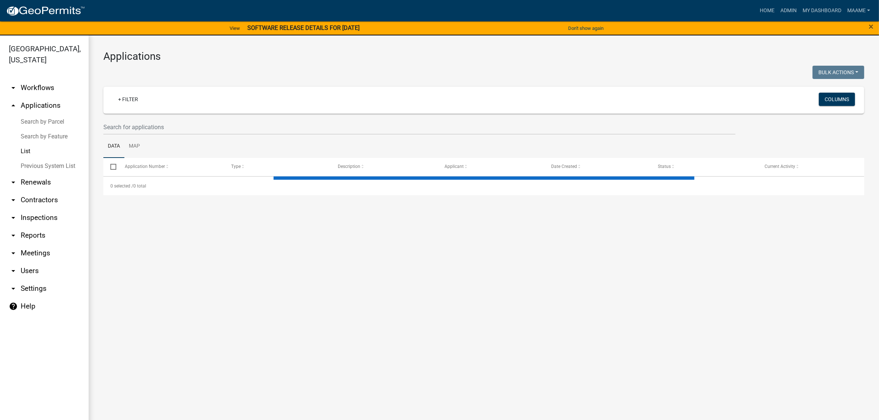
select select "3: 100"
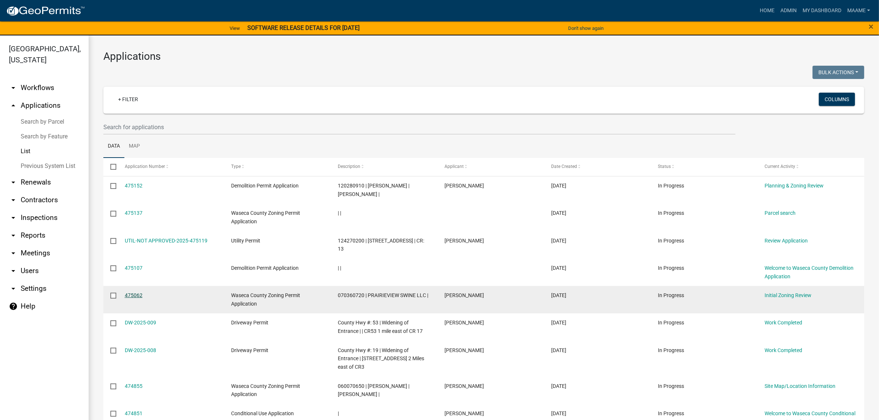
click at [133, 298] on link "475062" at bounding box center [134, 295] width 18 height 6
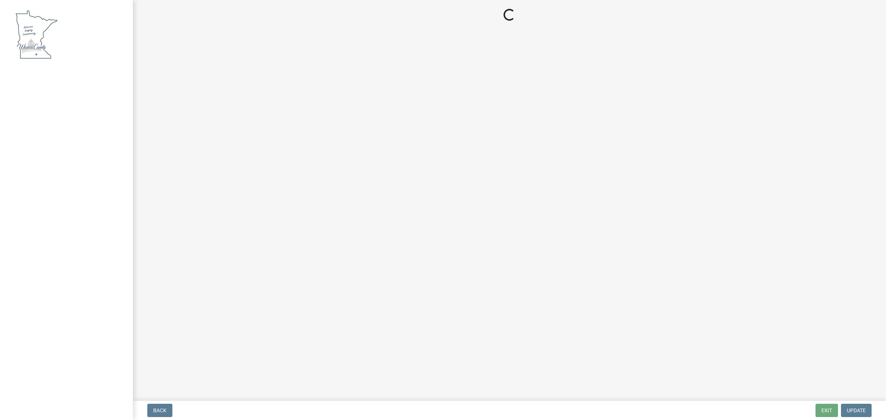
select select "f85b0be6-0ba0-4e52-abd8-9a831d915a76"
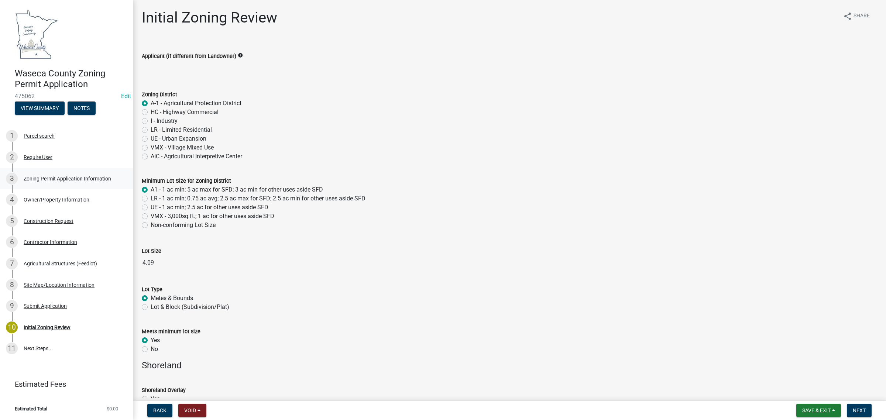
click at [54, 173] on div "3 Zoning Permit Application Information" at bounding box center [63, 179] width 115 height 12
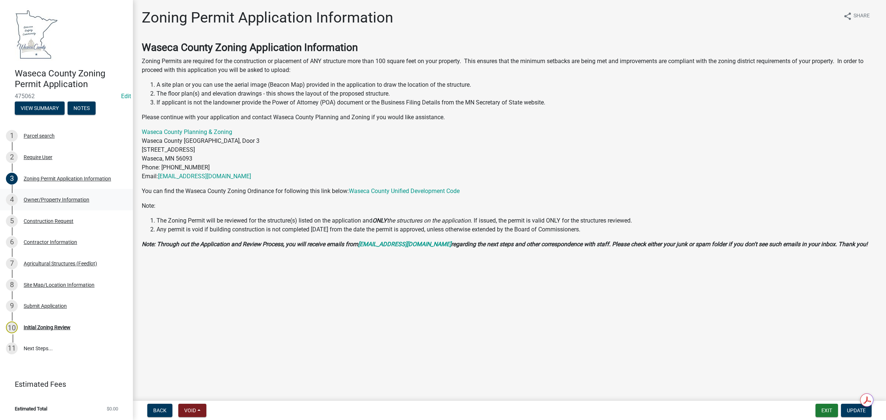
click at [65, 199] on div "Owner/Property Information" at bounding box center [57, 199] width 66 height 5
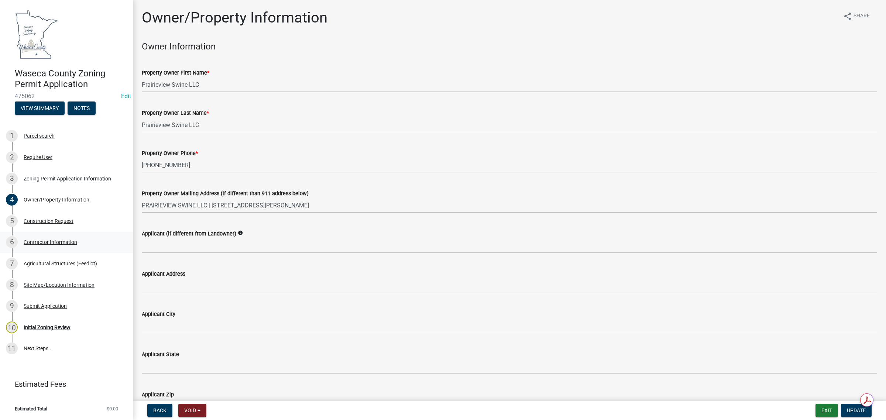
scroll to position [138, 0]
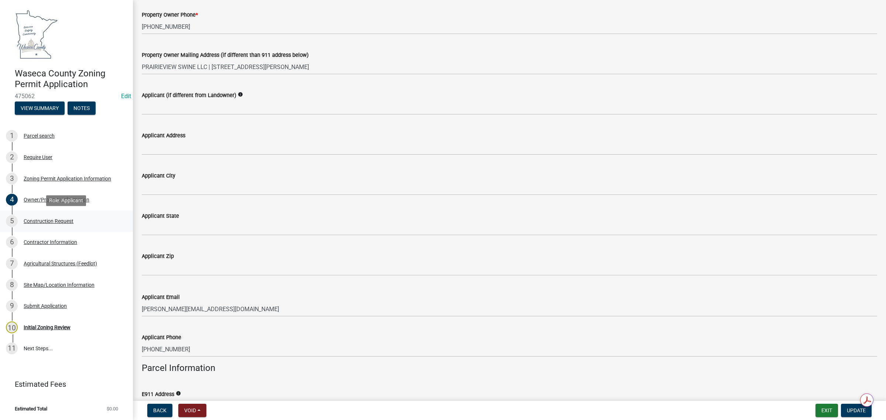
click at [48, 222] on div "Construction Request" at bounding box center [49, 221] width 50 height 5
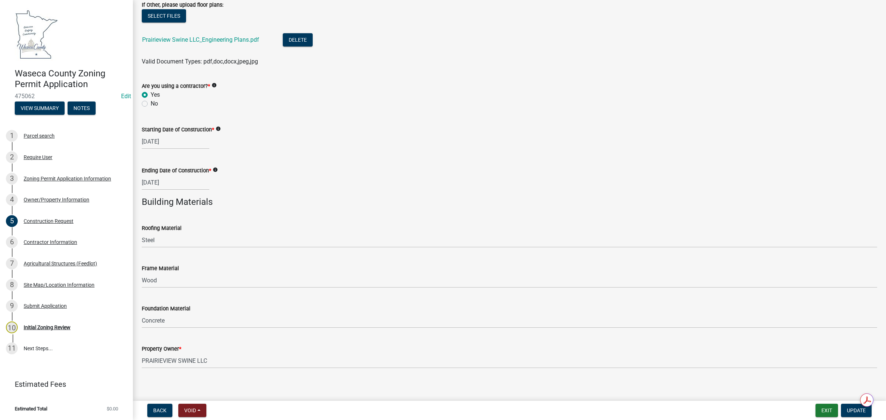
scroll to position [393, 0]
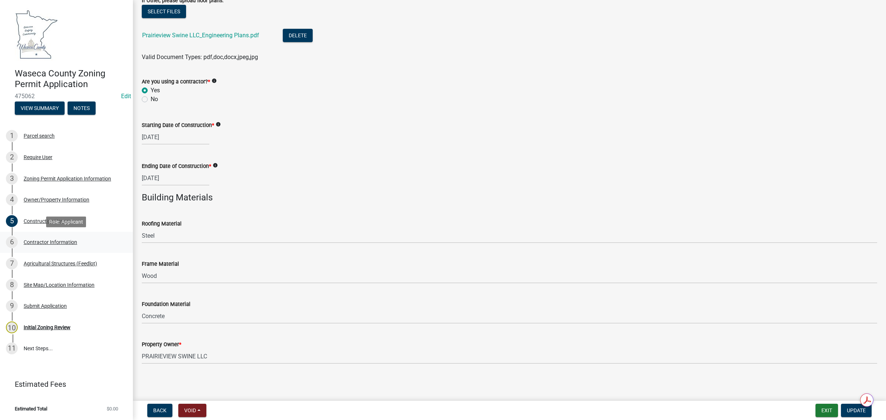
click at [60, 241] on div "Contractor Information" at bounding box center [51, 242] width 54 height 5
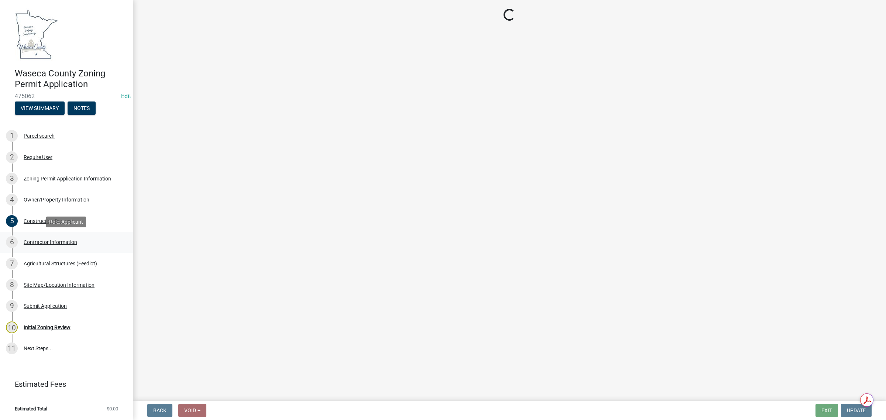
scroll to position [0, 0]
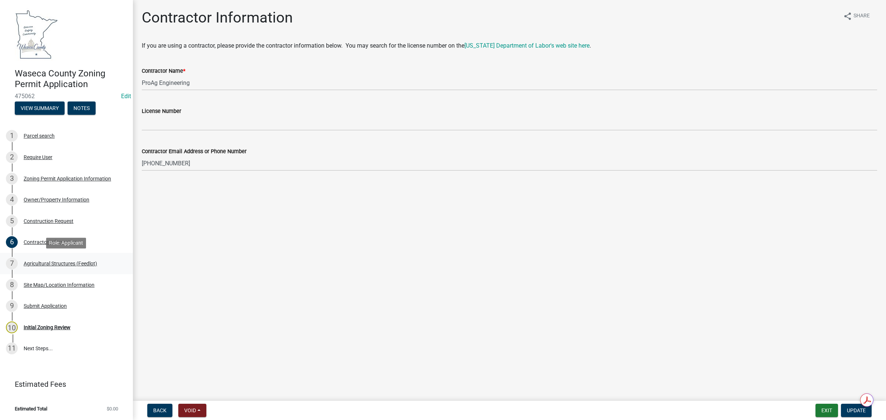
click at [56, 265] on div "Agricultural Structures (Feedlot)" at bounding box center [60, 263] width 73 height 5
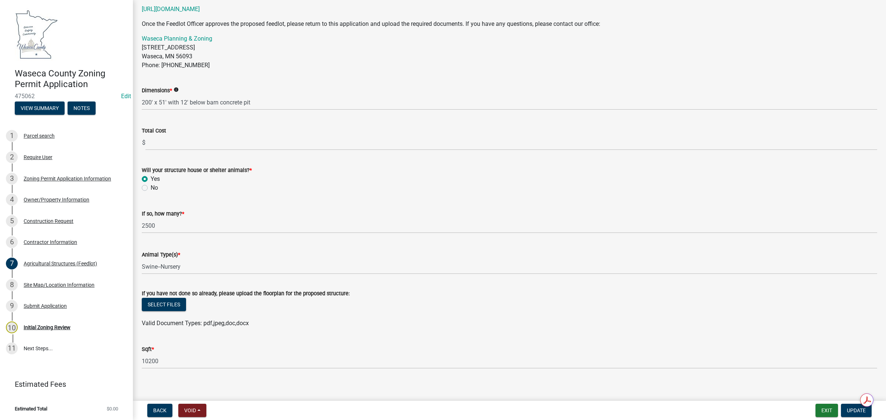
scroll to position [205, 0]
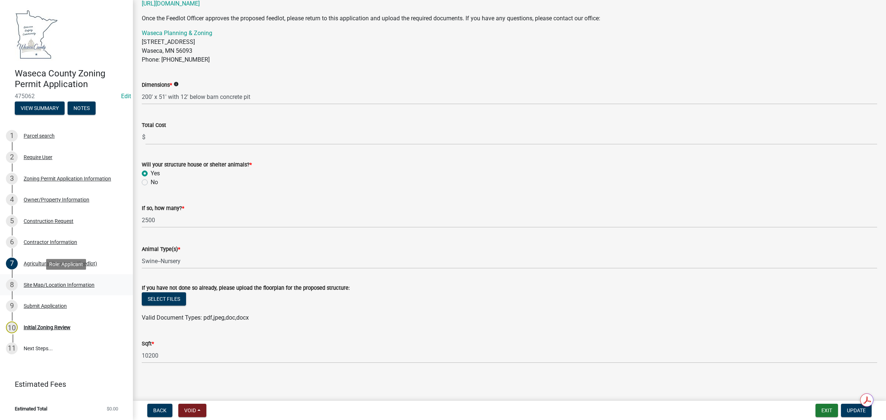
click at [30, 283] on div "Site Map/Location Information" at bounding box center [59, 284] width 71 height 5
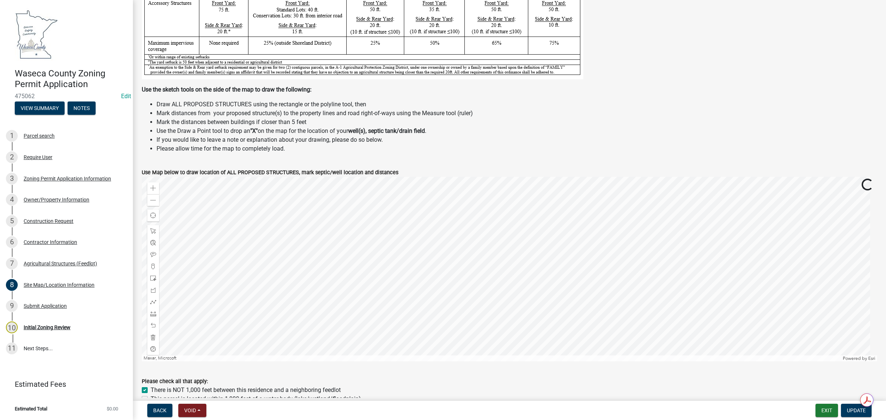
scroll to position [185, 0]
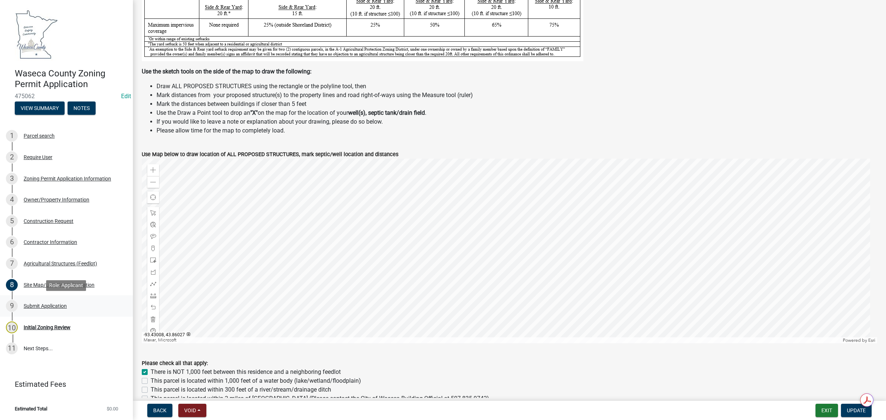
click at [42, 302] on div "9 Submit Application" at bounding box center [63, 306] width 115 height 12
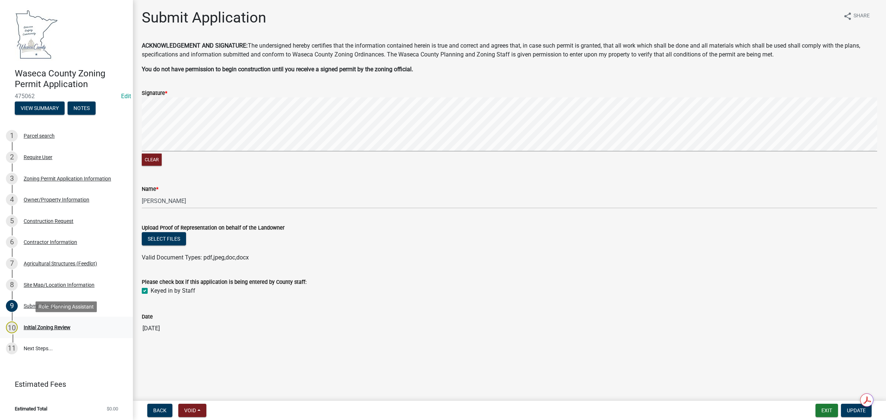
click at [39, 330] on div "10 Initial Zoning Review" at bounding box center [63, 328] width 115 height 12
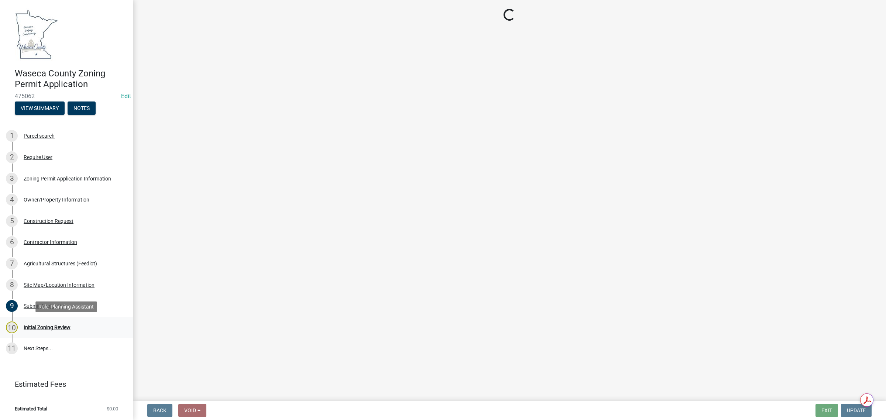
select select "f85b0be6-0ba0-4e52-abd8-9a831d915a76"
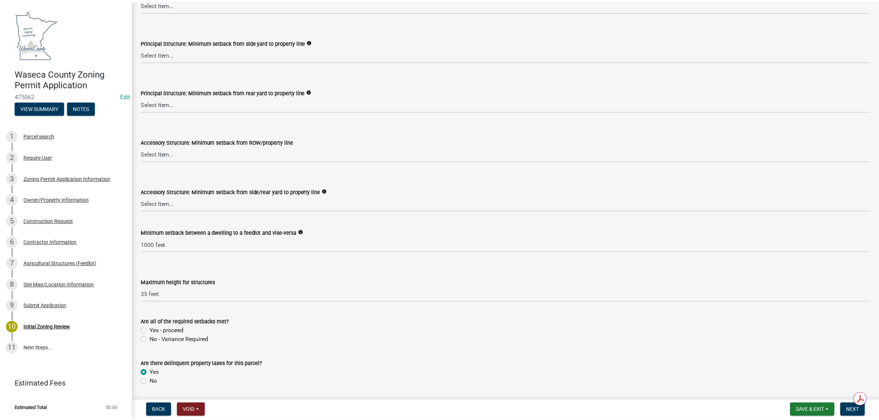
scroll to position [1246, 0]
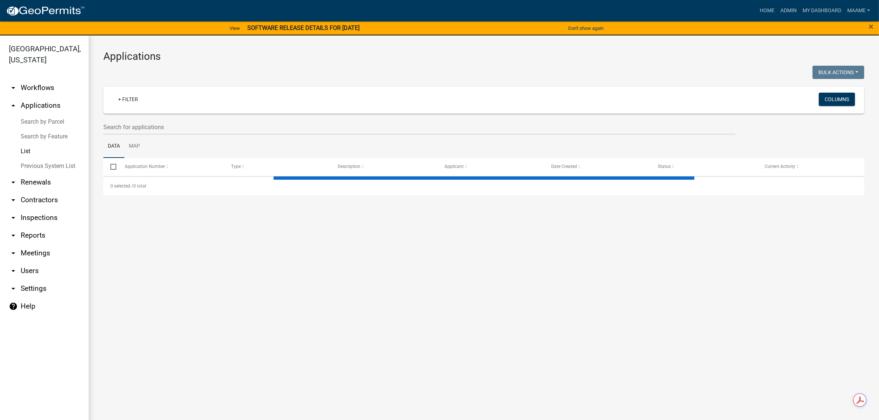
select select "3: 100"
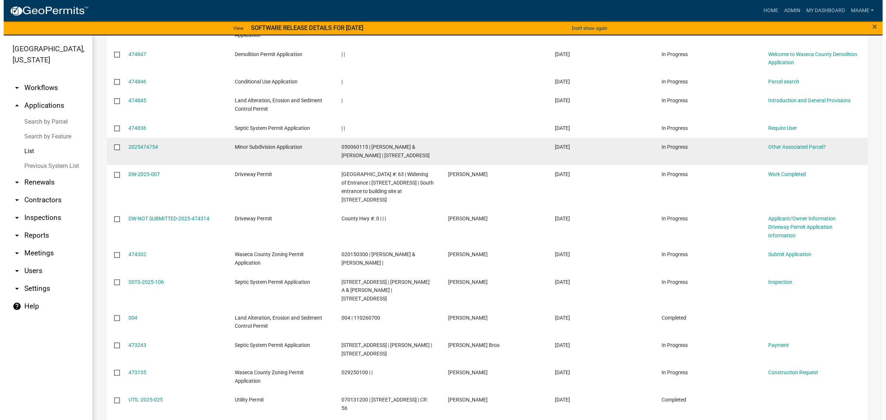
scroll to position [415, 0]
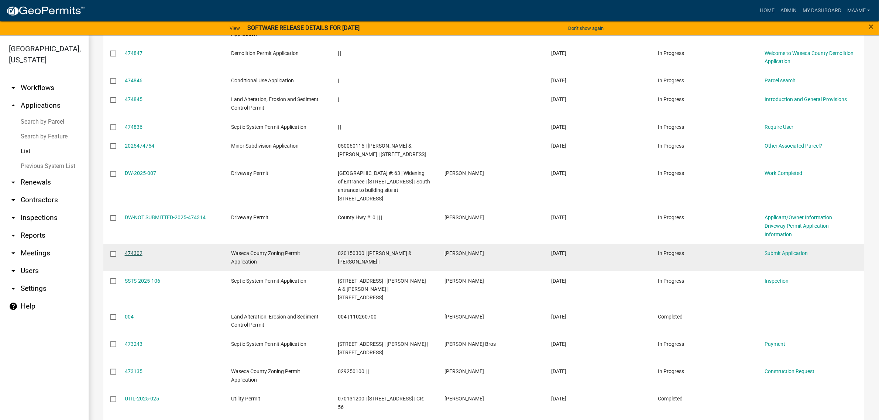
click at [137, 256] on link "474302" at bounding box center [134, 253] width 18 height 6
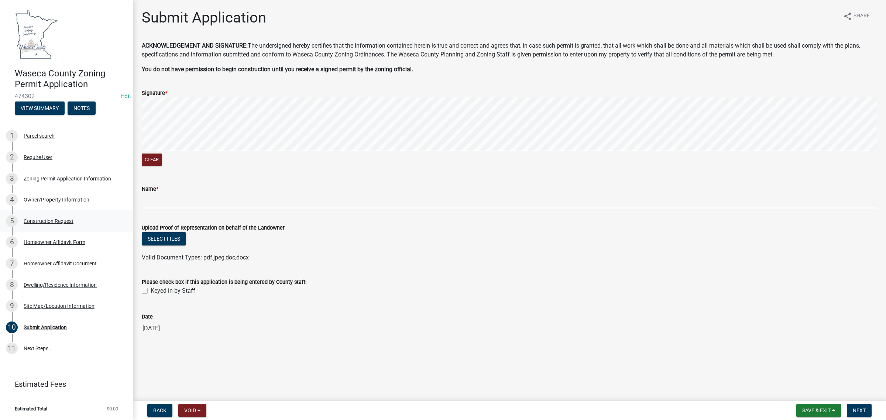
click at [51, 222] on div "Construction Request" at bounding box center [49, 221] width 50 height 5
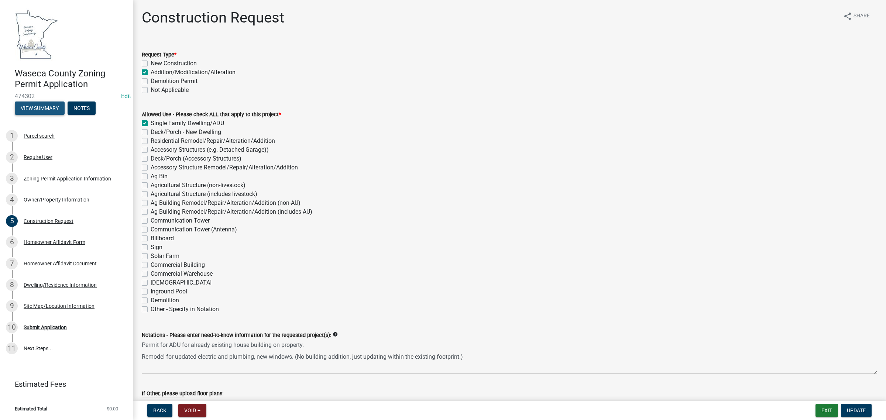
click at [48, 107] on button "View Summary" at bounding box center [40, 108] width 50 height 13
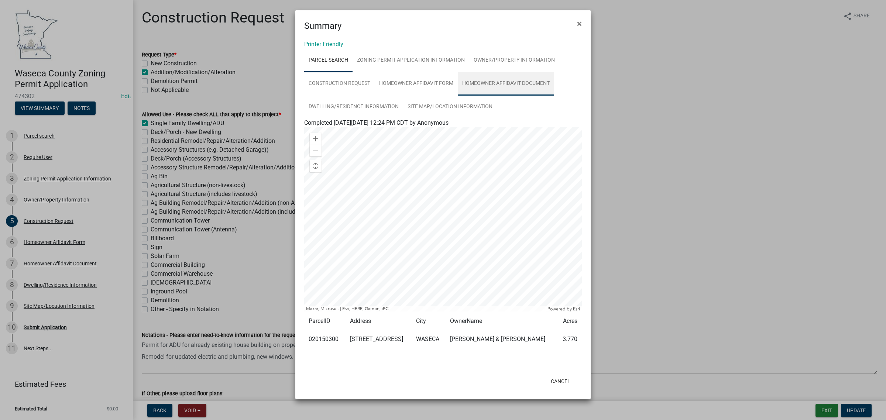
click at [496, 80] on link "Homeowner Affidavit Document" at bounding box center [506, 84] width 96 height 24
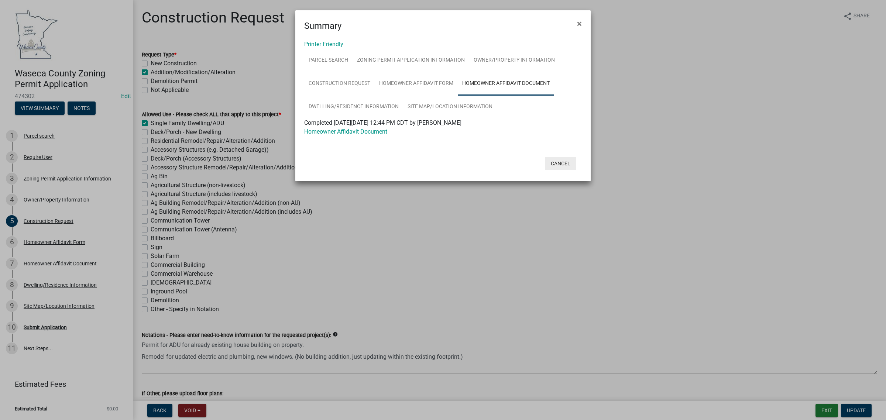
drag, startPoint x: 558, startPoint y: 164, endPoint x: 448, endPoint y: 119, distance: 118.5
click at [557, 164] on button "Cancel" at bounding box center [560, 163] width 31 height 13
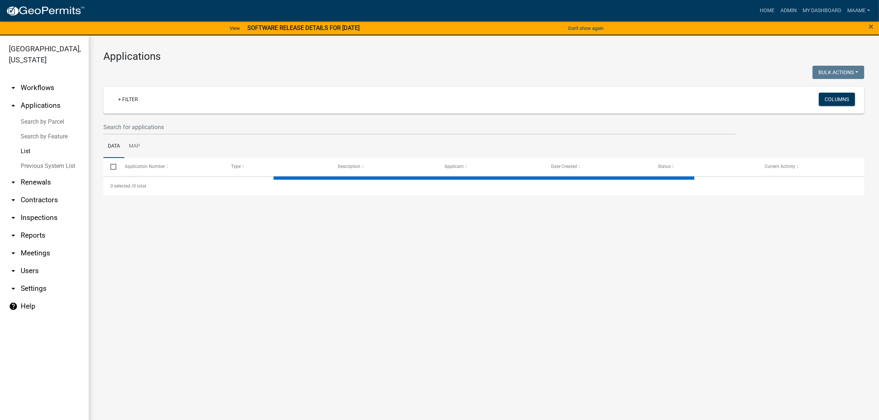
select select "3: 100"
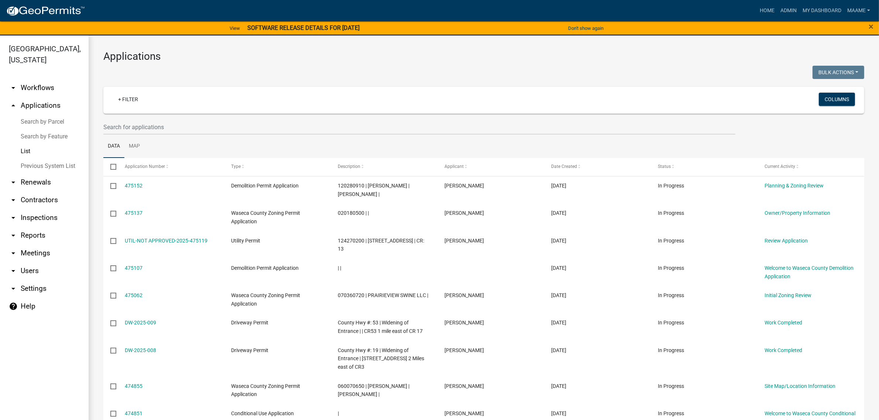
click at [49, 85] on link "arrow_drop_down Workflows" at bounding box center [44, 88] width 89 height 18
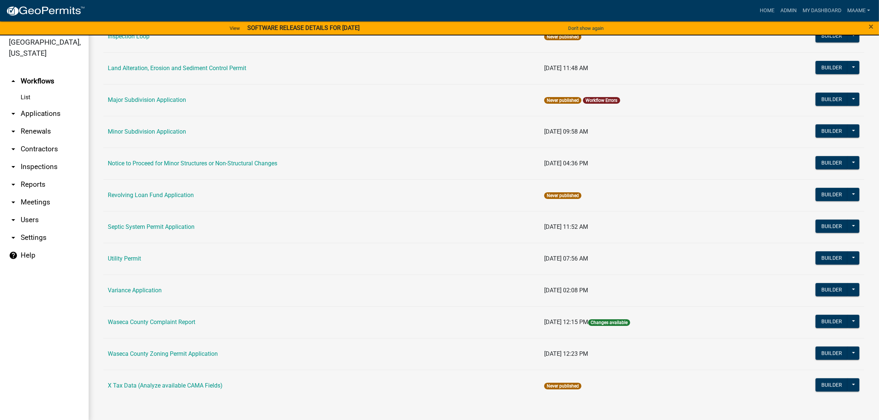
scroll to position [8, 0]
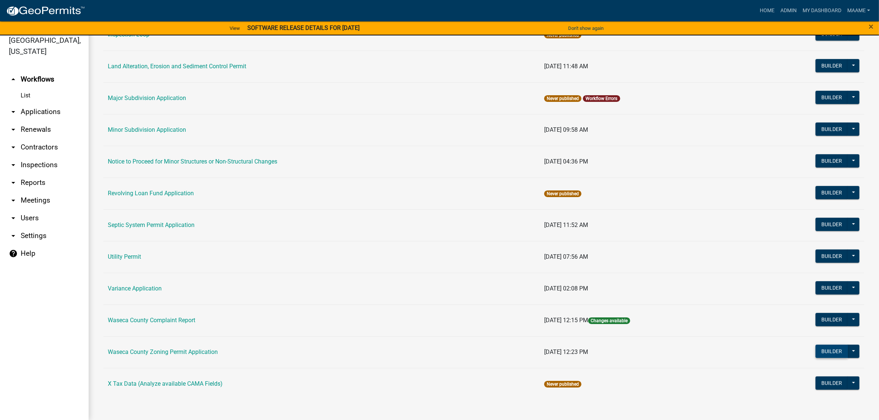
click at [817, 351] on button "Builder" at bounding box center [831, 351] width 32 height 13
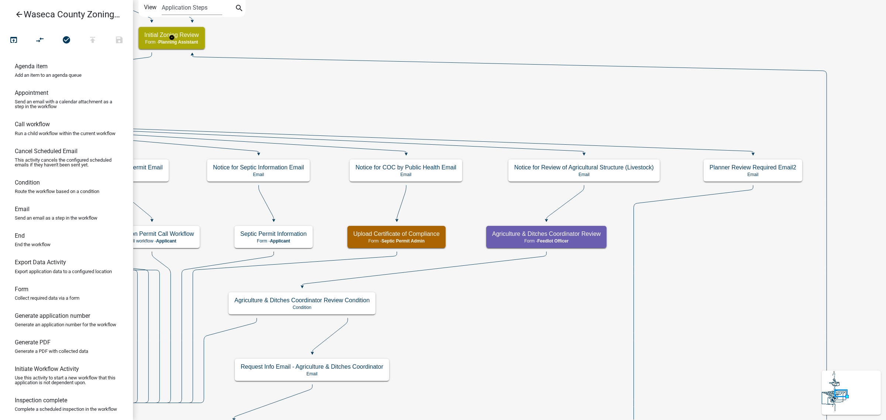
click at [19, 15] on icon "arrow_back" at bounding box center [19, 15] width 9 height 10
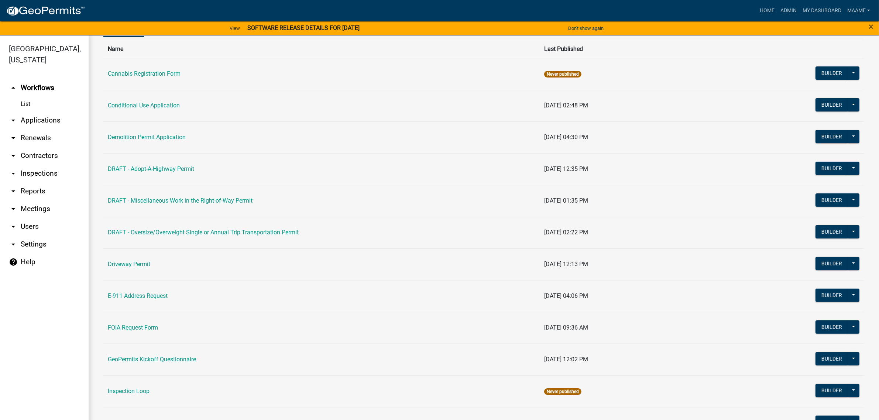
scroll to position [138, 0]
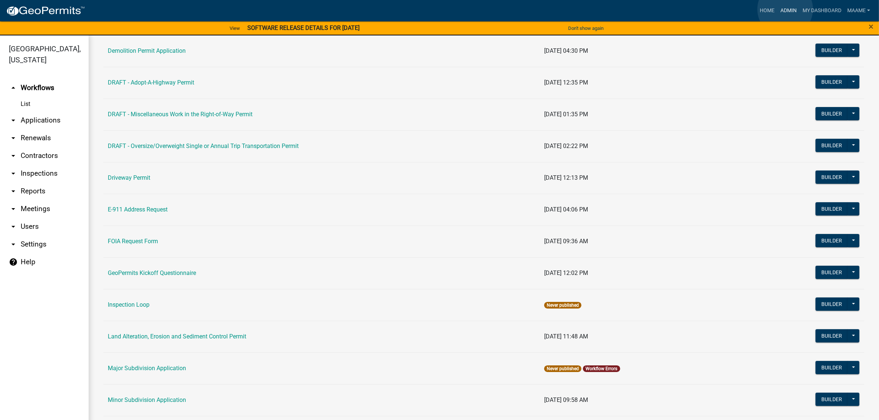
click at [786, 9] on link "Admin" at bounding box center [788, 11] width 22 height 14
click at [817, 10] on link "My Dashboard" at bounding box center [822, 11] width 45 height 14
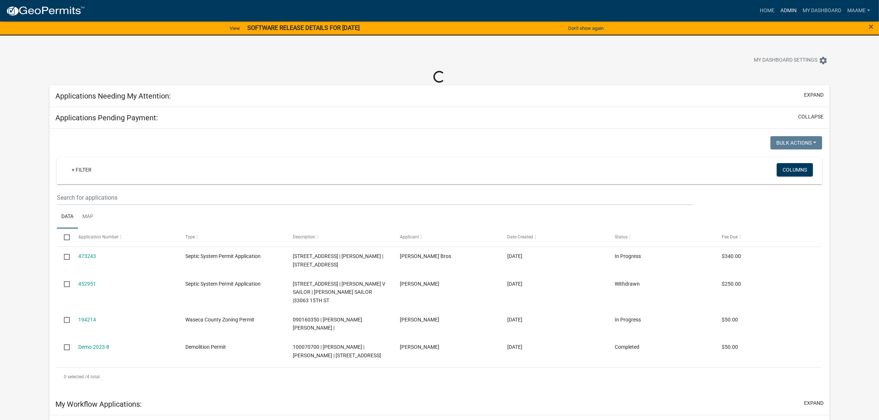
click at [783, 10] on link "Admin" at bounding box center [788, 11] width 22 height 14
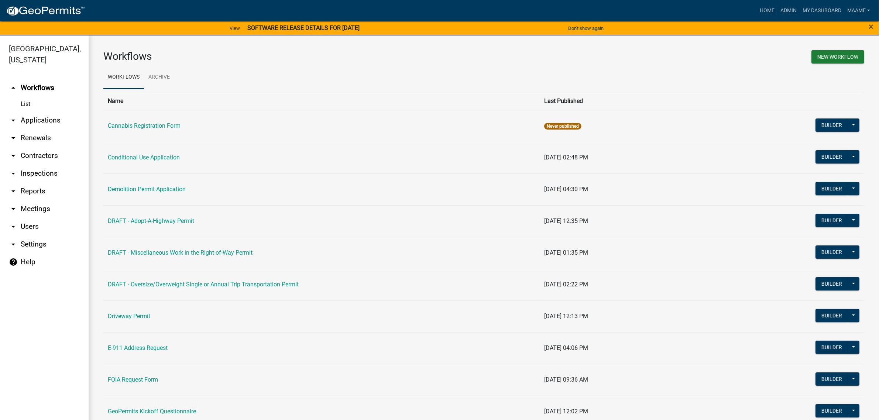
click at [24, 120] on link "arrow_drop_down Applications" at bounding box center [44, 120] width 89 height 18
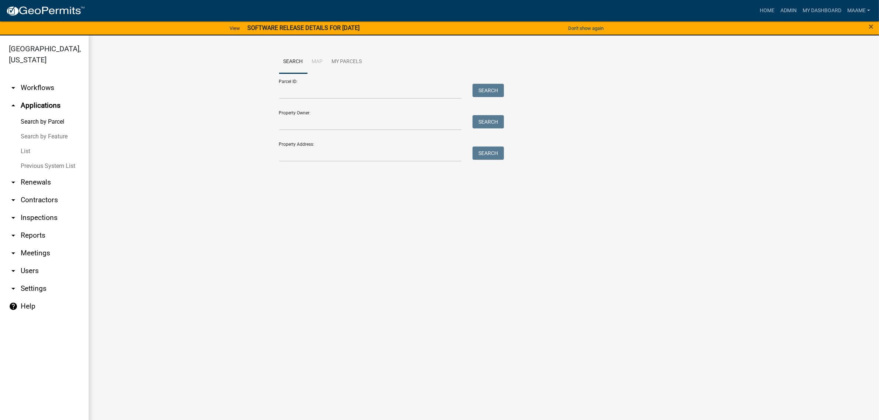
click at [30, 150] on link "List" at bounding box center [44, 151] width 89 height 15
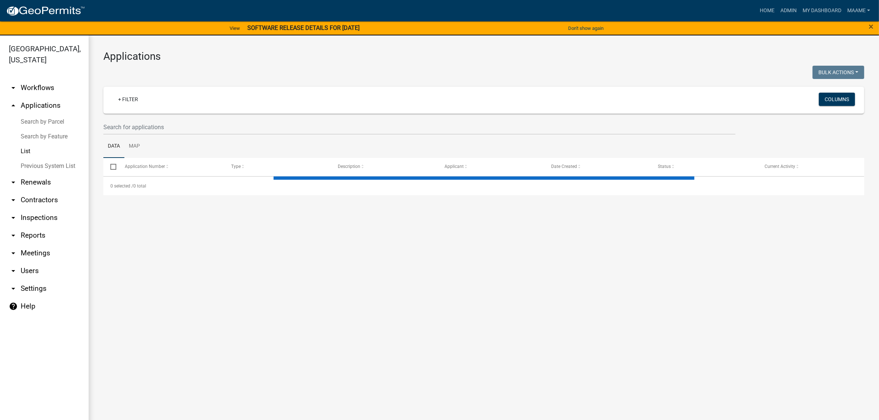
select select "3: 100"
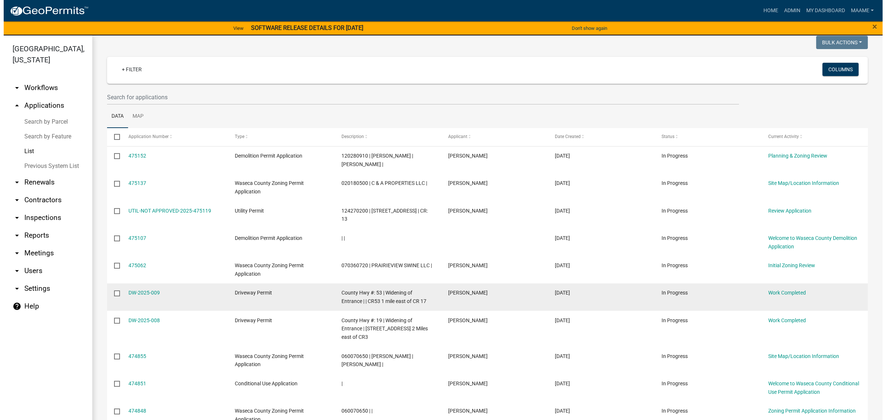
scroll to position [46, 0]
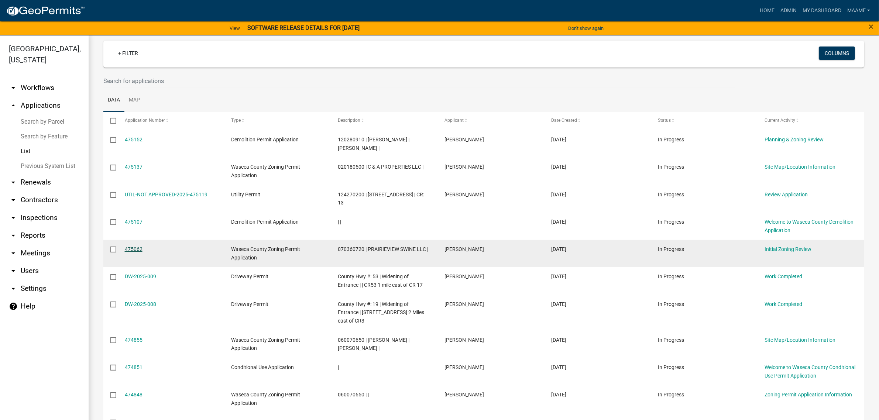
click at [128, 252] on link "475062" at bounding box center [134, 249] width 18 height 6
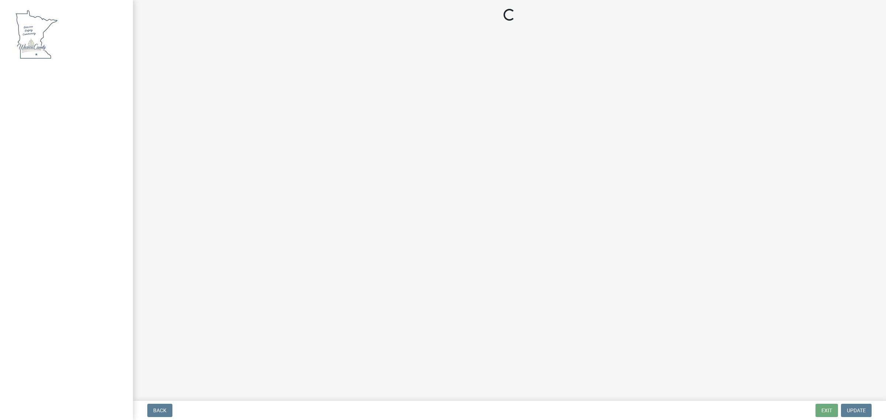
select select "f85b0be6-0ba0-4e52-abd8-9a831d915a76"
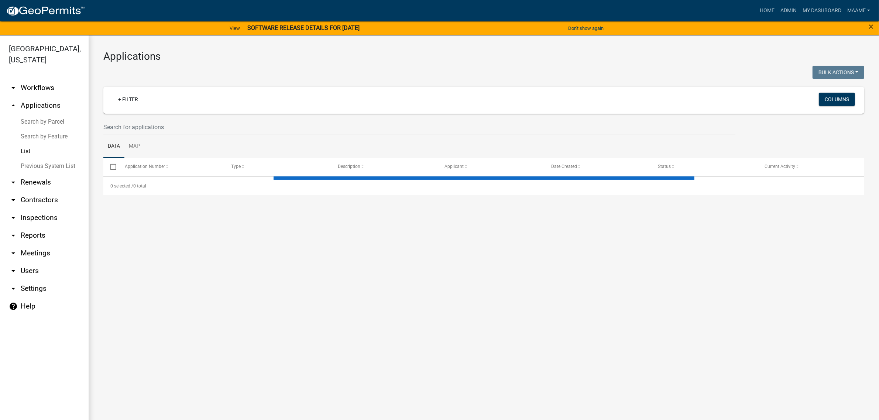
select select "3: 100"
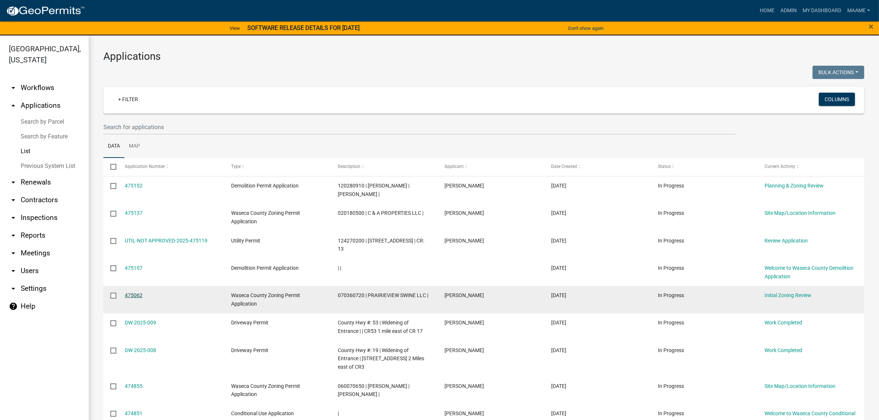
click at [134, 298] on link "475062" at bounding box center [134, 295] width 18 height 6
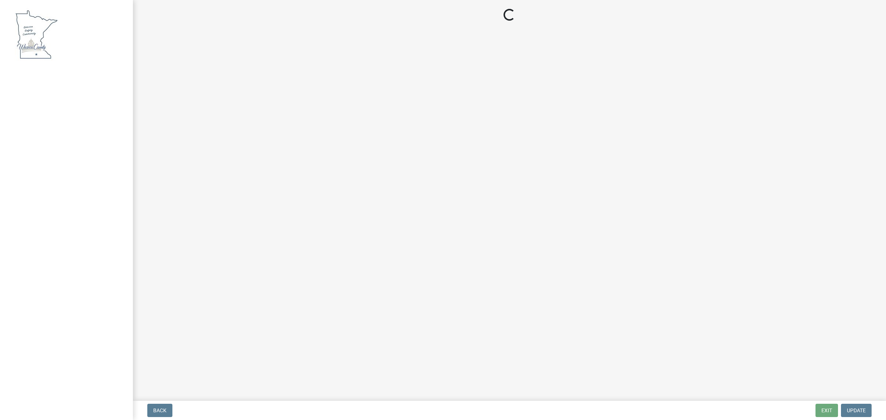
select select "f85b0be6-0ba0-4e52-abd8-9a831d915a76"
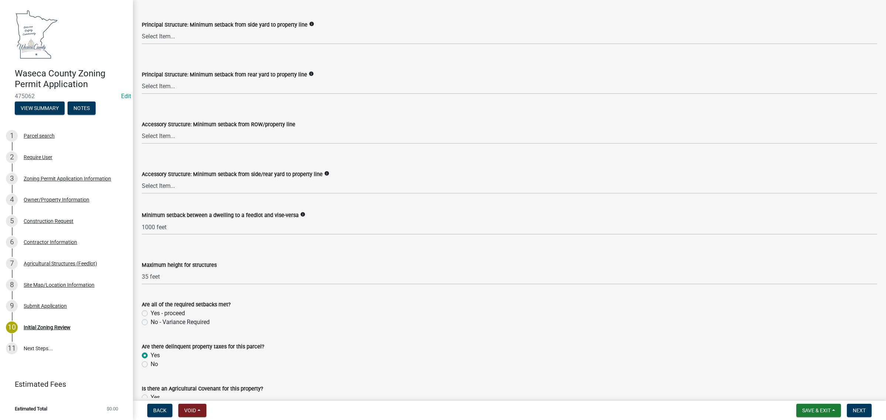
scroll to position [1384, 0]
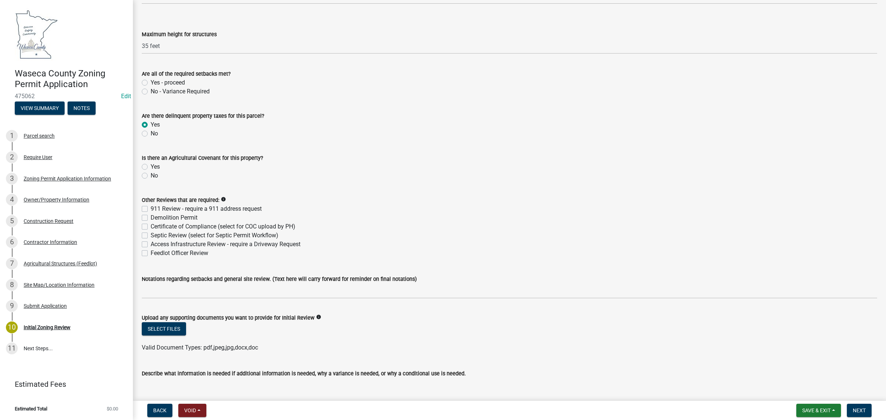
click at [151, 252] on label "Feedlot Officer Review" at bounding box center [180, 253] width 58 height 9
click at [151, 252] on input "Feedlot Officer Review" at bounding box center [153, 251] width 5 height 5
checkbox input "true"
checkbox input "false"
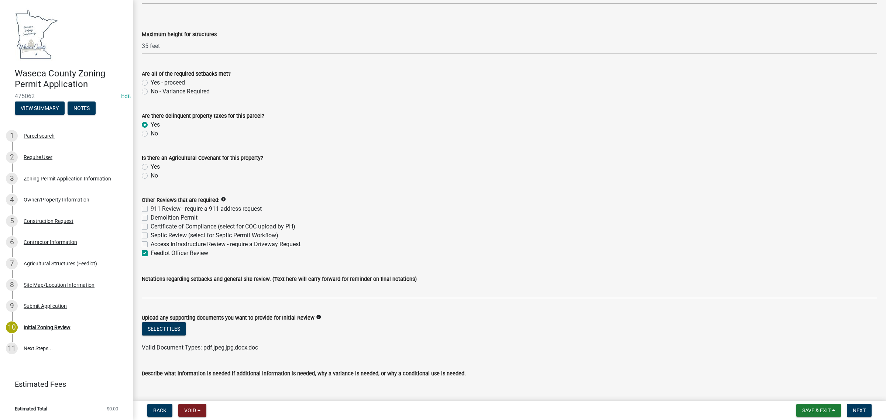
checkbox input "false"
checkbox input "true"
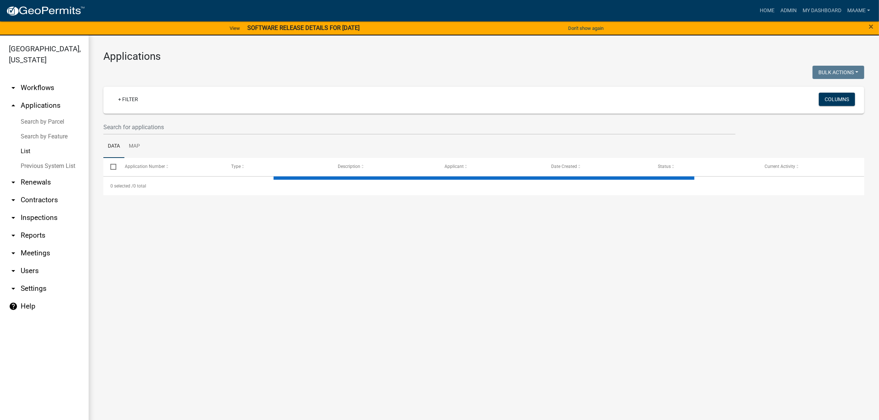
select select "3: 100"
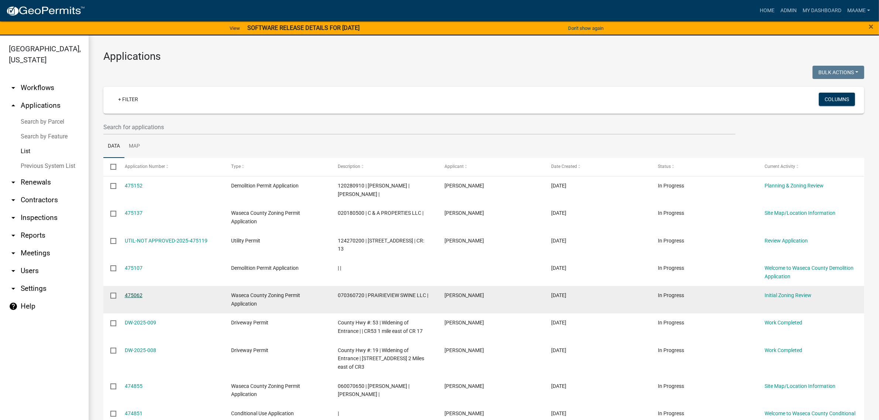
click at [140, 298] on link "475062" at bounding box center [134, 295] width 18 height 6
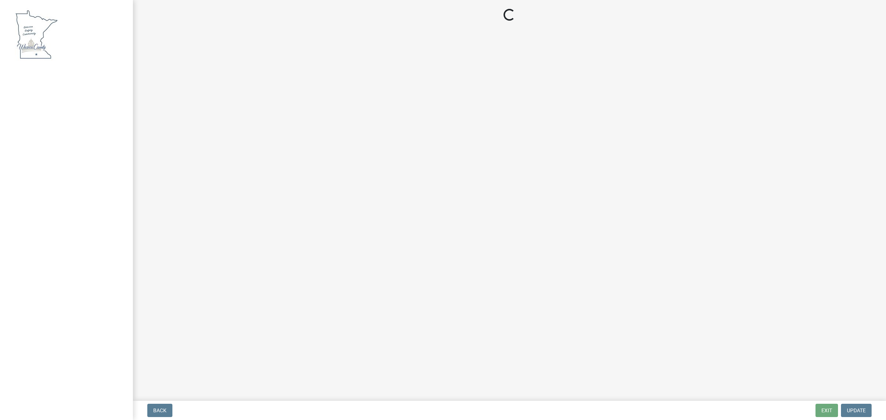
select select "f85b0be6-0ba0-4e52-abd8-9a831d915a76"
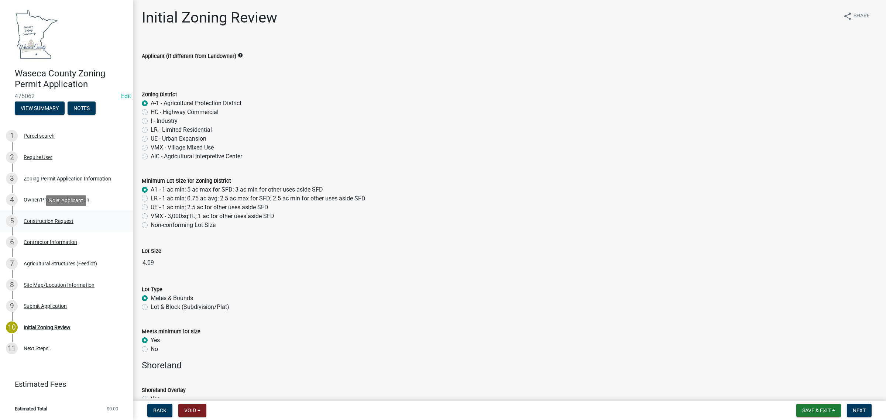
click at [44, 219] on div "Construction Request" at bounding box center [49, 221] width 50 height 5
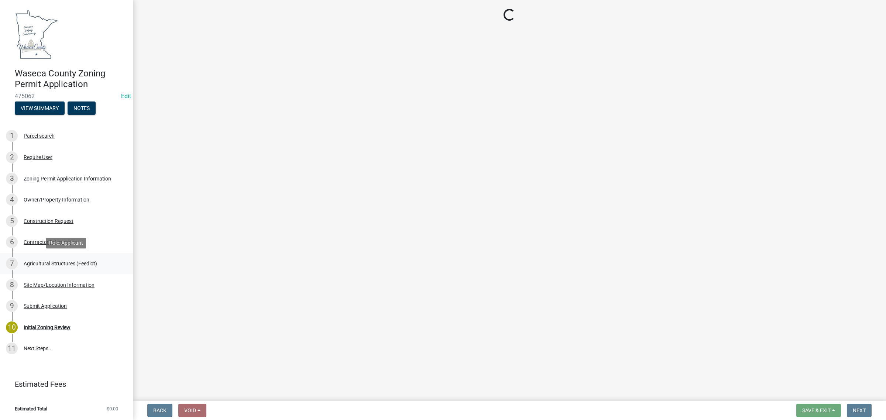
click at [43, 262] on div "Agricultural Structures (Feedlot)" at bounding box center [60, 263] width 73 height 5
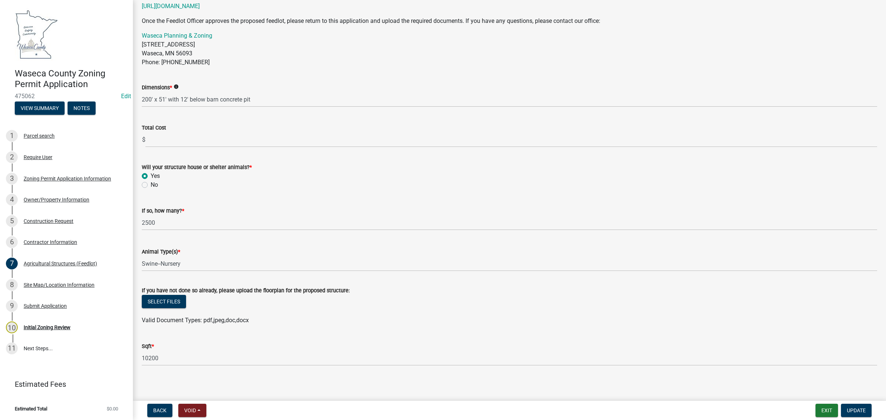
scroll to position [205, 0]
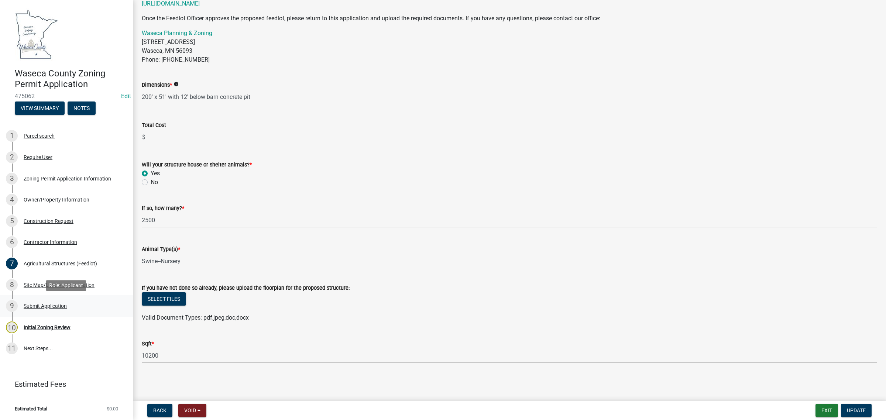
click at [29, 307] on div "Submit Application" at bounding box center [45, 305] width 43 height 5
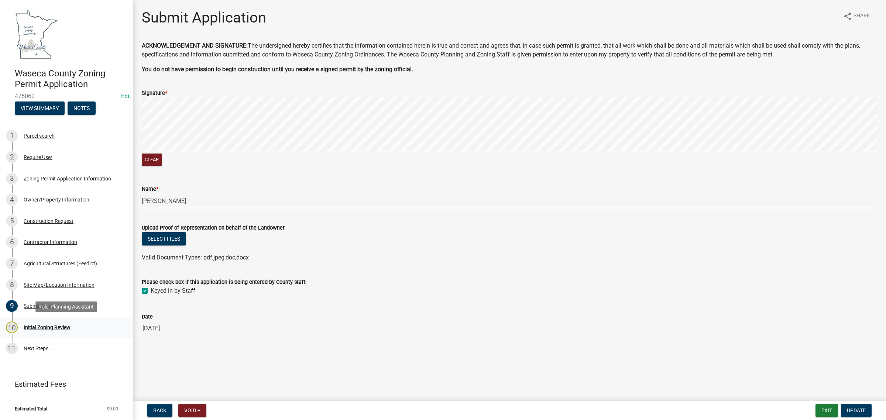
click at [33, 326] on div "Initial Zoning Review" at bounding box center [47, 327] width 47 height 5
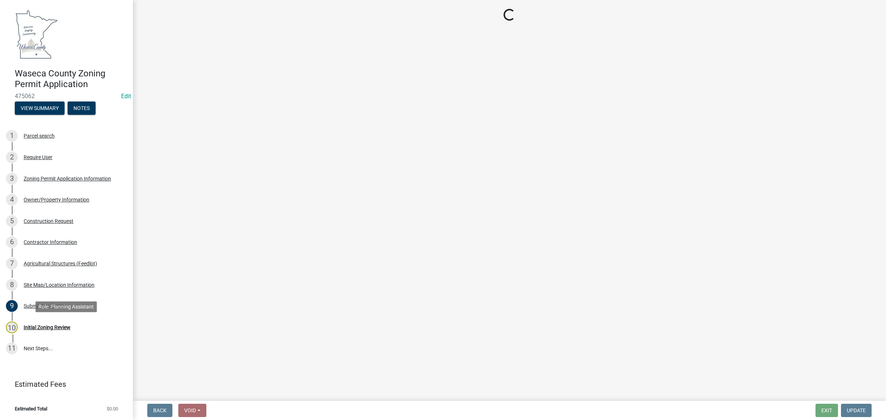
select select "f85b0be6-0ba0-4e52-abd8-9a831d915a76"
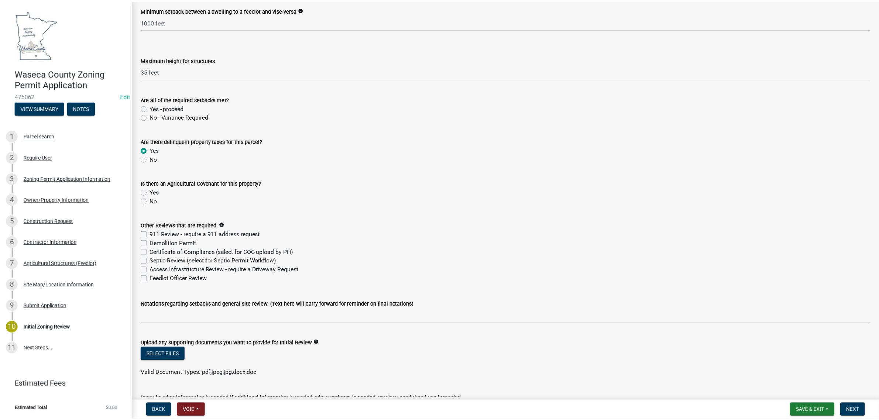
scroll to position [1384, 0]
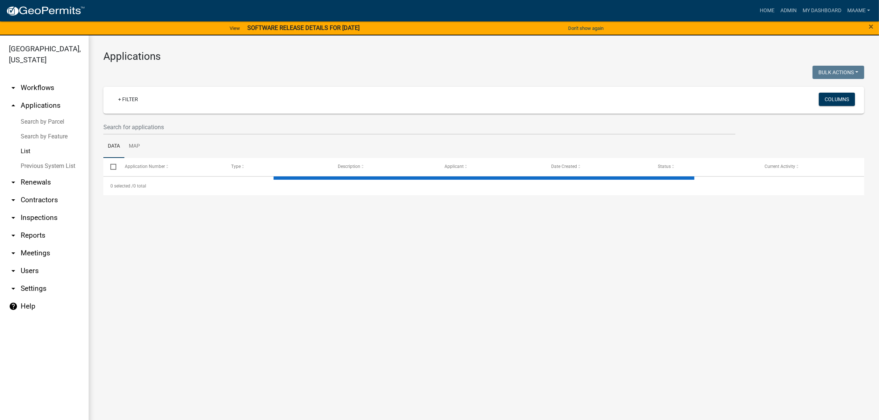
click at [41, 92] on link "arrow_drop_down Workflows" at bounding box center [44, 88] width 89 height 18
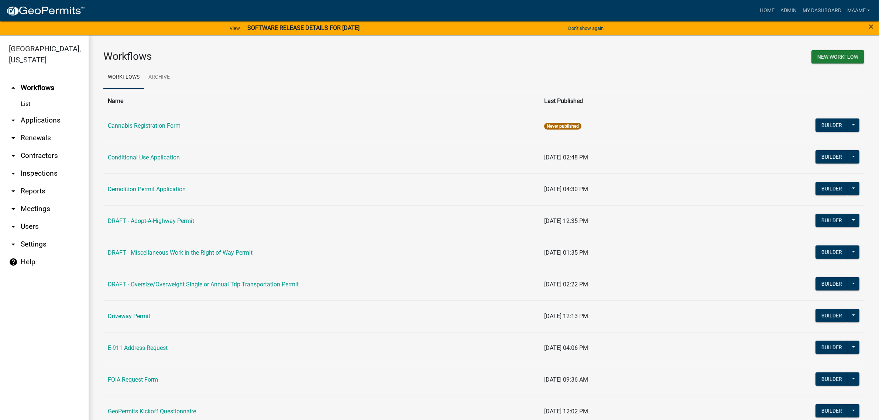
click at [27, 102] on link "List" at bounding box center [44, 104] width 89 height 15
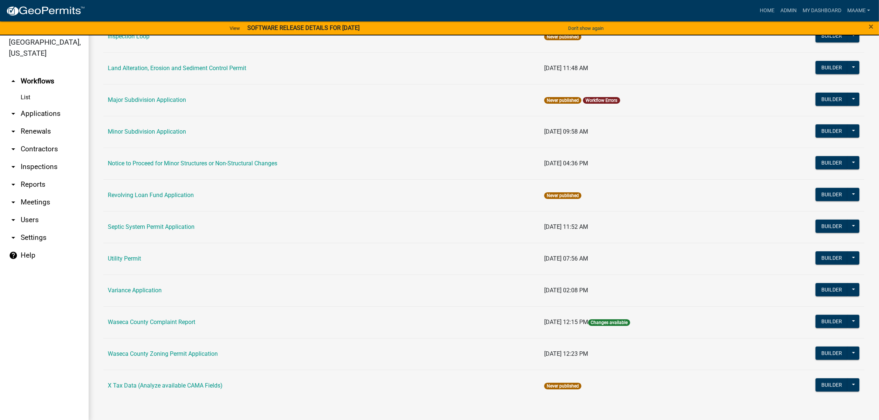
scroll to position [8, 0]
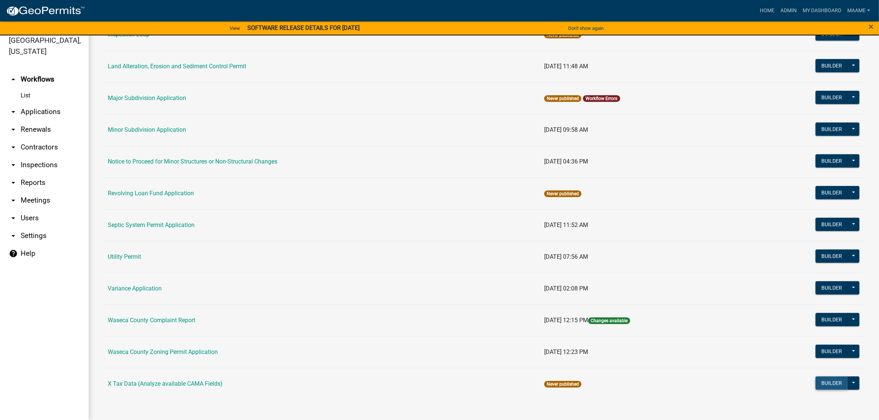
click at [820, 379] on button "Builder" at bounding box center [831, 383] width 32 height 13
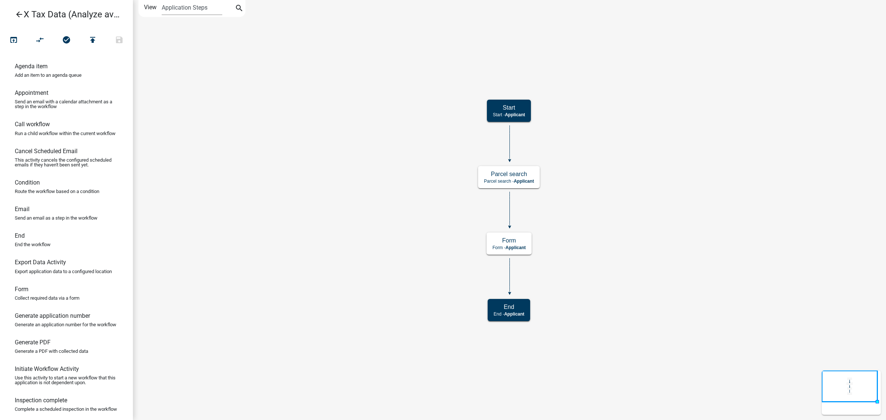
click at [16, 8] on link "arrow_back X Tax Data (Analyze available CAMA Fields)" at bounding box center [63, 14] width 115 height 17
click at [18, 10] on icon "arrow_back" at bounding box center [19, 15] width 9 height 10
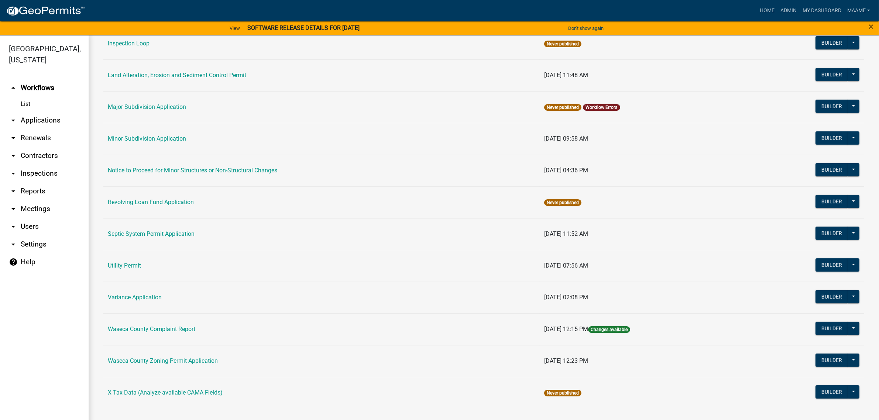
scroll to position [401, 0]
click at [818, 362] on button "Builder" at bounding box center [831, 359] width 32 height 13
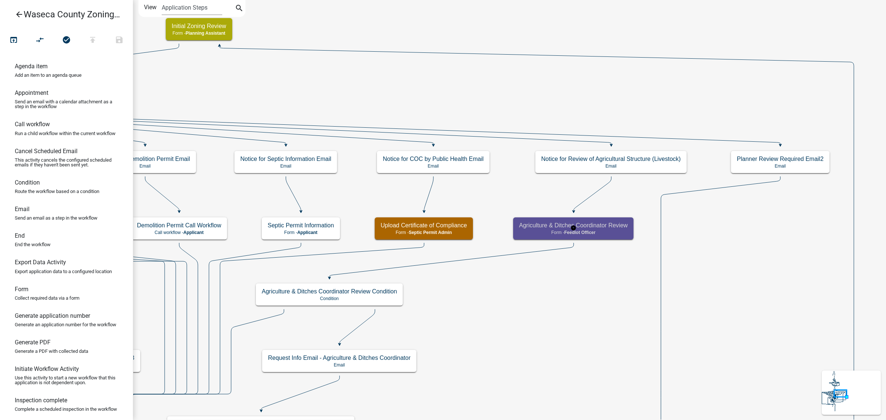
click at [587, 230] on span "Feedlot Officer" at bounding box center [579, 232] width 31 height 5
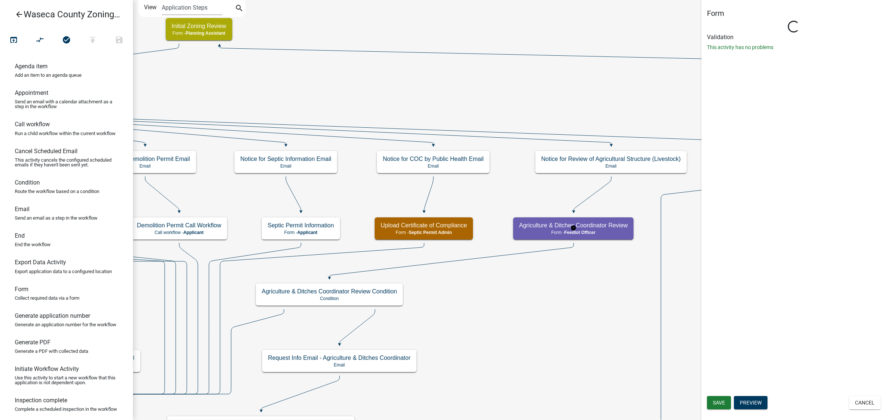
select select "946959DC-415C-4E99-A721-00E182B39B4C"
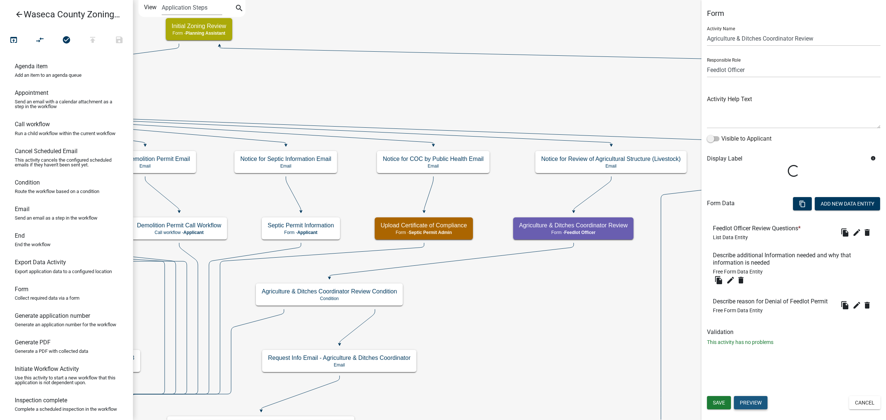
click at [749, 401] on button "Preview" at bounding box center [751, 402] width 34 height 13
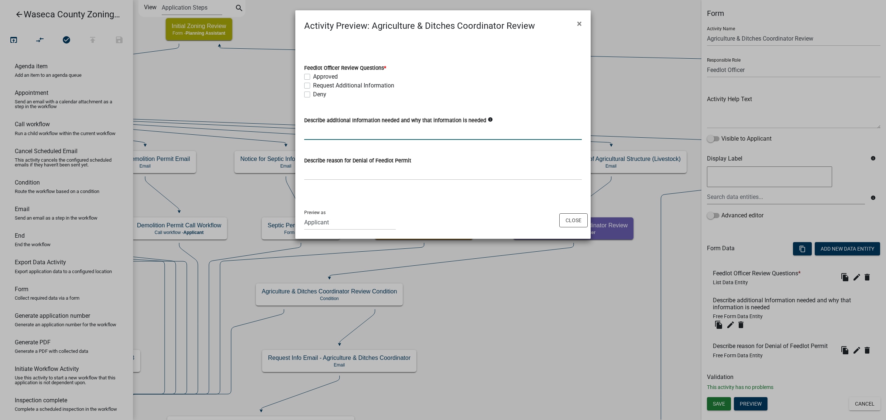
drag, startPoint x: 307, startPoint y: 126, endPoint x: 309, endPoint y: 90, distance: 36.6
click at [309, 111] on div "Describe additional Information needed and why that information is needed info" at bounding box center [443, 123] width 278 height 34
click at [573, 220] on button "Close" at bounding box center [573, 220] width 28 height 14
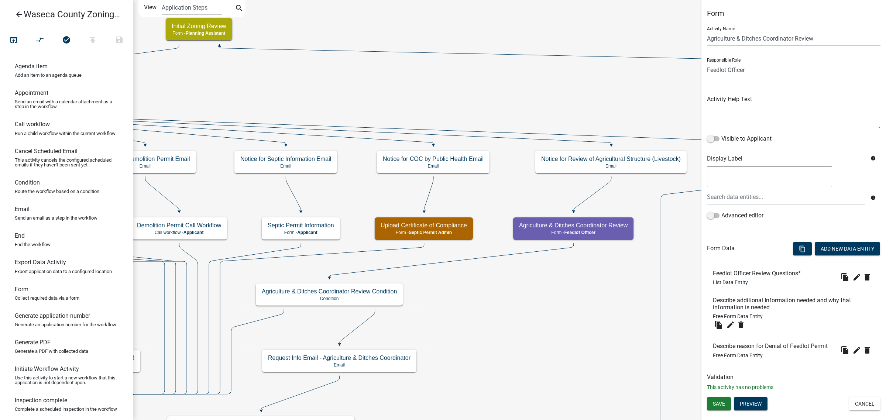
click at [17, 10] on icon "arrow_back" at bounding box center [19, 15] width 9 height 10
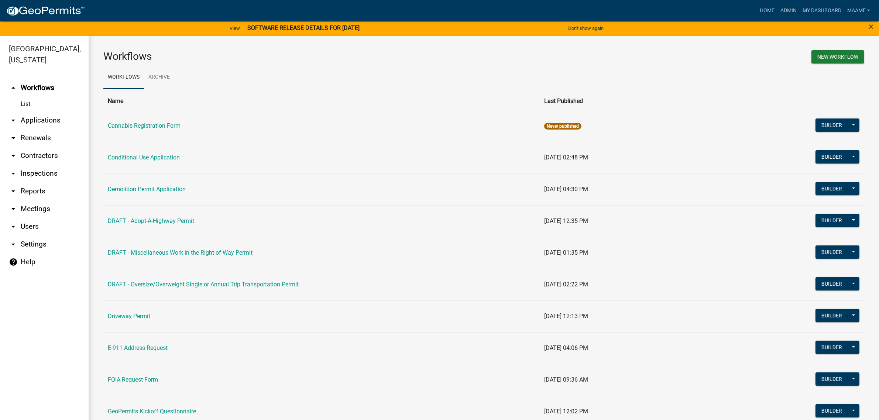
click at [42, 120] on link "arrow_drop_down Applications" at bounding box center [44, 120] width 89 height 18
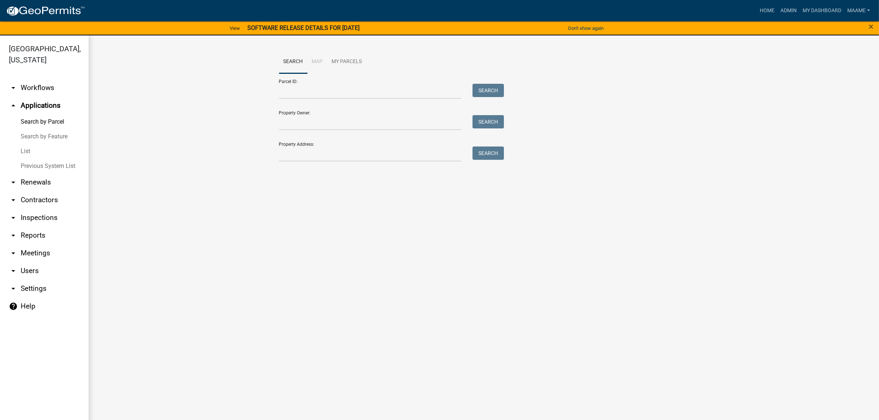
click at [24, 146] on link "List" at bounding box center [44, 151] width 89 height 15
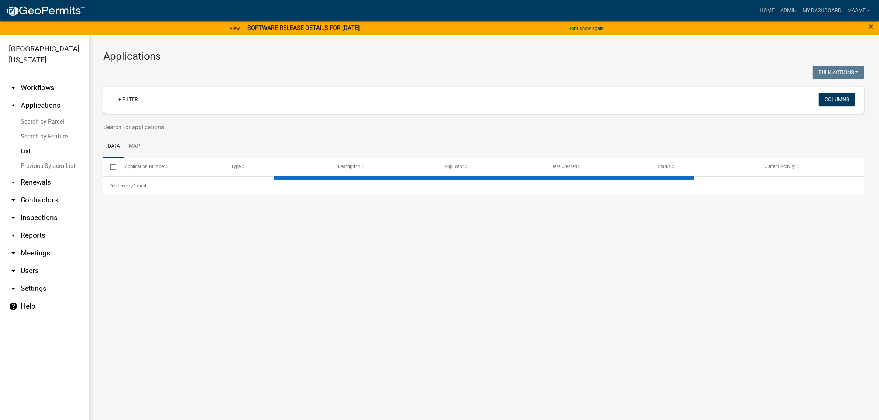
select select "3: 100"
